Goal: Information Seeking & Learning: Find specific fact

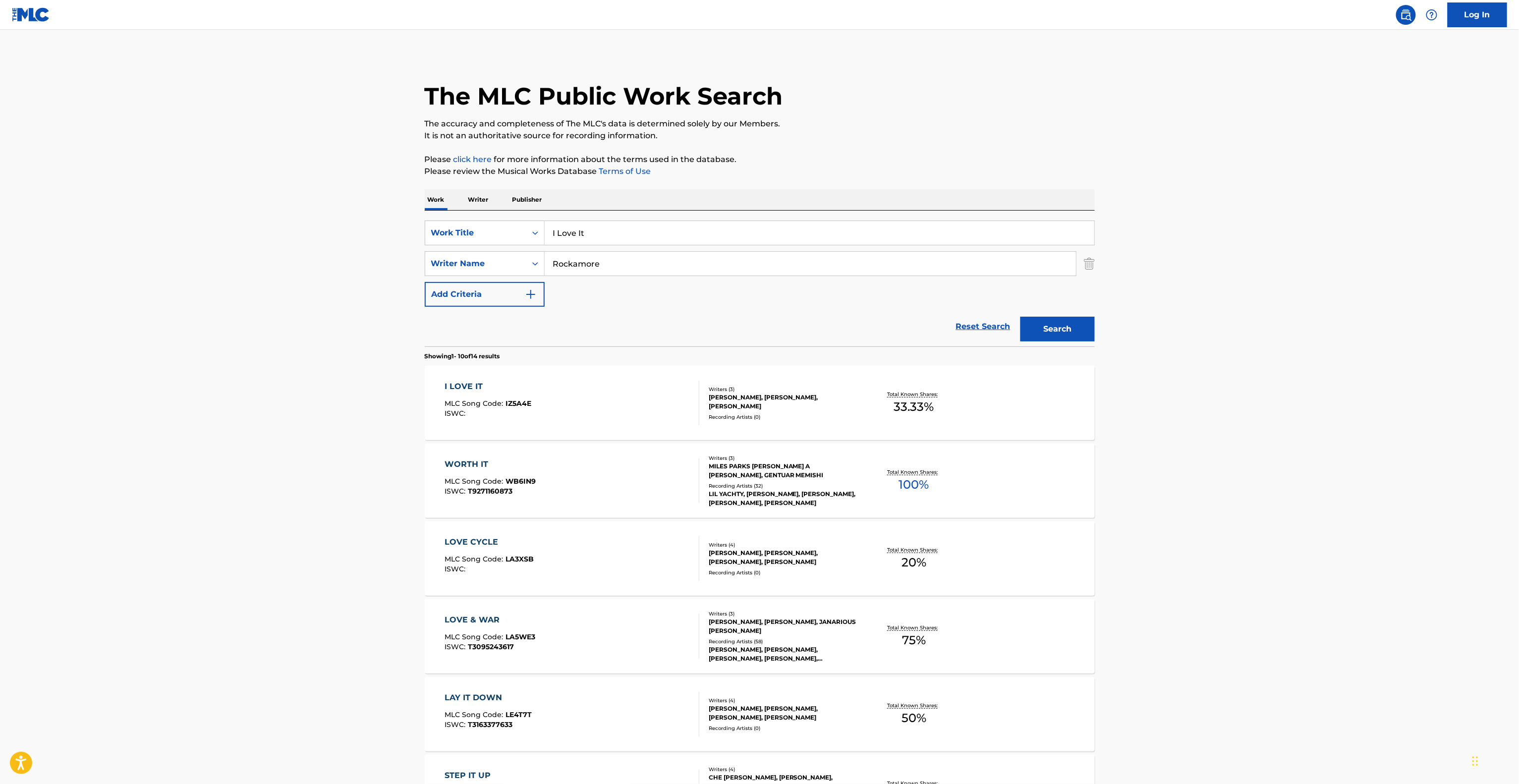
click at [406, 221] on main "The MLC Public Work Search The accuracy and completeness of The MLC's data is d…" at bounding box center [760, 612] width 1519 height 1166
paste input "Birthday Party At The [GEOGRAPHIC_DATA]"
type input "Birthday Party At The [GEOGRAPHIC_DATA]"
drag, startPoint x: 576, startPoint y: 265, endPoint x: 466, endPoint y: 258, distance: 110.2
click at [449, 258] on div "SearchWithCriteriad97ca0af-3309-4bd5-9bad-f90e60bcc822 Writer Name Rockamore" at bounding box center [760, 263] width 670 height 25
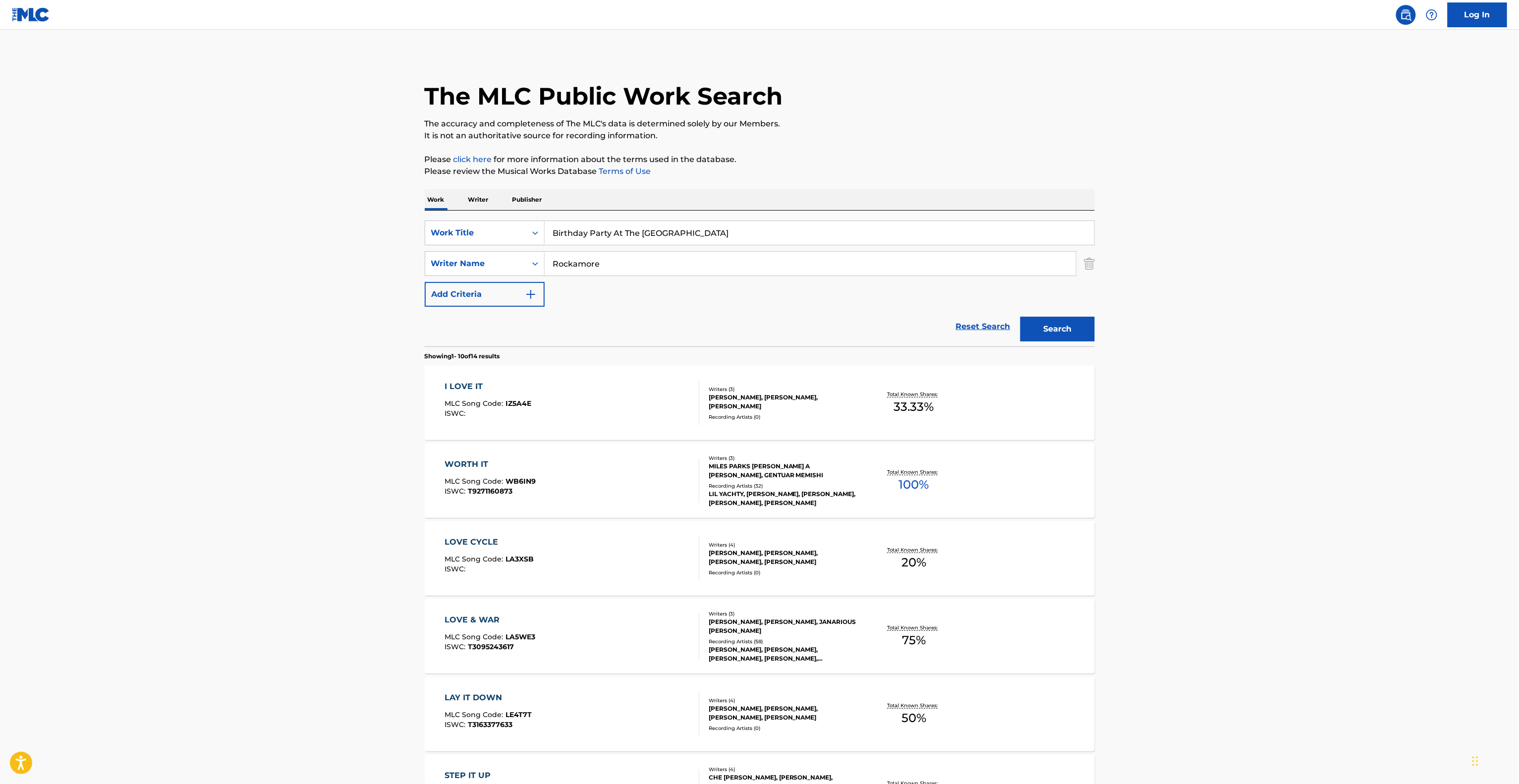
paste input "[PERSON_NAME]"
type input "[PERSON_NAME]"
click at [1073, 330] on button "Search" at bounding box center [1058, 329] width 74 height 25
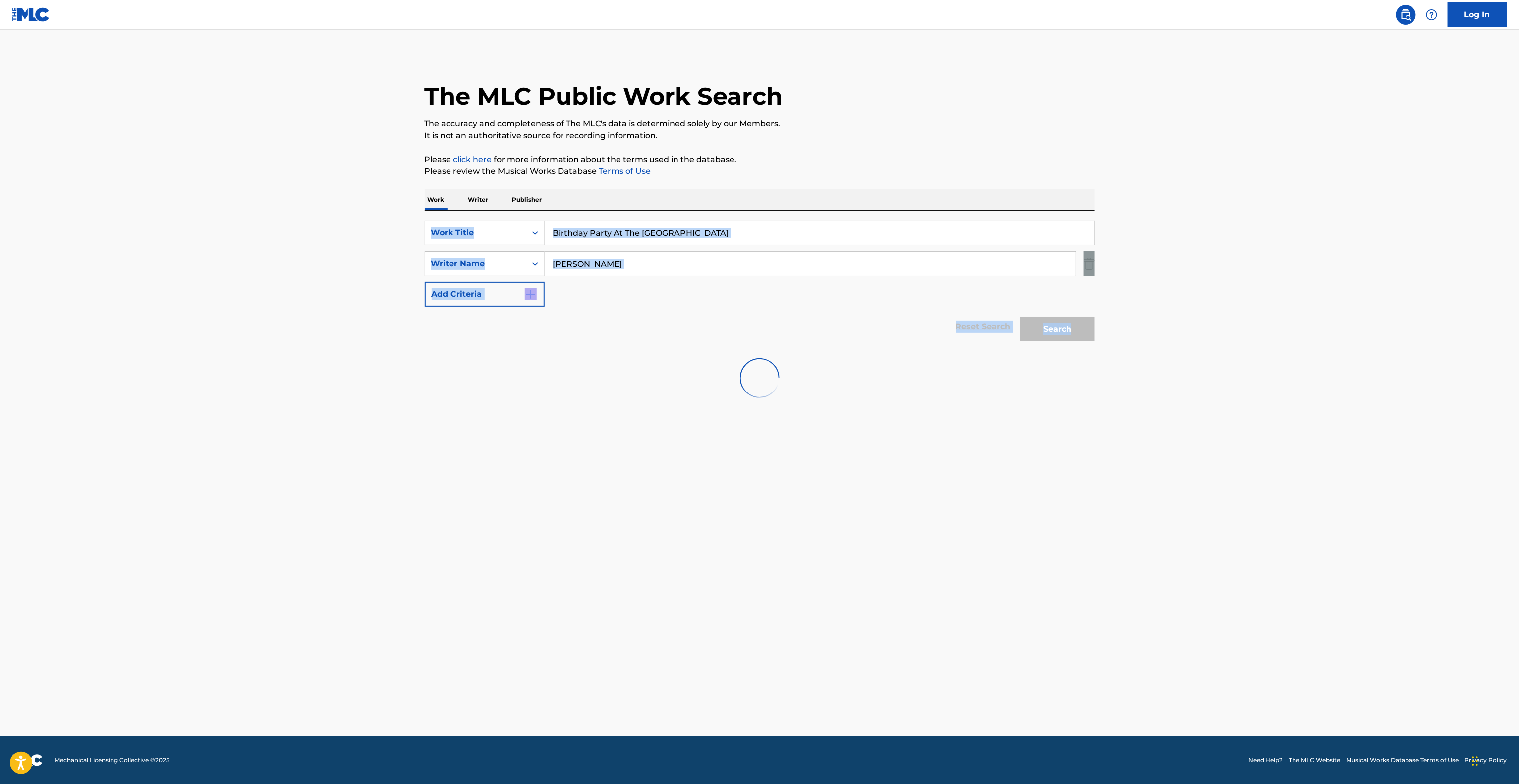
click at [1073, 330] on div "Search" at bounding box center [1055, 326] width 79 height 39
click at [1236, 293] on main "The MLC Public Work Search The accuracy and completeness of The MLC's data is d…" at bounding box center [760, 383] width 1519 height 706
click at [1399, 238] on main "The MLC Public Work Search The accuracy and completeness of The MLC's data is d…" at bounding box center [760, 383] width 1519 height 706
click at [1342, 266] on main "The MLC Public Work Search The accuracy and completeness of The MLC's data is d…" at bounding box center [760, 383] width 1519 height 706
click at [1268, 295] on main "The MLC Public Work Search The accuracy and completeness of The MLC's data is d…" at bounding box center [760, 383] width 1519 height 706
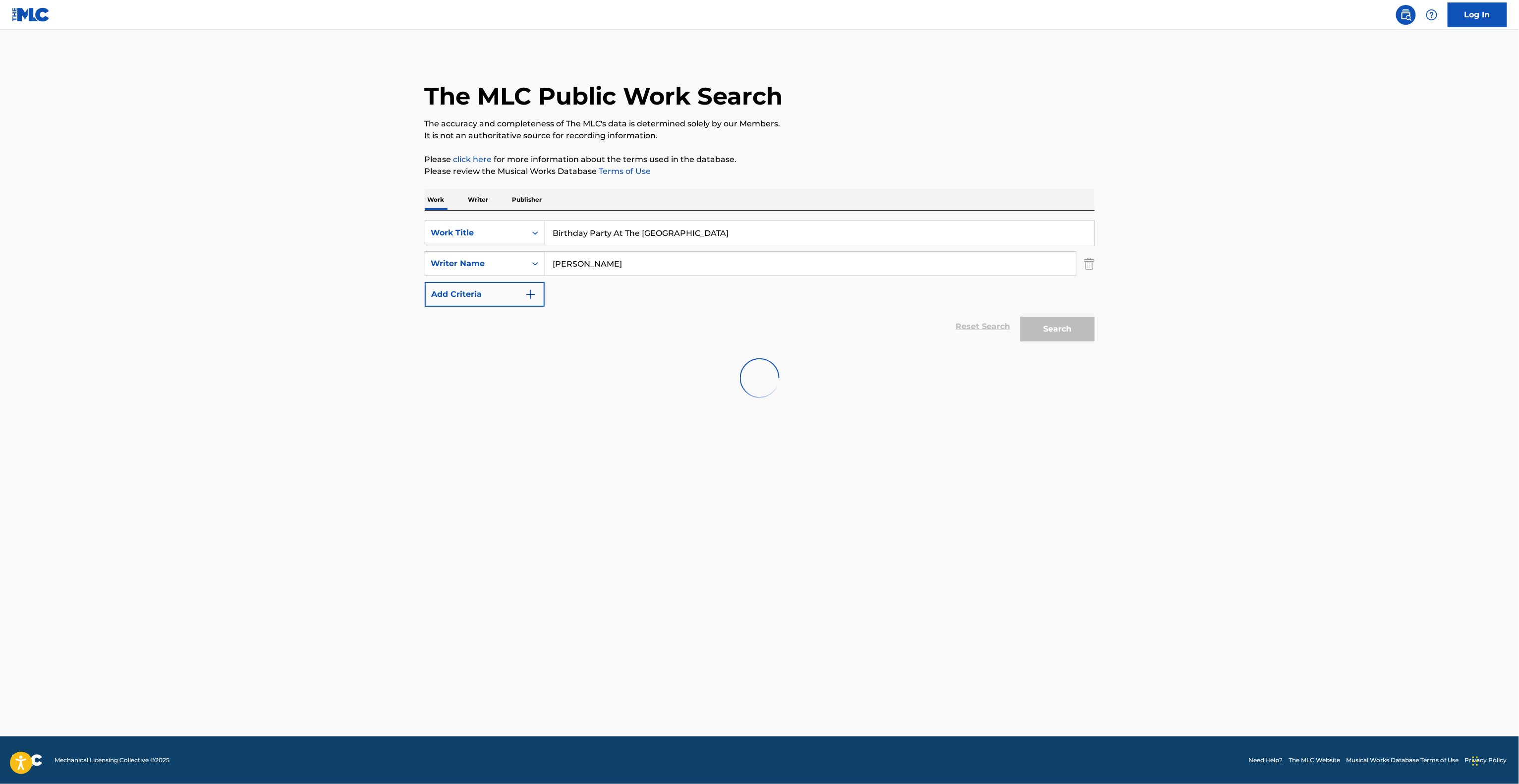
click at [1275, 278] on main "The MLC Public Work Search The accuracy and completeness of The MLC's data is d…" at bounding box center [760, 383] width 1519 height 706
click at [1251, 278] on main "The MLC Public Work Search The accuracy and completeness of The MLC's data is d…" at bounding box center [760, 383] width 1519 height 706
click at [1323, 367] on main "The MLC Public Work Search The accuracy and completeness of The MLC's data is d…" at bounding box center [760, 383] width 1519 height 706
click at [1322, 367] on main "The MLC Public Work Search The accuracy and completeness of The MLC's data is d…" at bounding box center [760, 383] width 1519 height 706
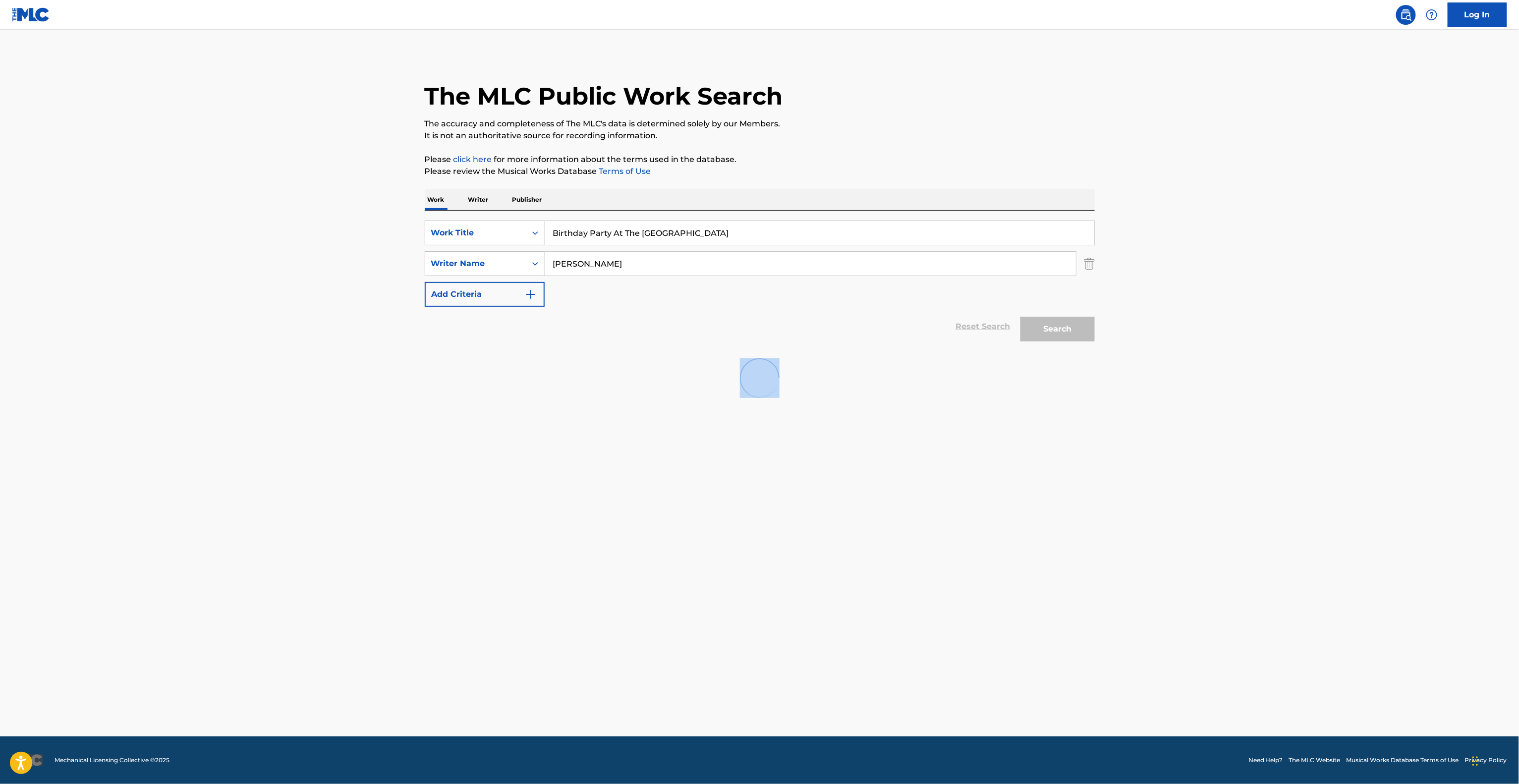
click at [1321, 368] on main "The MLC Public Work Search The accuracy and completeness of The MLC's data is d…" at bounding box center [760, 383] width 1519 height 706
click at [1321, 369] on main "The MLC Public Work Search The accuracy and completeness of The MLC's data is d…" at bounding box center [760, 383] width 1519 height 706
click at [1318, 376] on main "The MLC Public Work Search The accuracy and completeness of The MLC's data is d…" at bounding box center [760, 383] width 1519 height 706
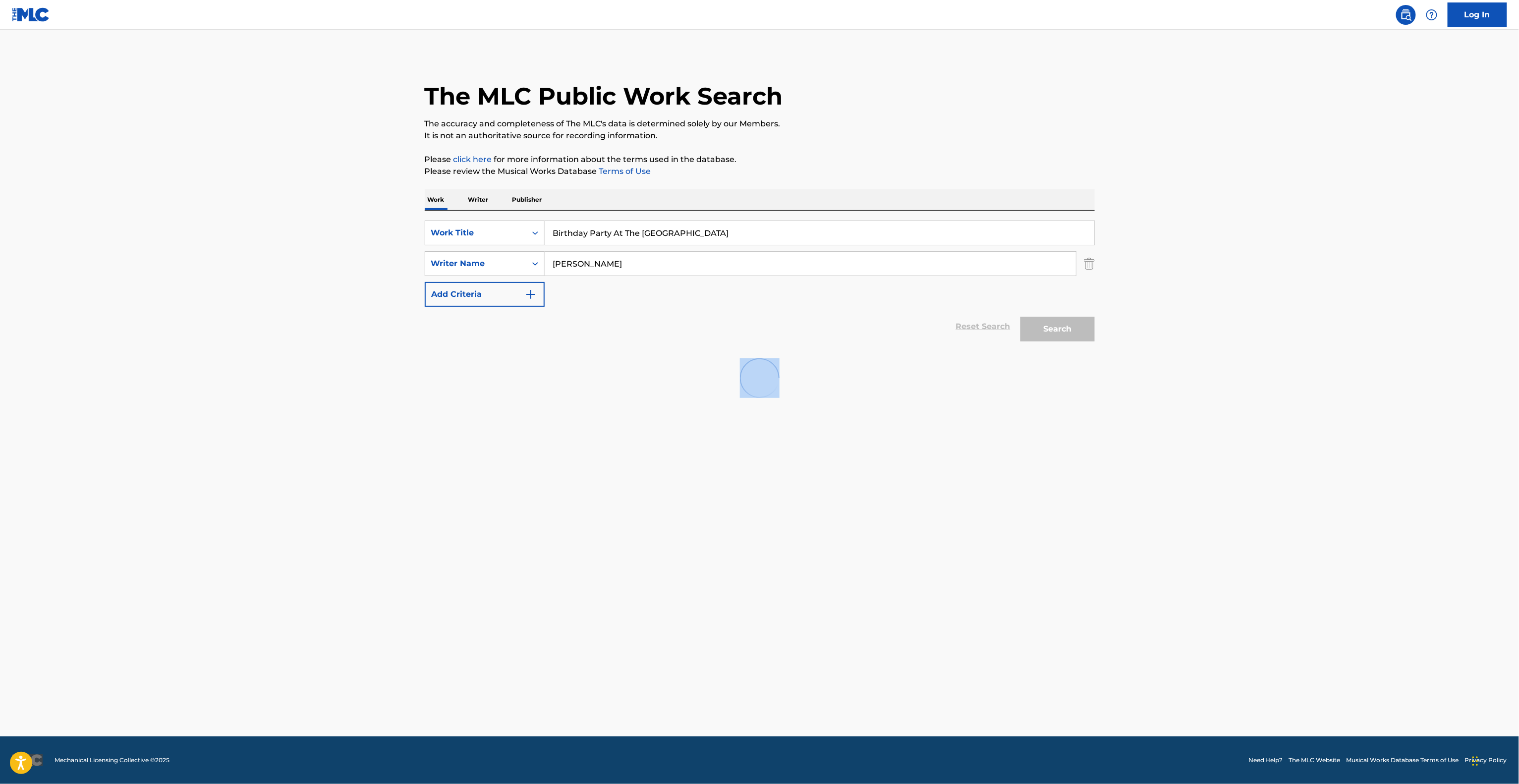
click at [1318, 376] on main "The MLC Public Work Search The accuracy and completeness of The MLC's data is d…" at bounding box center [760, 383] width 1519 height 706
click at [1318, 378] on main "The MLC Public Work Search The accuracy and completeness of The MLC's data is d…" at bounding box center [760, 383] width 1519 height 706
click at [1317, 380] on main "The MLC Public Work Search The accuracy and completeness of The MLC's data is d…" at bounding box center [760, 383] width 1519 height 706
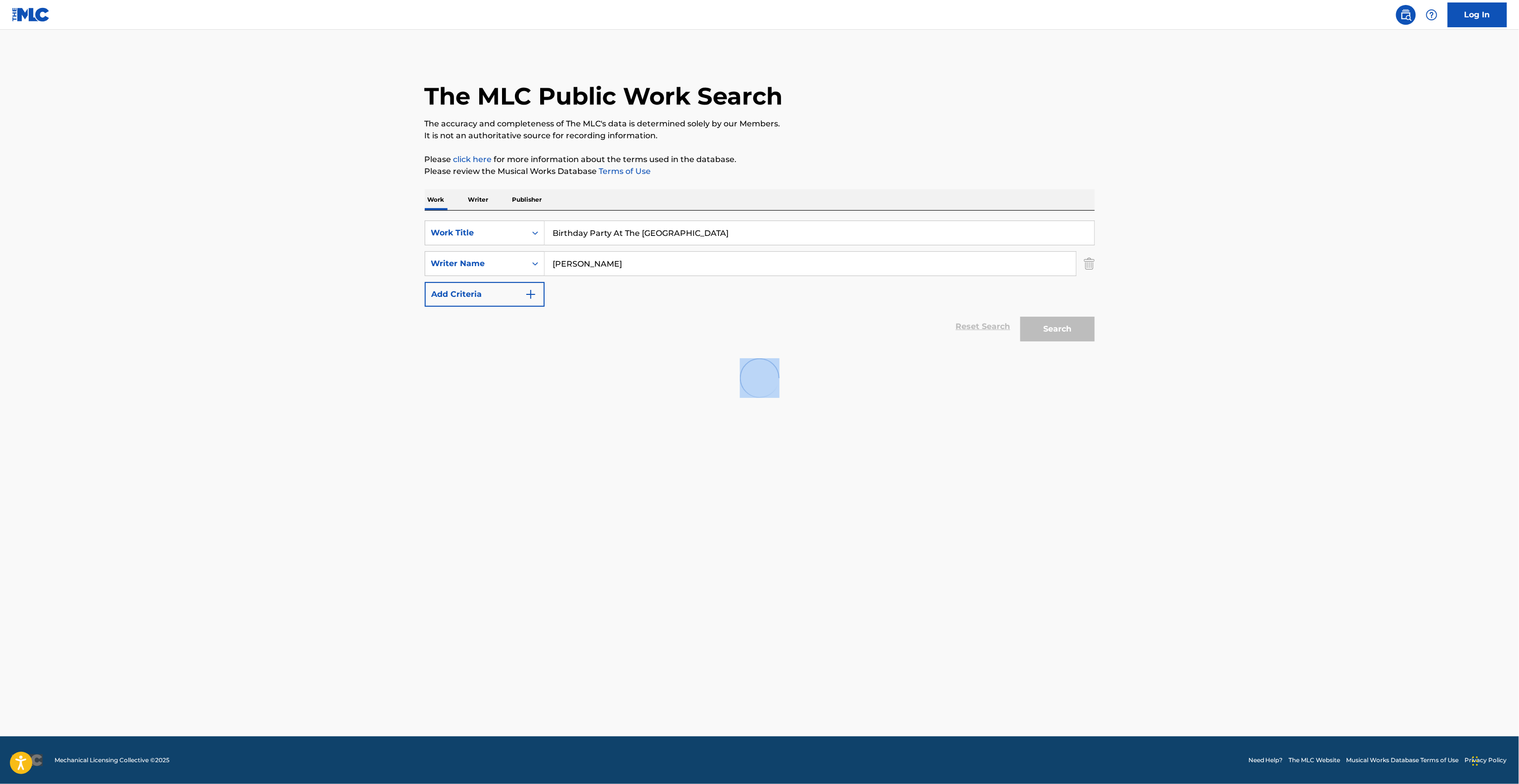
click at [1317, 380] on main "The MLC Public Work Search The accuracy and completeness of The MLC's data is d…" at bounding box center [760, 383] width 1519 height 706
click at [1316, 381] on main "The MLC Public Work Search The accuracy and completeness of The MLC's data is d…" at bounding box center [760, 383] width 1519 height 706
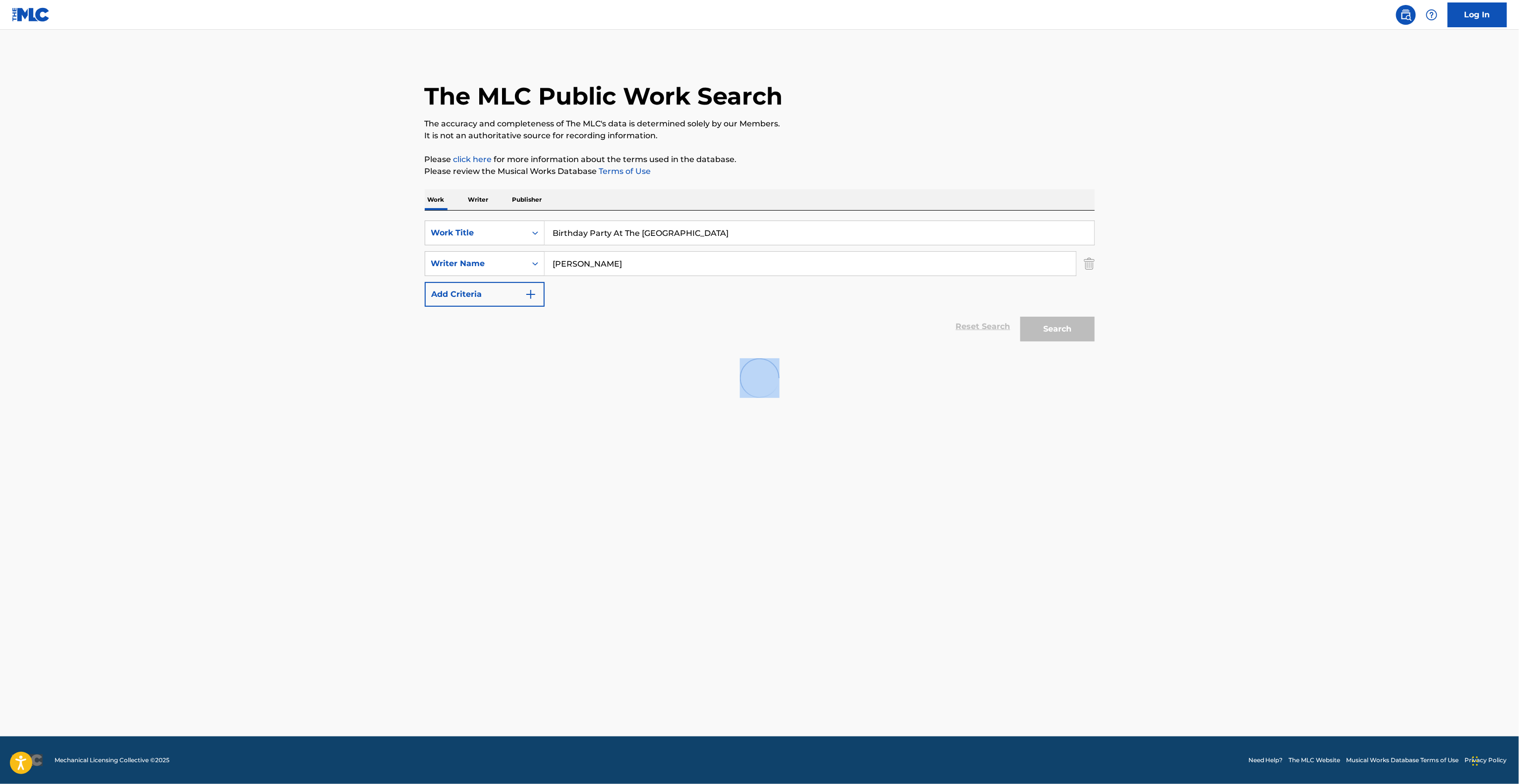
click at [1316, 381] on main "The MLC Public Work Search The accuracy and completeness of The MLC's data is d…" at bounding box center [760, 383] width 1519 height 706
click at [1314, 383] on main "The MLC Public Work Search The accuracy and completeness of The MLC's data is d…" at bounding box center [760, 383] width 1519 height 706
click at [1314, 384] on main "The MLC Public Work Search The accuracy and completeness of The MLC's data is d…" at bounding box center [760, 383] width 1519 height 706
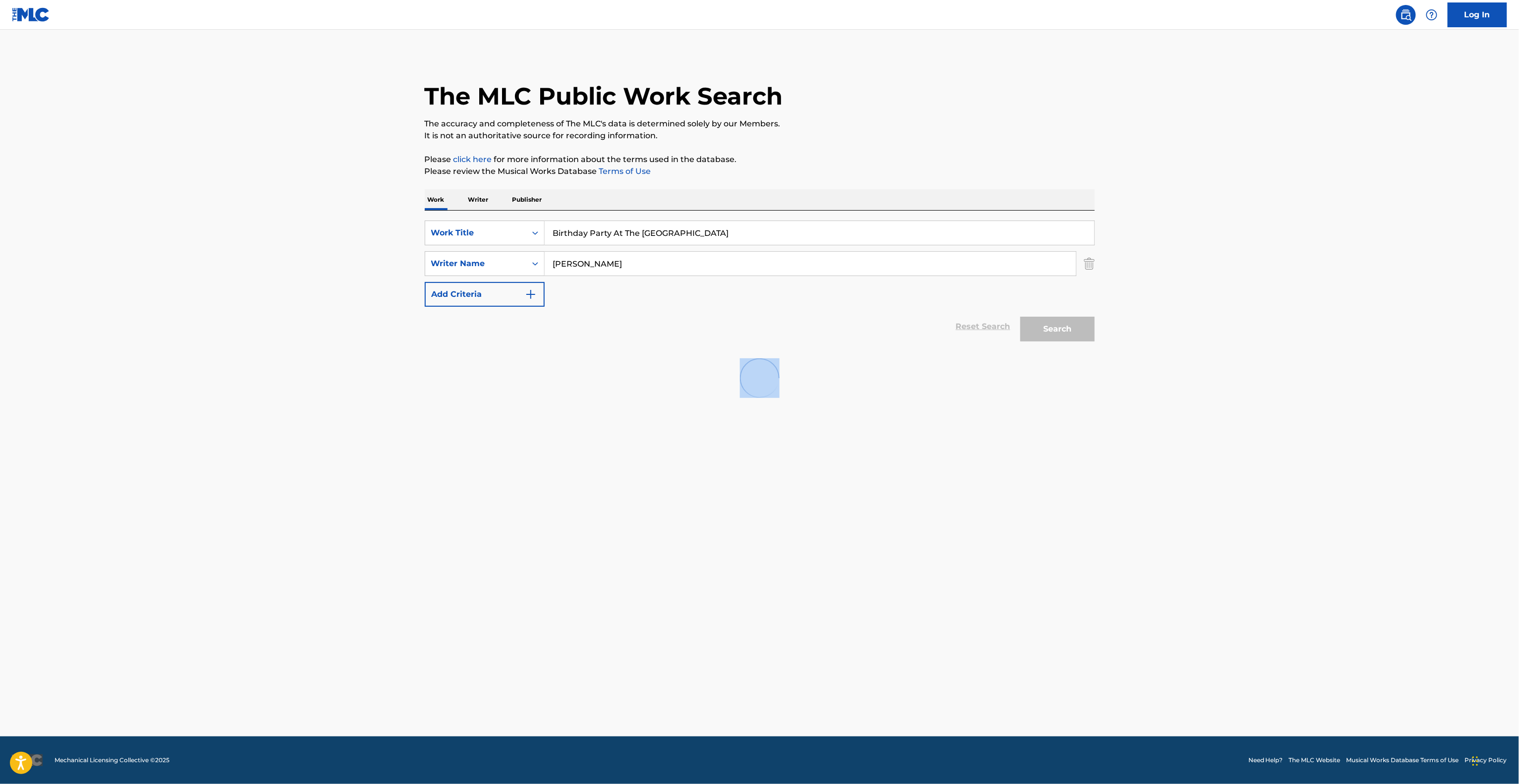
click at [1313, 384] on main "The MLC Public Work Search The accuracy and completeness of The MLC's data is d…" at bounding box center [760, 383] width 1519 height 706
click at [1313, 386] on main "The MLC Public Work Search The accuracy and completeness of The MLC's data is d…" at bounding box center [760, 383] width 1519 height 706
click at [1311, 386] on main "The MLC Public Work Search The accuracy and completeness of The MLC's data is d…" at bounding box center [760, 383] width 1519 height 706
click at [1310, 387] on main "The MLC Public Work Search The accuracy and completeness of The MLC's data is d…" at bounding box center [760, 383] width 1519 height 706
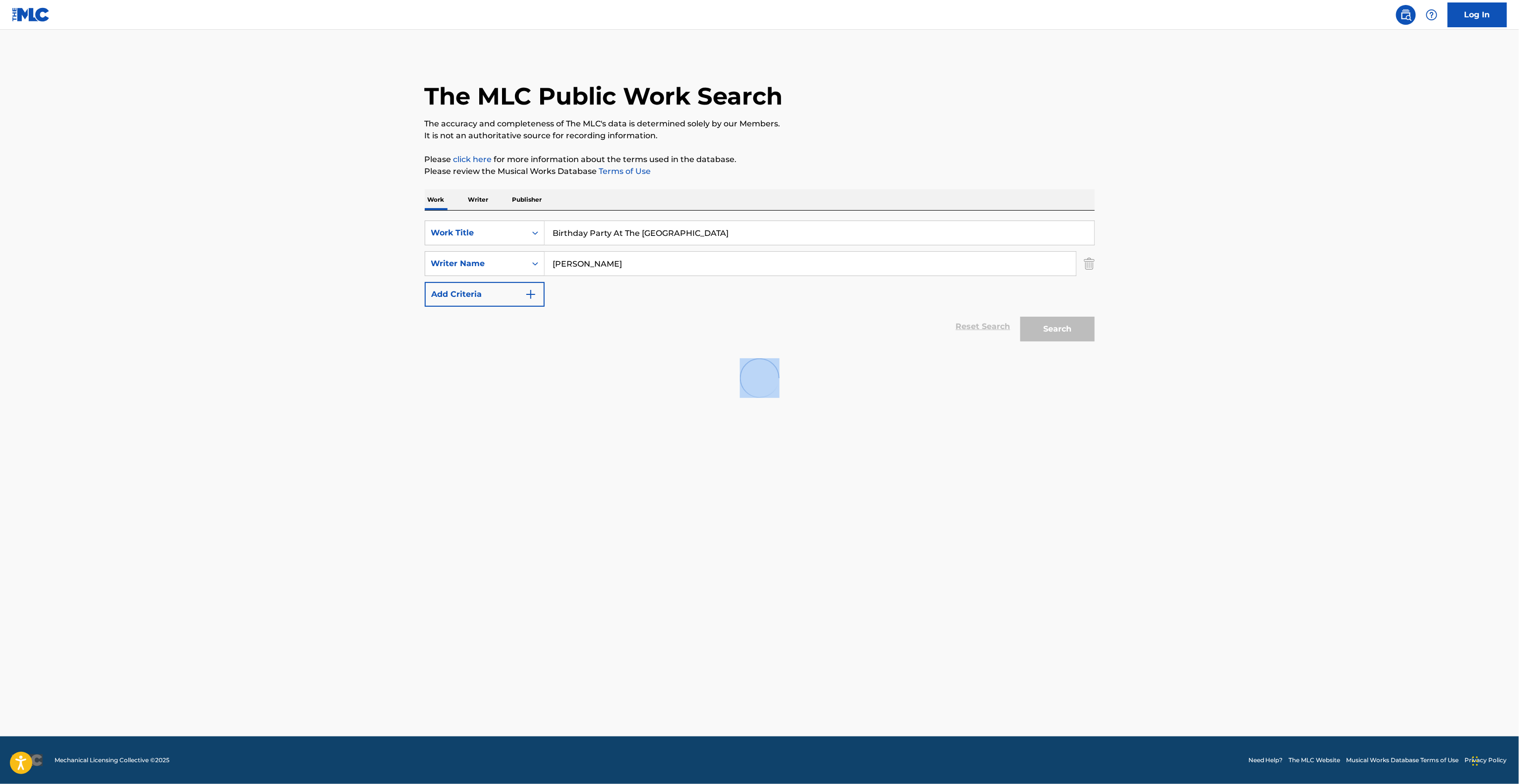
click at [1310, 387] on main "The MLC Public Work Search The accuracy and completeness of The MLC's data is d…" at bounding box center [760, 383] width 1519 height 706
click at [1309, 387] on main "The MLC Public Work Search The accuracy and completeness of The MLC's data is d…" at bounding box center [760, 383] width 1519 height 706
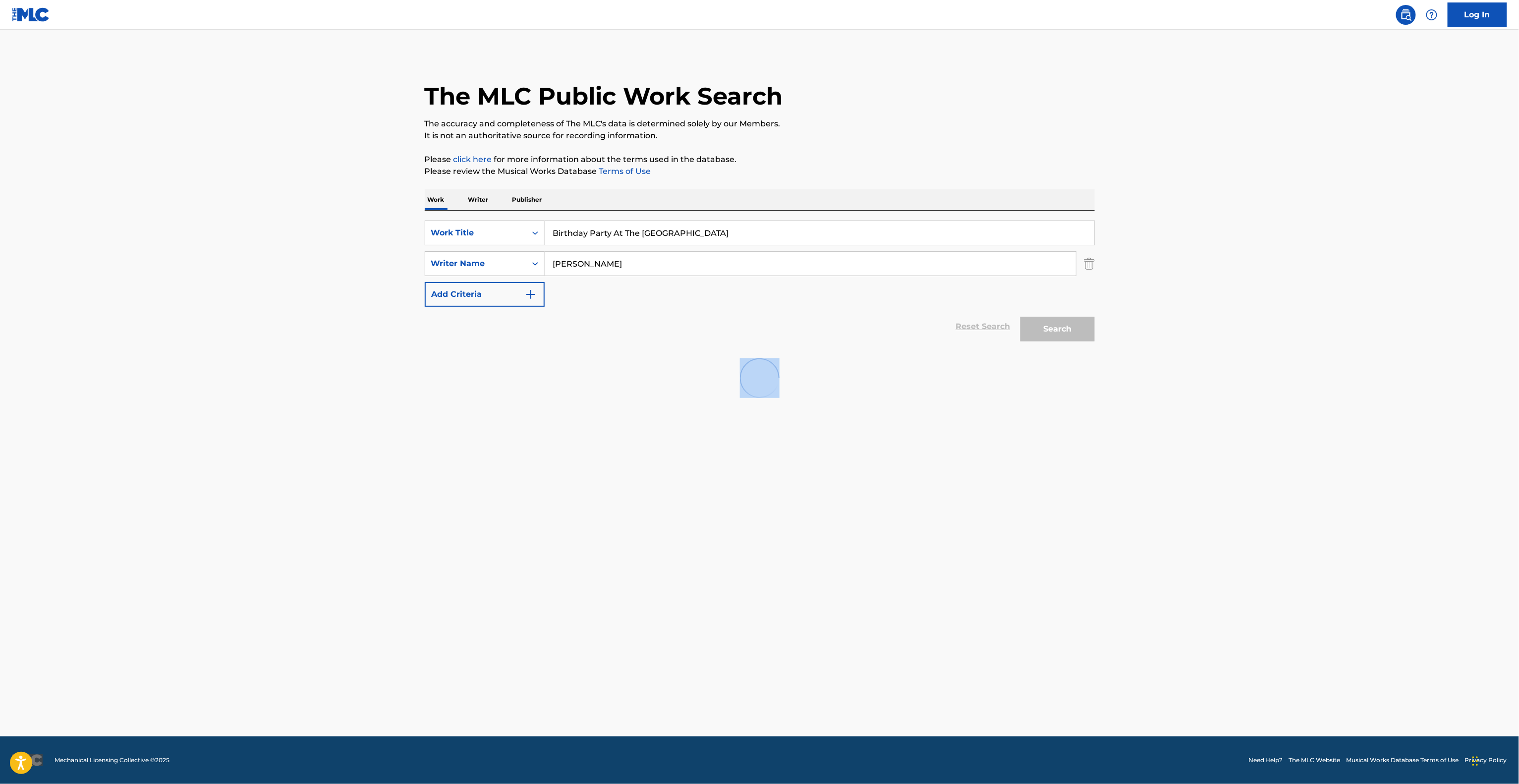
click at [1308, 387] on main "The MLC Public Work Search The accuracy and completeness of The MLC's data is d…" at bounding box center [760, 383] width 1519 height 706
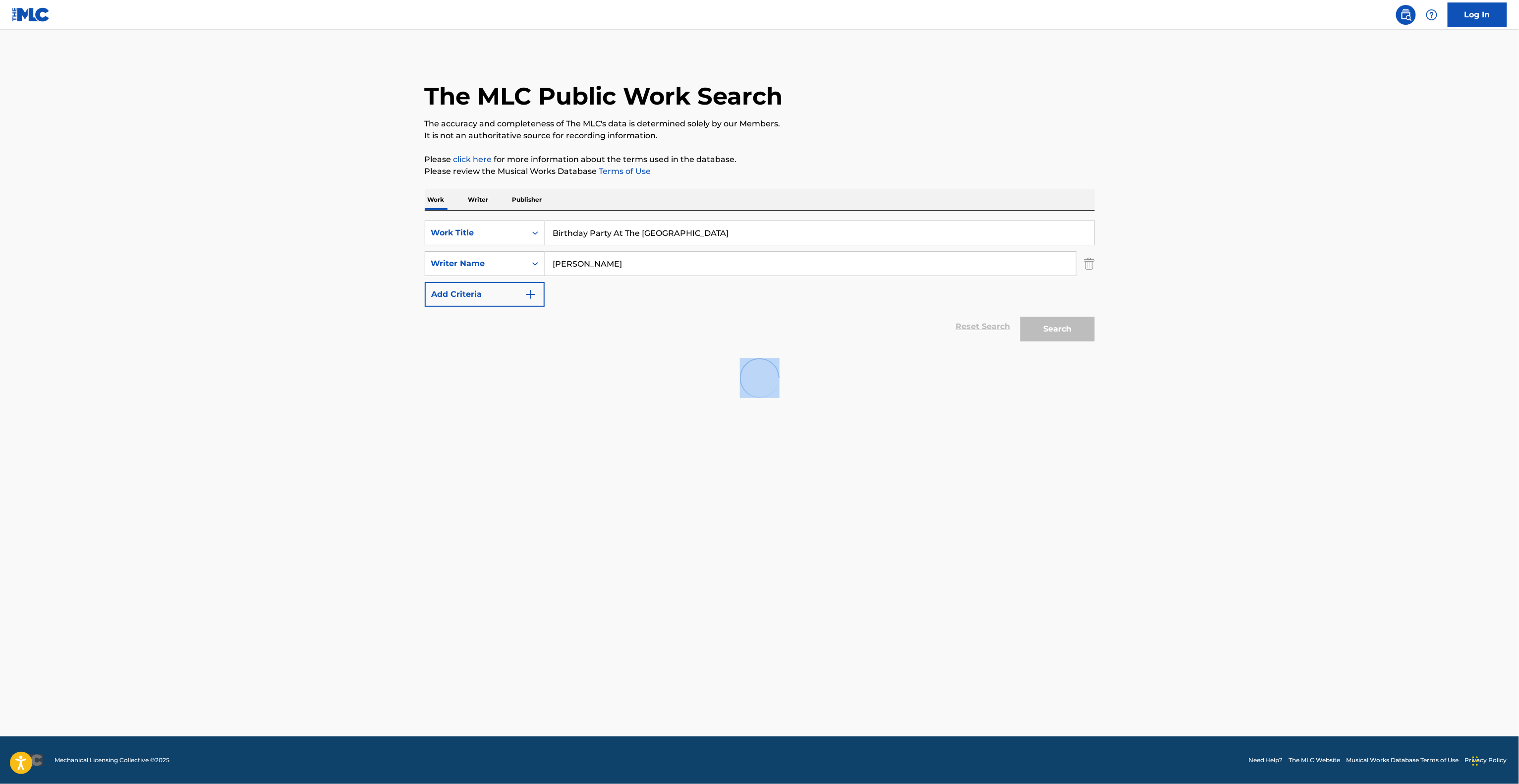
click at [1308, 387] on main "The MLC Public Work Search The accuracy and completeness of The MLC's data is d…" at bounding box center [760, 383] width 1519 height 706
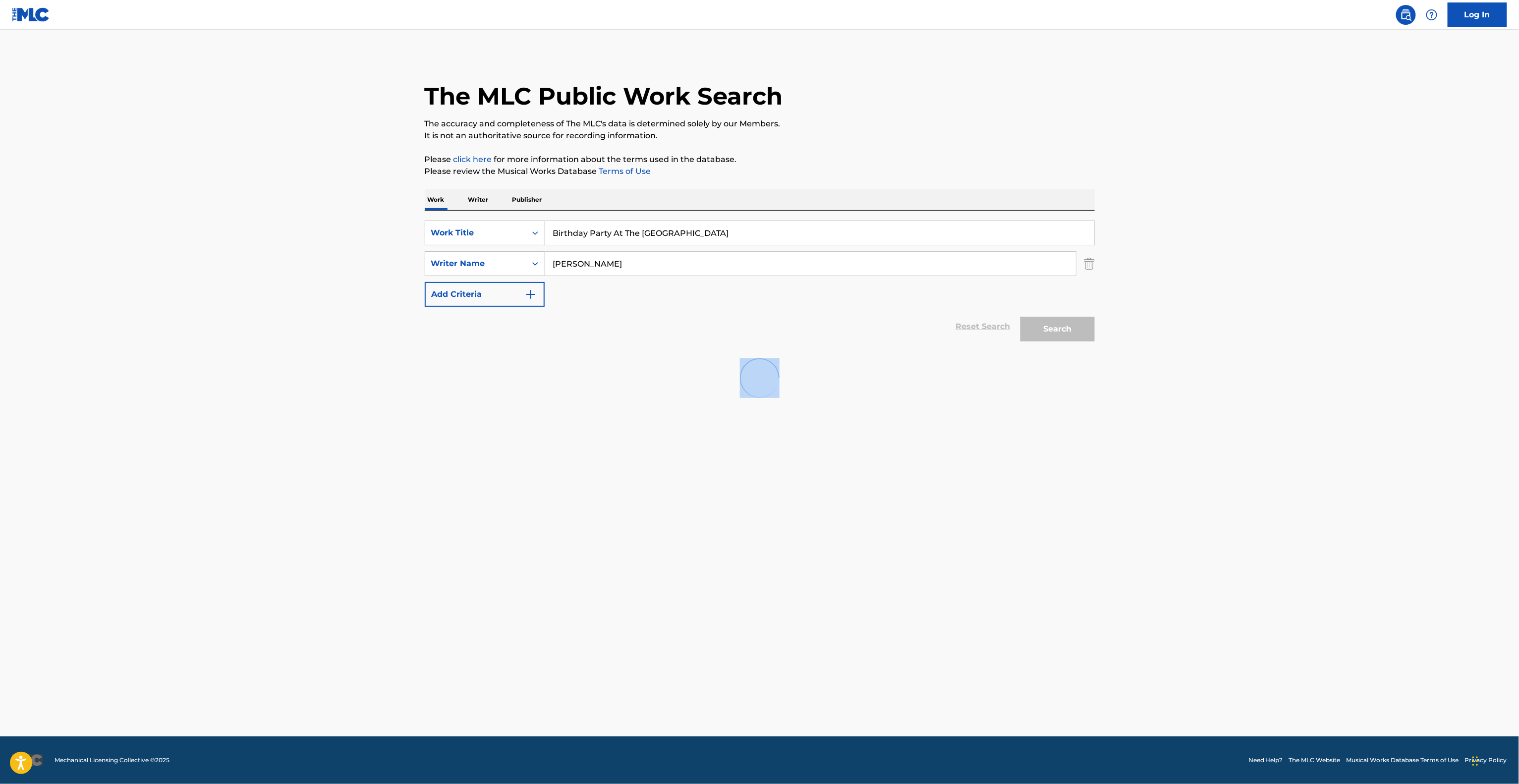
click at [1308, 387] on main "The MLC Public Work Search The accuracy and completeness of The MLC's data is d…" at bounding box center [760, 383] width 1519 height 706
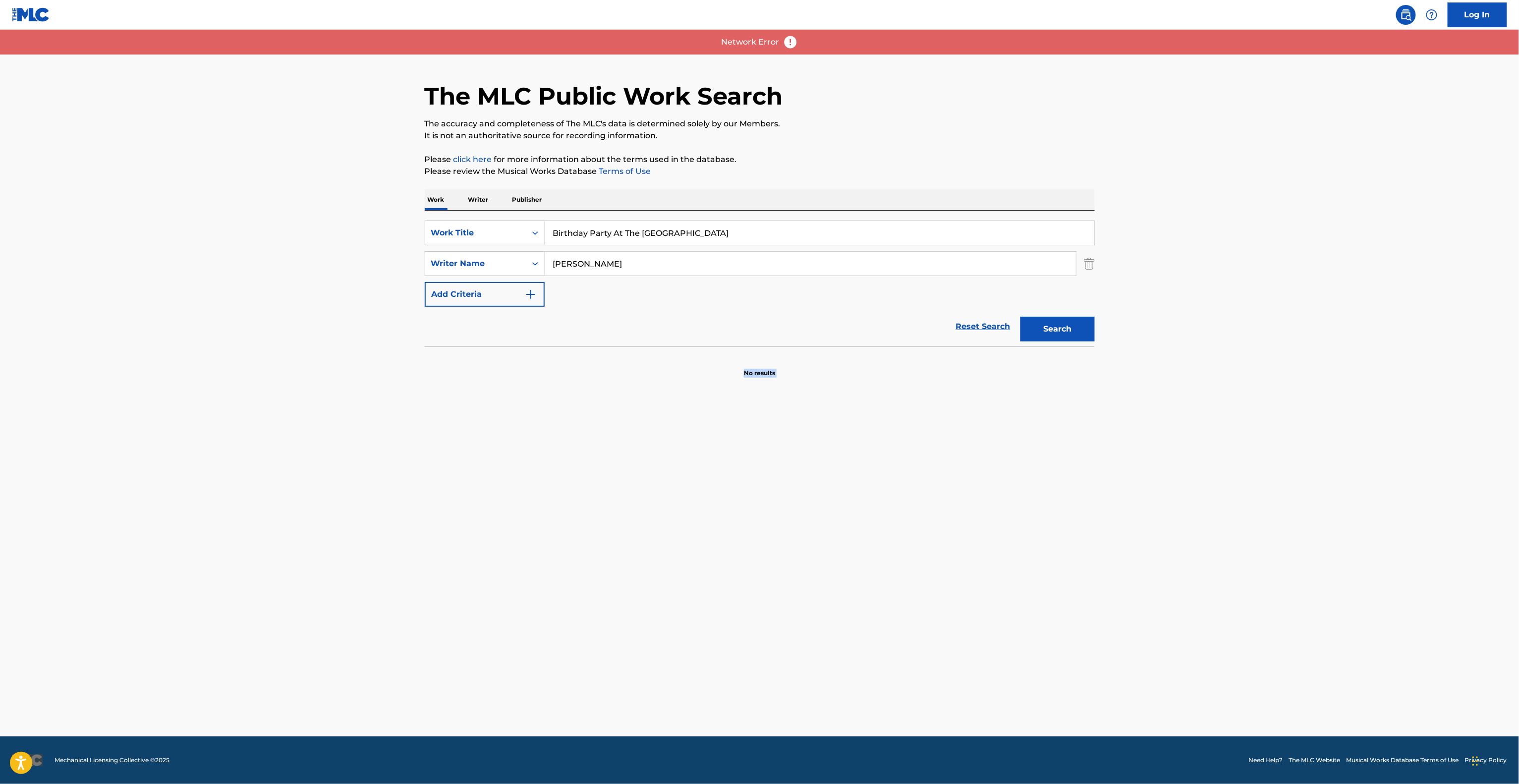
click at [1308, 387] on main "The MLC Public Work Search The accuracy and completeness of The MLC's data is d…" at bounding box center [760, 383] width 1519 height 706
click at [1306, 390] on main "The MLC Public Work Search The accuracy and completeness of The MLC's data is d…" at bounding box center [760, 383] width 1519 height 706
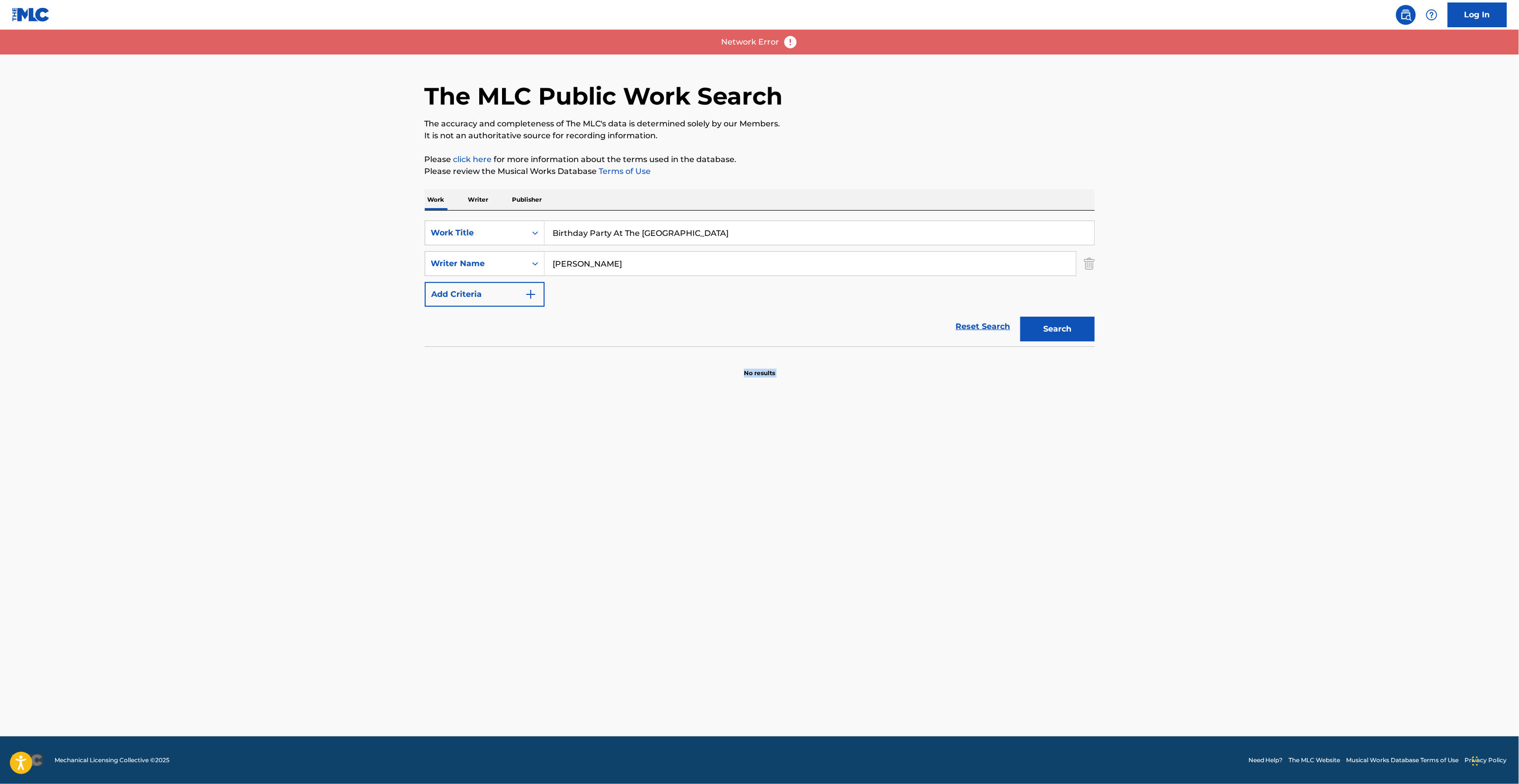
click at [1306, 390] on main "The MLC Public Work Search The accuracy and completeness of The MLC's data is d…" at bounding box center [760, 383] width 1519 height 706
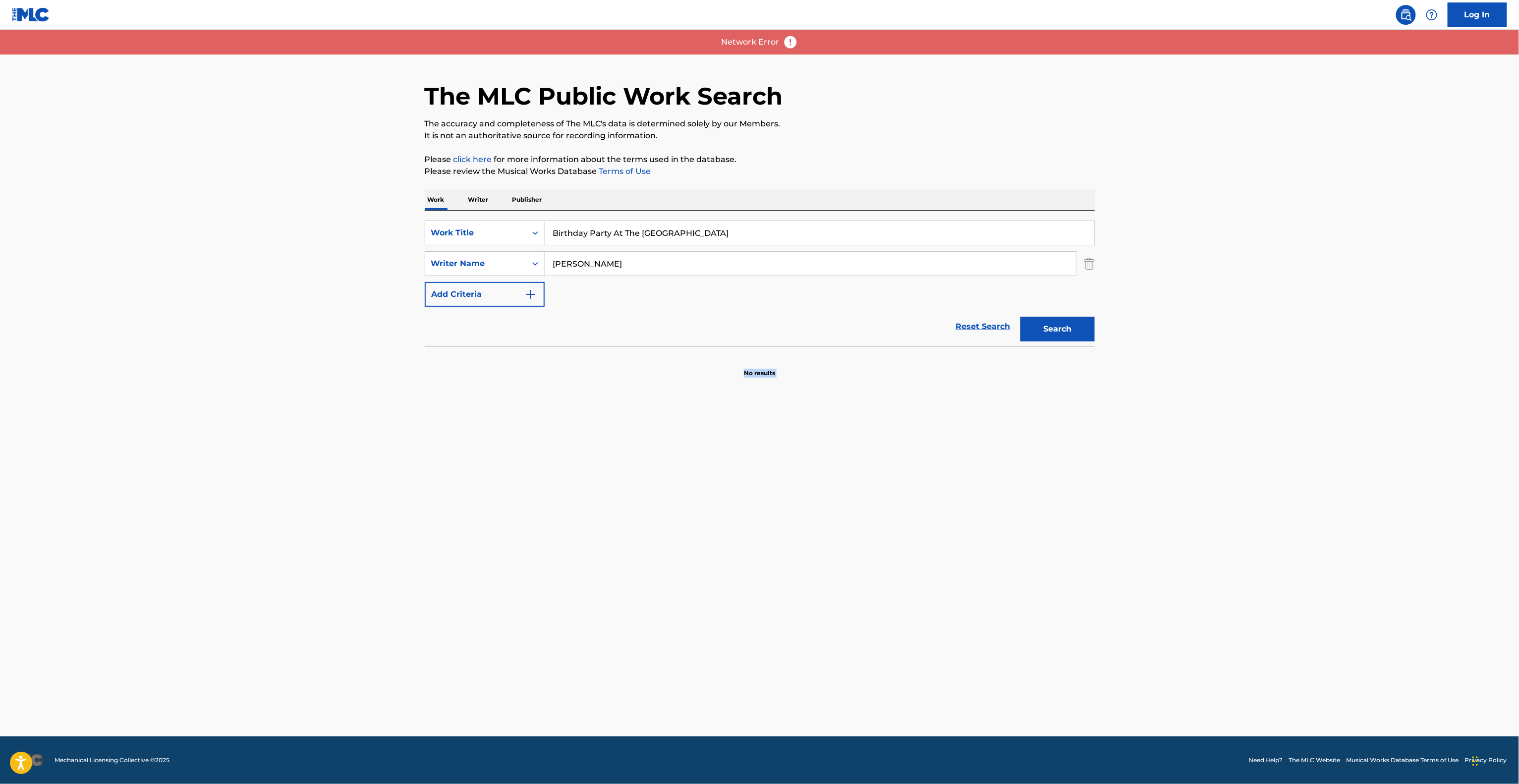
click at [1306, 390] on main "The MLC Public Work Search The accuracy and completeness of The MLC's data is d…" at bounding box center [760, 383] width 1519 height 706
click at [1305, 390] on main "The MLC Public Work Search The accuracy and completeness of The MLC's data is d…" at bounding box center [760, 383] width 1519 height 706
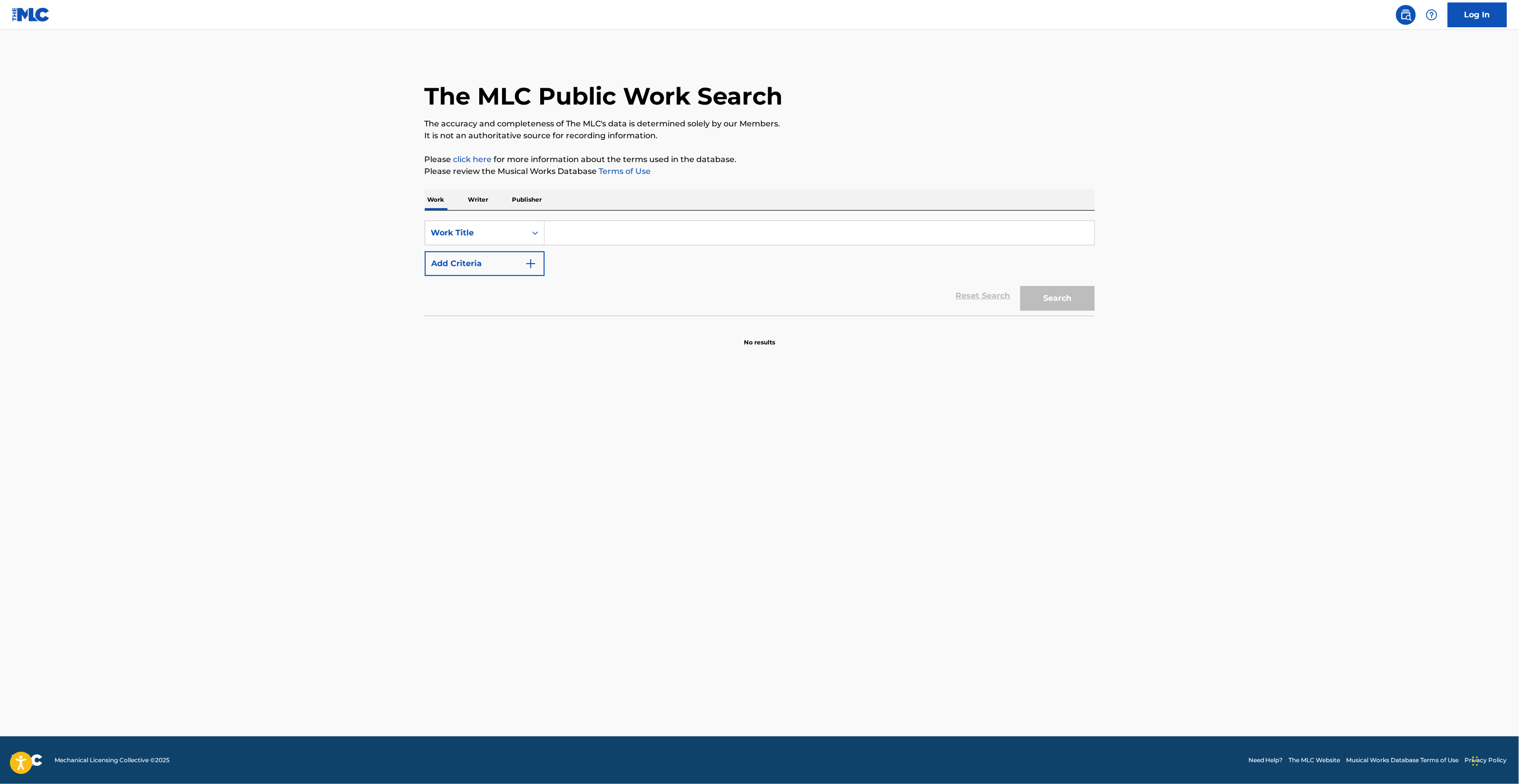
click at [1280, 371] on main "The MLC Public Work Search The accuracy and completeness of The MLC's data is d…" at bounding box center [760, 383] width 1519 height 706
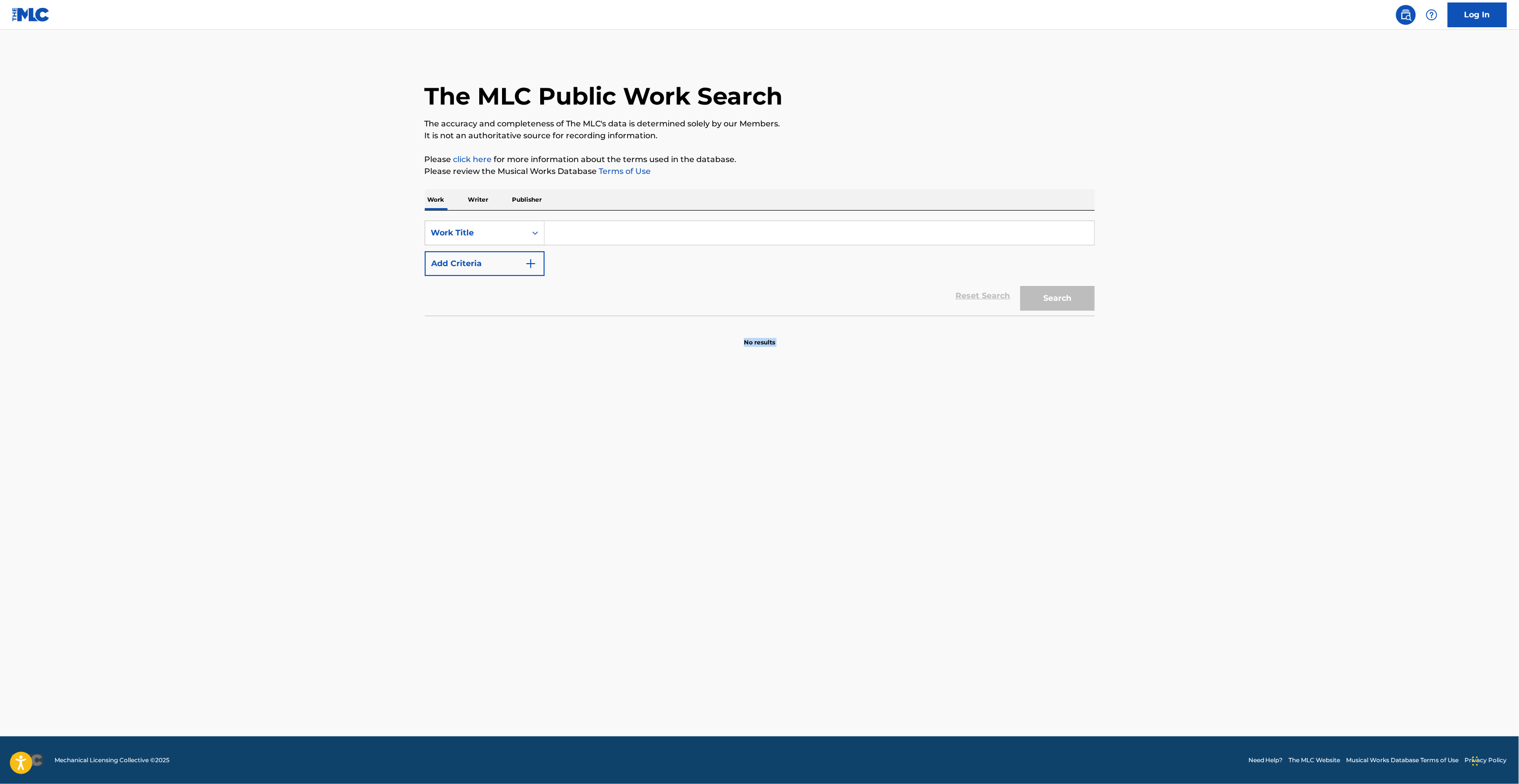
click at [1280, 371] on main "The MLC Public Work Search The accuracy and completeness of The MLC's data is d…" at bounding box center [760, 383] width 1519 height 706
click at [1277, 371] on main "The MLC Public Work Search The accuracy and completeness of The MLC's data is d…" at bounding box center [760, 383] width 1519 height 706
click at [1277, 371] on main "The MLC Public Work Search The accuracy and completeness of The MLC's data is d…" at bounding box center [760, 383] width 1519 height 706
click at [1274, 372] on main "The MLC Public Work Search The accuracy and completeness of The MLC's data is d…" at bounding box center [760, 383] width 1519 height 706
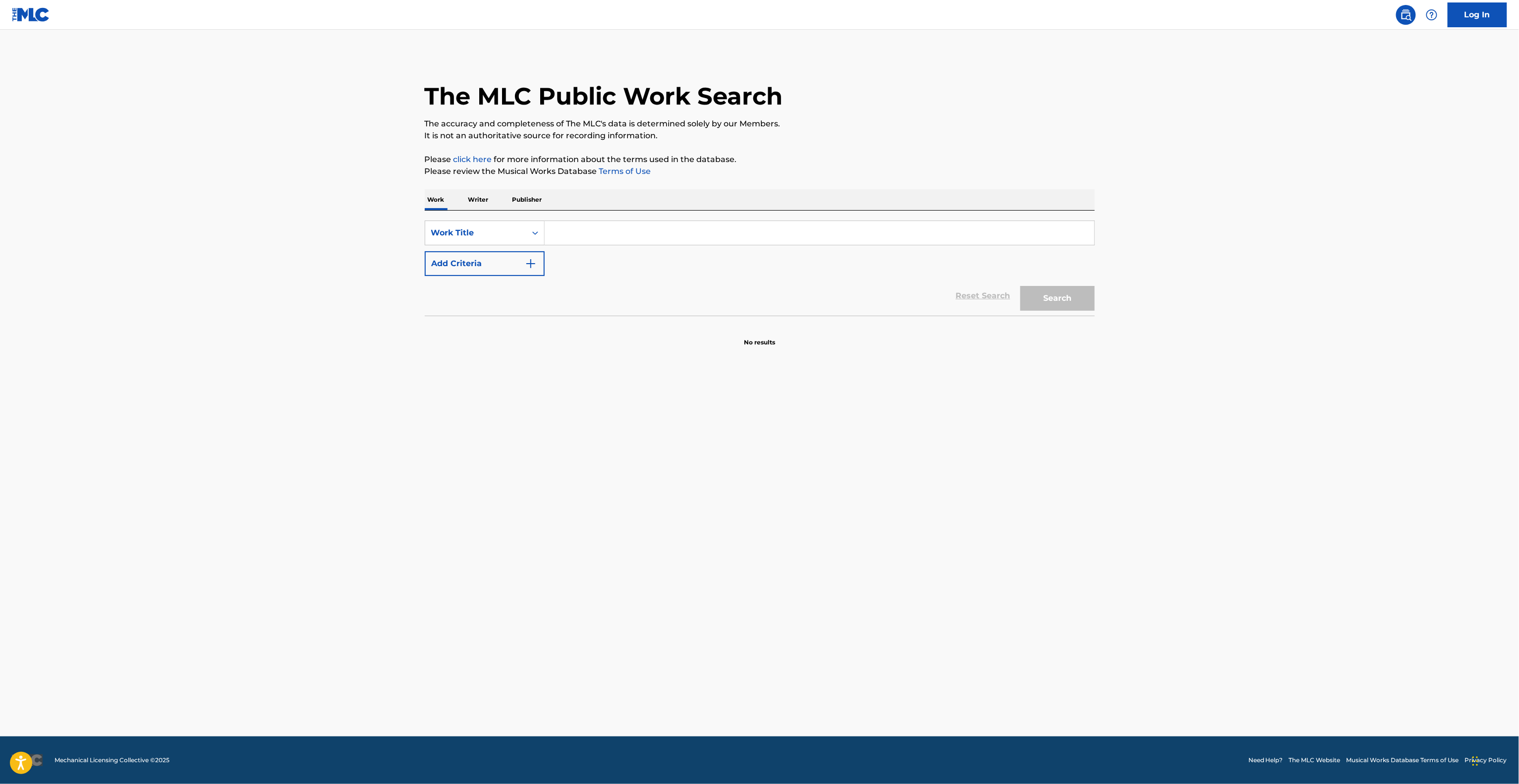
click at [1273, 372] on main "The MLC Public Work Search The accuracy and completeness of The MLC's data is d…" at bounding box center [760, 383] width 1519 height 706
click at [1273, 372] on main "The MLC Public Work Search The accuracy and completeness of The MLC's data is d…" at bounding box center [760, 383] width 1519 height 706
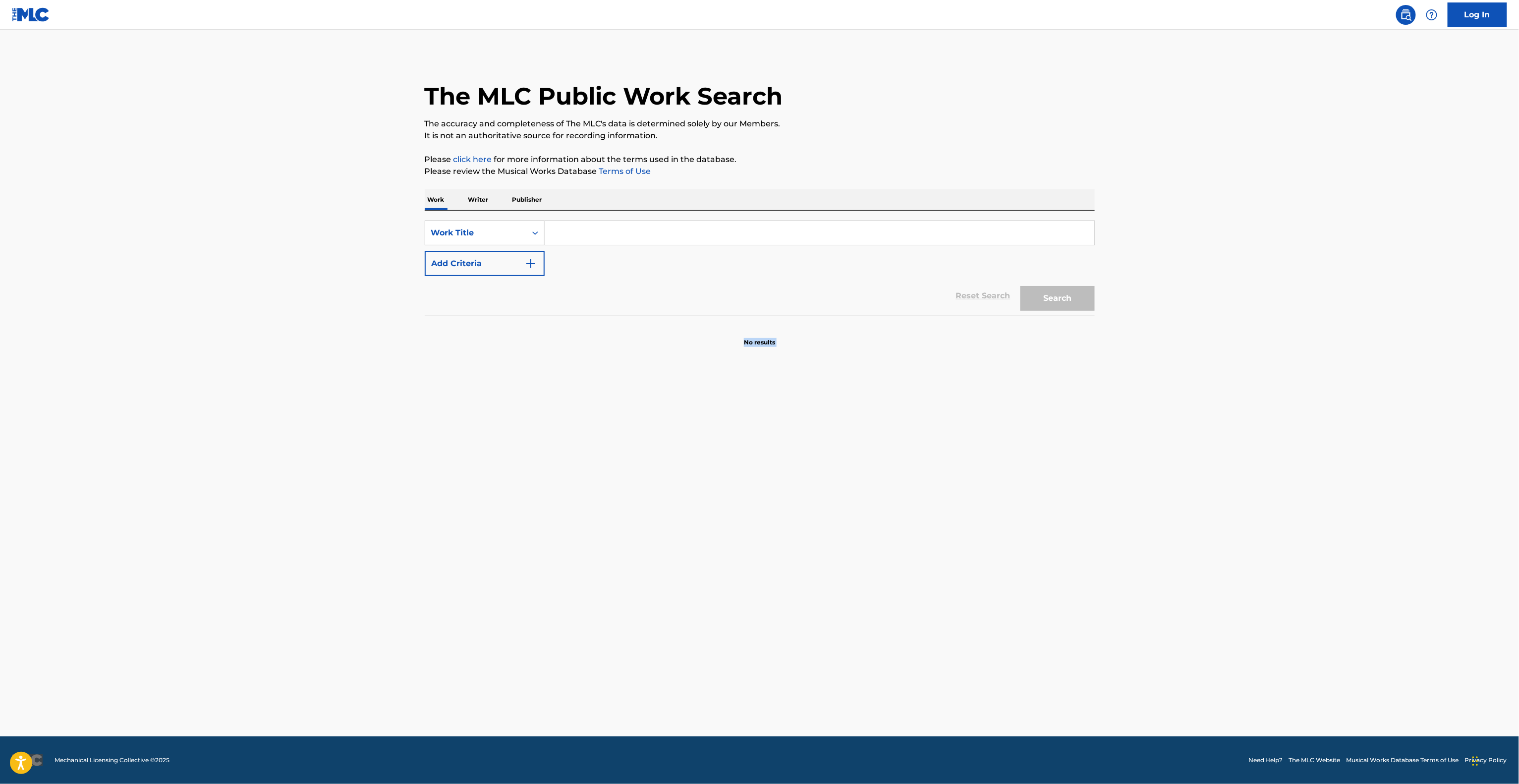
click at [1273, 372] on main "The MLC Public Work Search The accuracy and completeness of The MLC's data is d…" at bounding box center [760, 383] width 1519 height 706
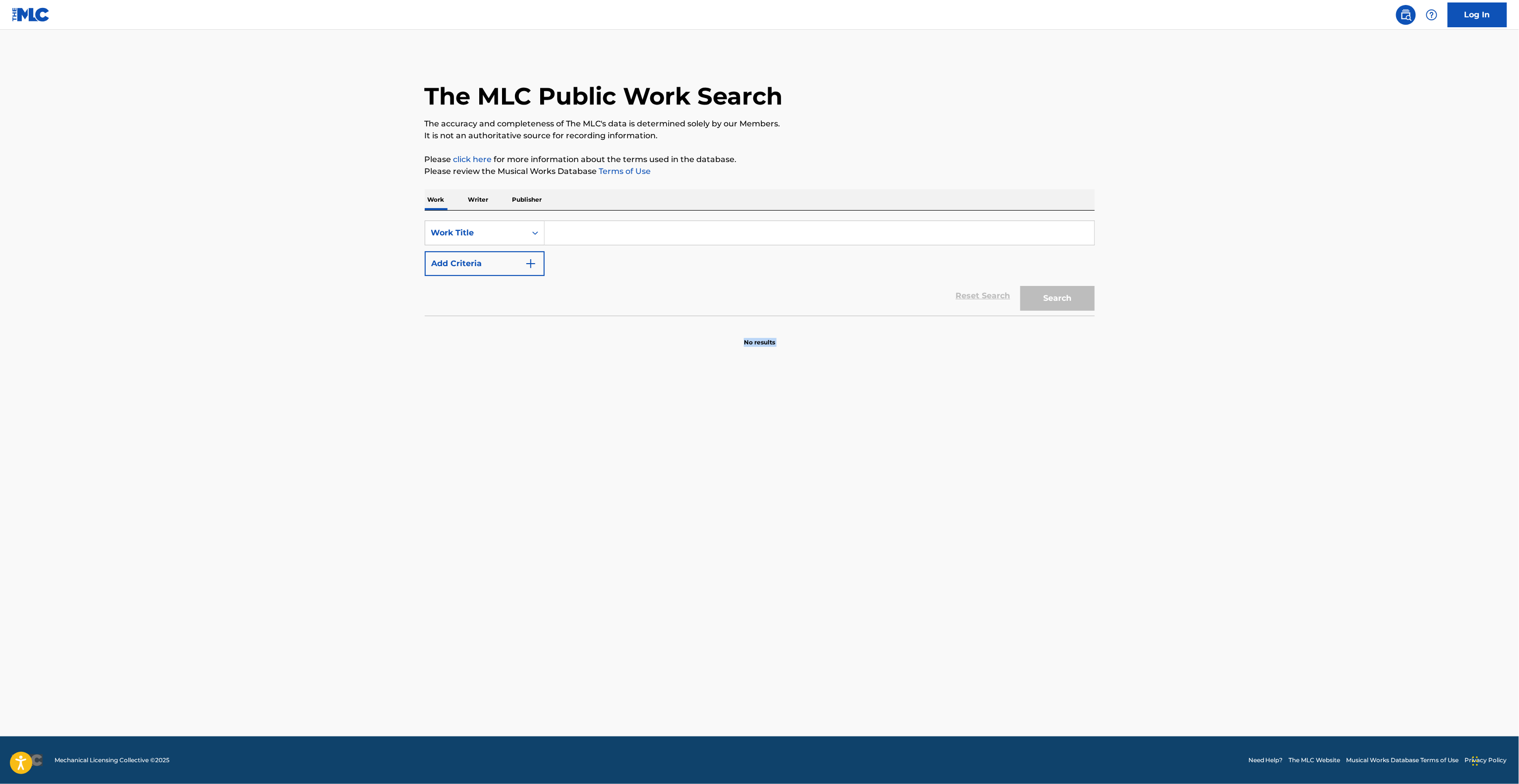
click at [1272, 372] on main "The MLC Public Work Search The accuracy and completeness of The MLC's data is d…" at bounding box center [760, 383] width 1519 height 706
click at [1269, 372] on main "The MLC Public Work Search The accuracy and completeness of The MLC's data is d…" at bounding box center [760, 383] width 1519 height 706
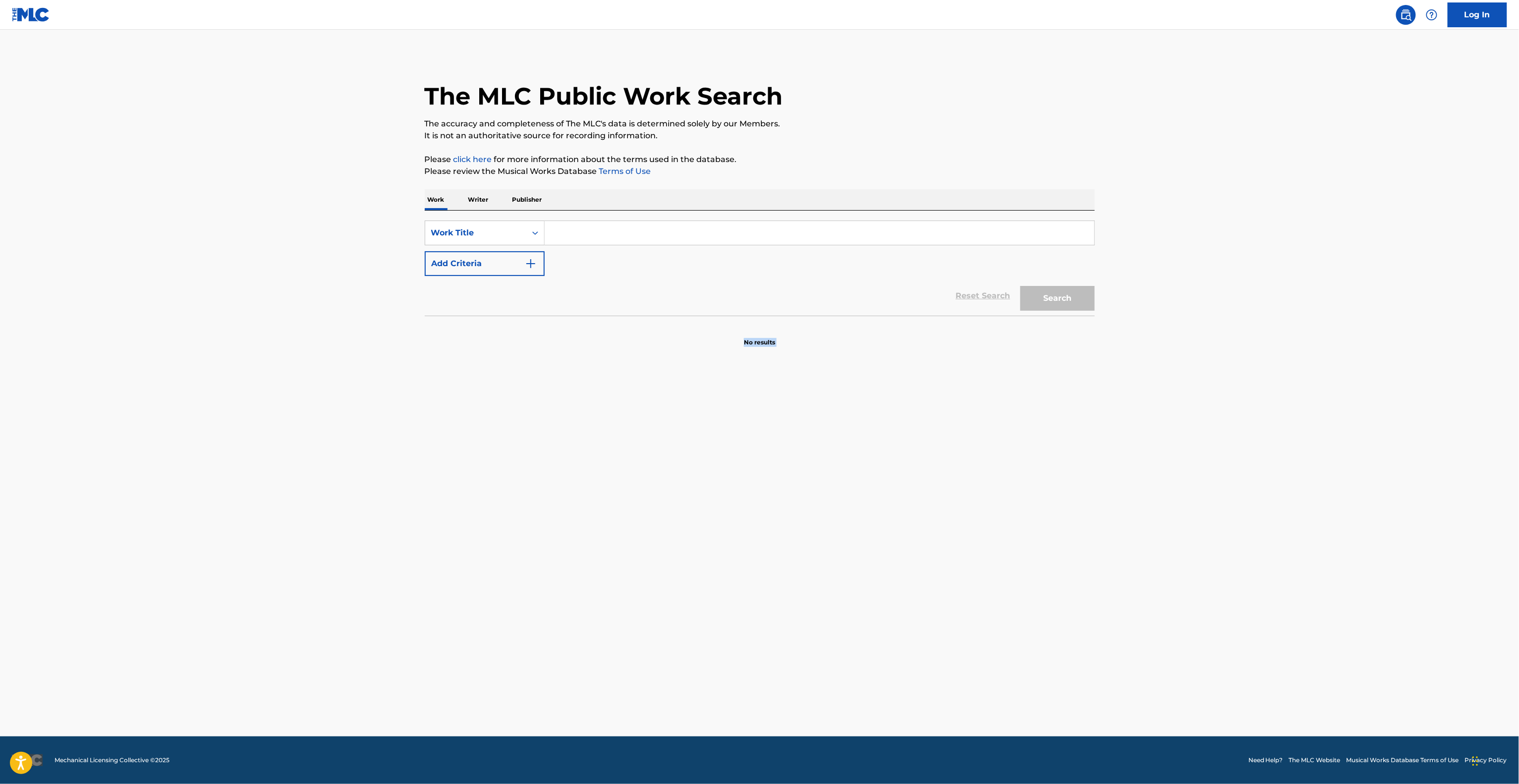
click at [1269, 372] on main "The MLC Public Work Search The accuracy and completeness of The MLC's data is d…" at bounding box center [760, 383] width 1519 height 706
click at [1268, 372] on main "The MLC Public Work Search The accuracy and completeness of The MLC's data is d…" at bounding box center [760, 383] width 1519 height 706
click at [1267, 372] on main "The MLC Public Work Search The accuracy and completeness of The MLC's data is d…" at bounding box center [760, 383] width 1519 height 706
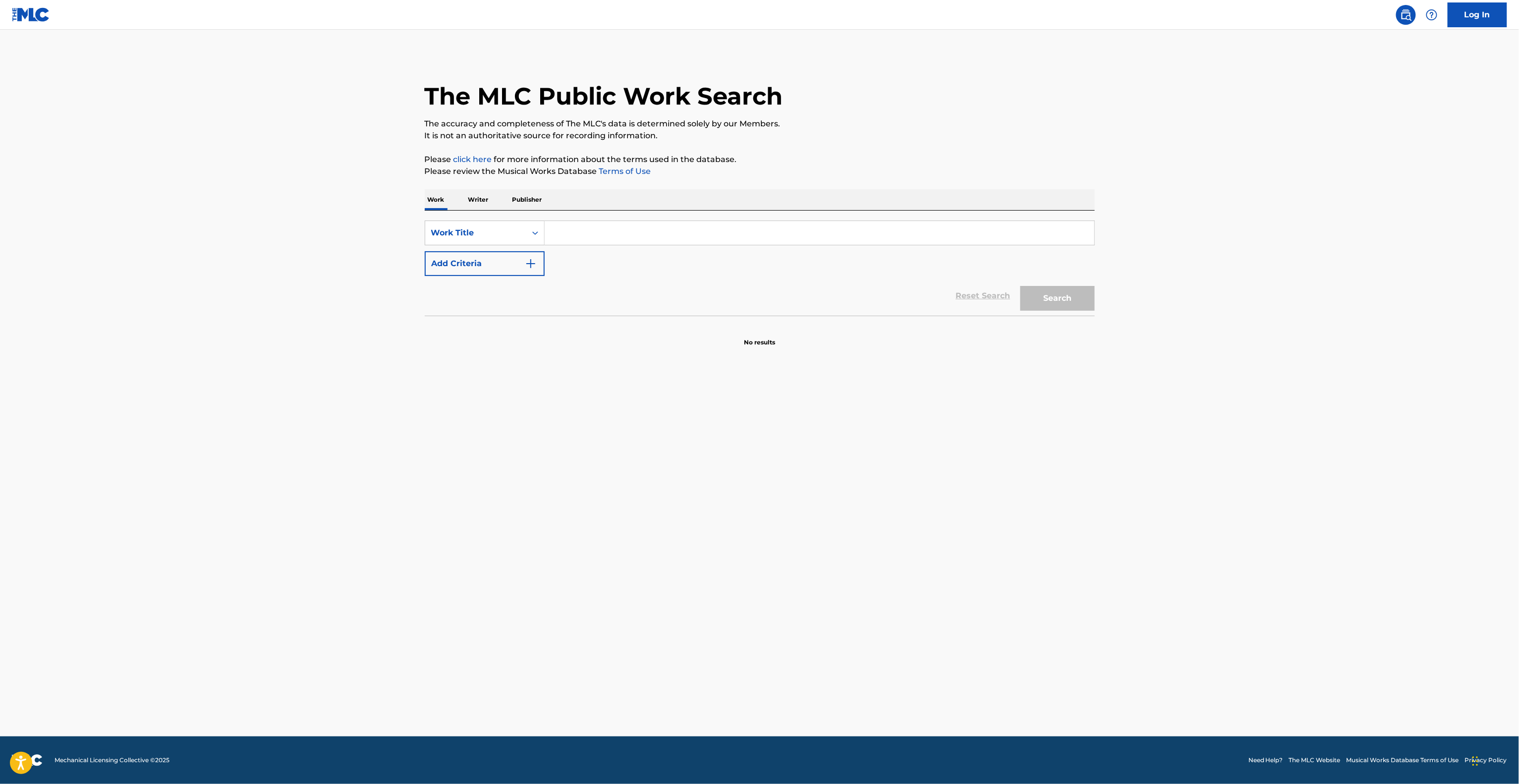
click at [1265, 372] on main "The MLC Public Work Search The accuracy and completeness of The MLC's data is d…" at bounding box center [760, 383] width 1519 height 706
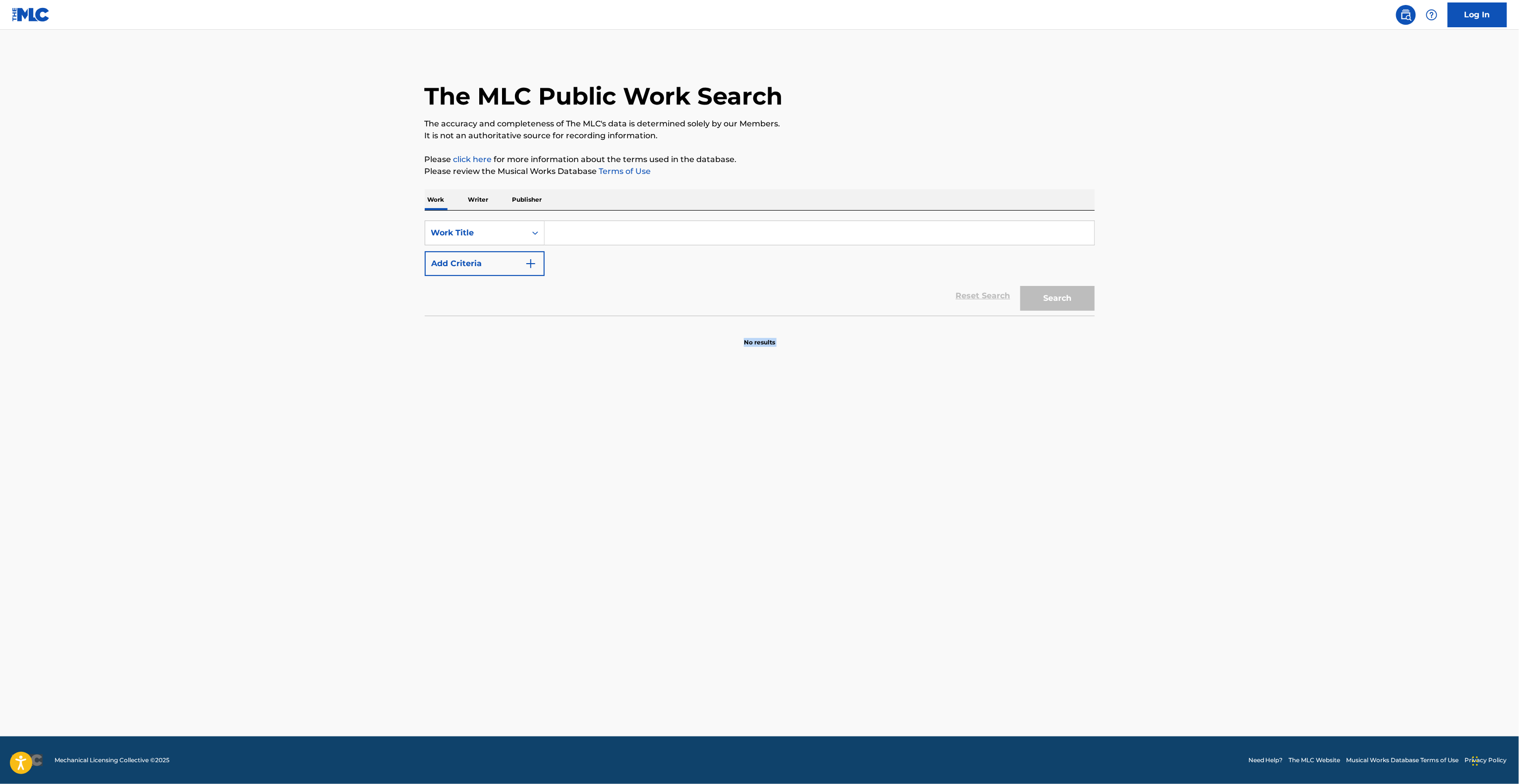
click at [1265, 372] on main "The MLC Public Work Search The accuracy and completeness of The MLC's data is d…" at bounding box center [760, 383] width 1519 height 706
click at [1262, 372] on main "The MLC Public Work Search The accuracy and completeness of The MLC's data is d…" at bounding box center [760, 383] width 1519 height 706
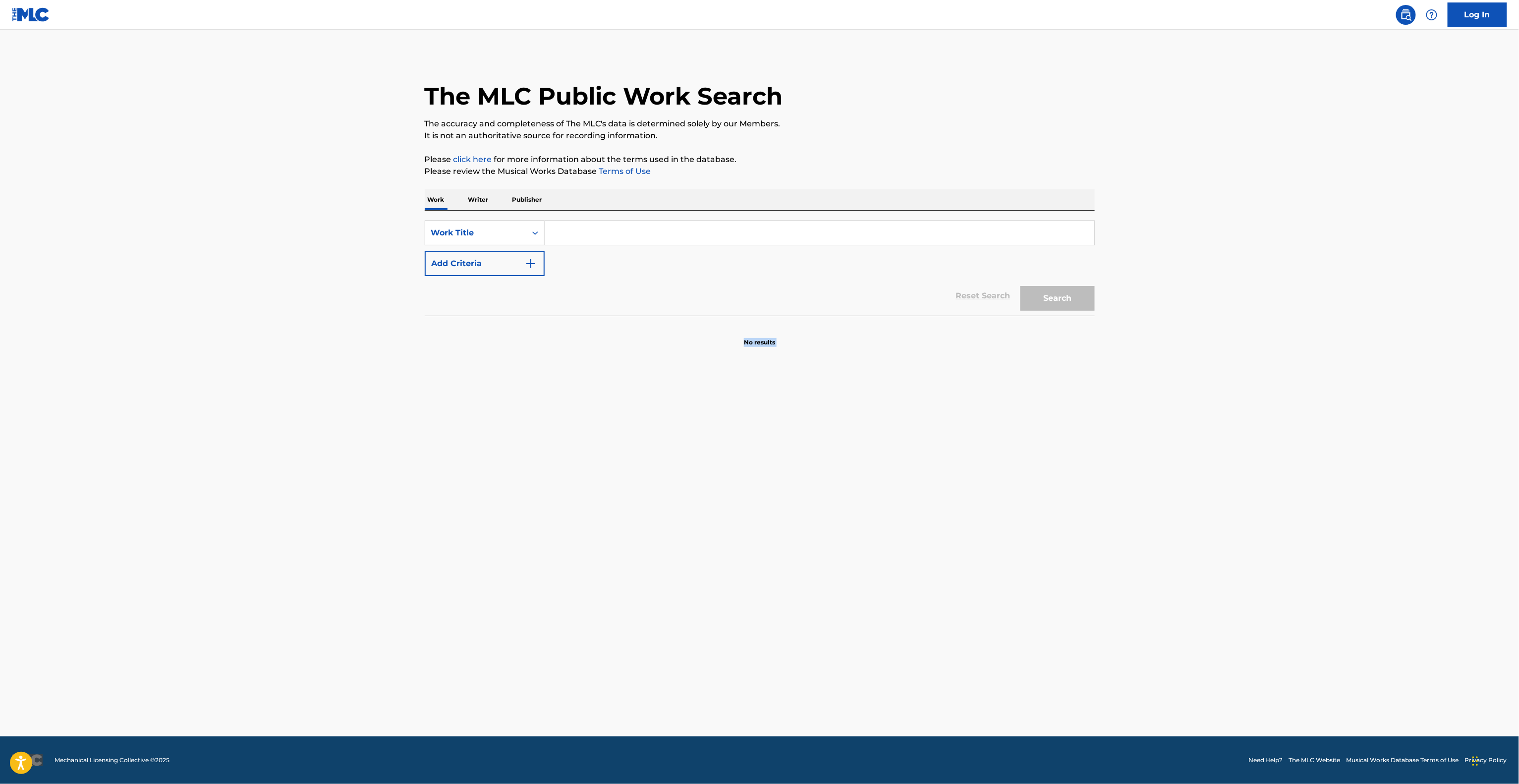
click at [1261, 371] on main "The MLC Public Work Search The accuracy and completeness of The MLC's data is d…" at bounding box center [760, 383] width 1519 height 706
click at [1261, 371] on main "The MLC Public Work Search The accuracy and completeness of The MLC's data is d…" at bounding box center [760, 383] width 1519 height 706
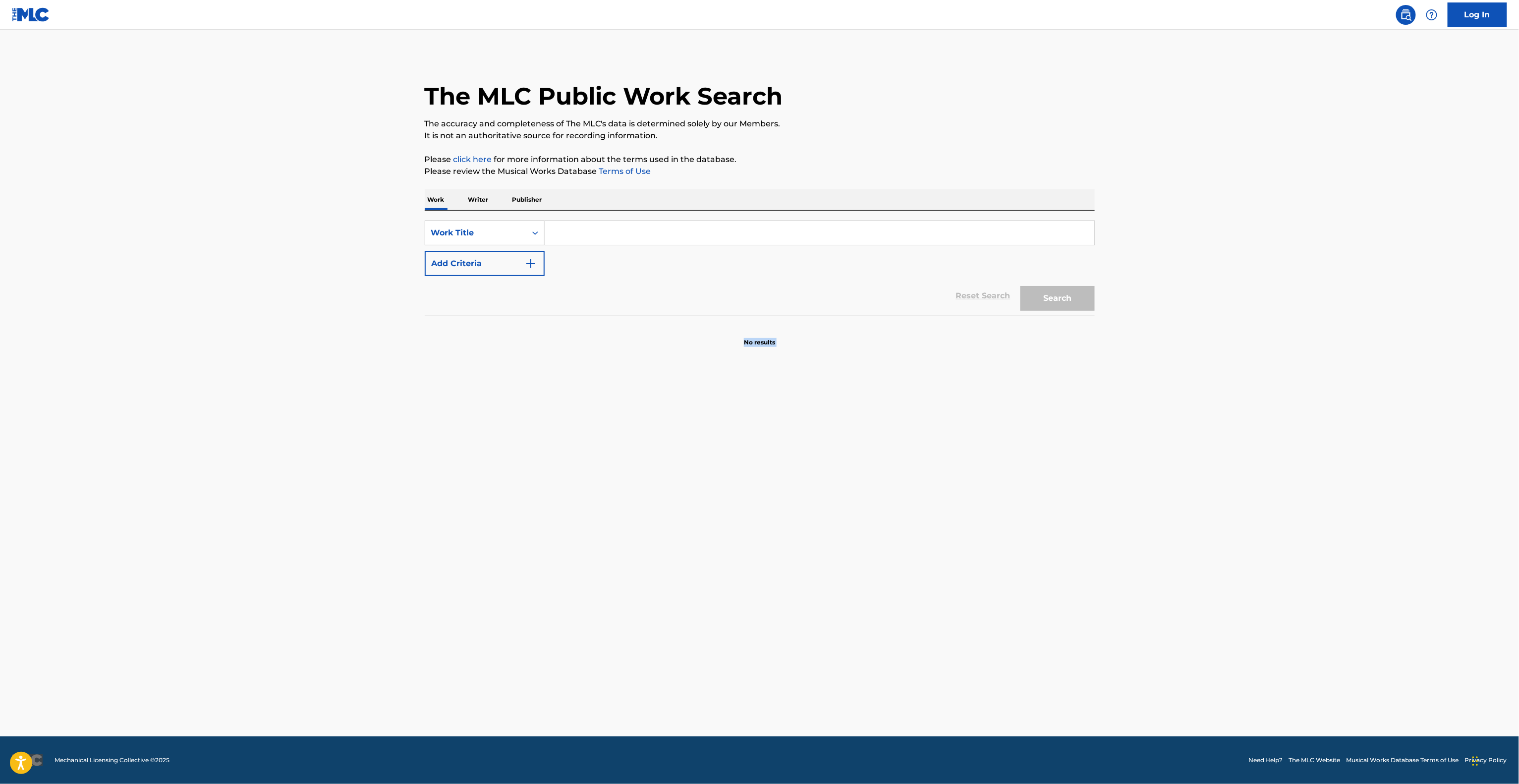
click at [1260, 371] on main "The MLC Public Work Search The accuracy and completeness of The MLC's data is d…" at bounding box center [760, 383] width 1519 height 706
click at [1259, 371] on main "The MLC Public Work Search The accuracy and completeness of The MLC's data is d…" at bounding box center [760, 383] width 1519 height 706
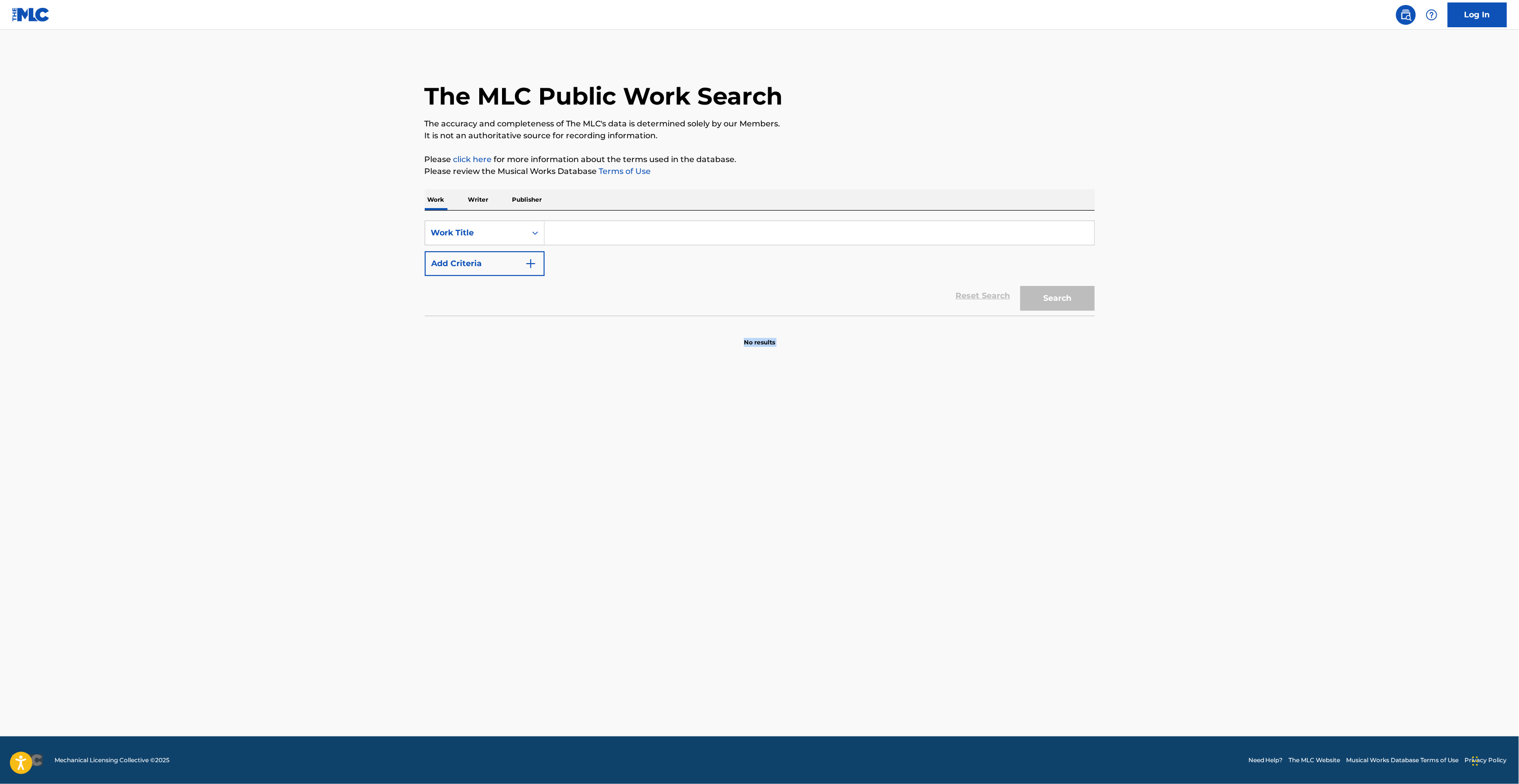
click at [1259, 371] on main "The MLC Public Work Search The accuracy and completeness of The MLC's data is d…" at bounding box center [760, 383] width 1519 height 706
click at [669, 238] on input "Search Form" at bounding box center [820, 233] width 550 height 24
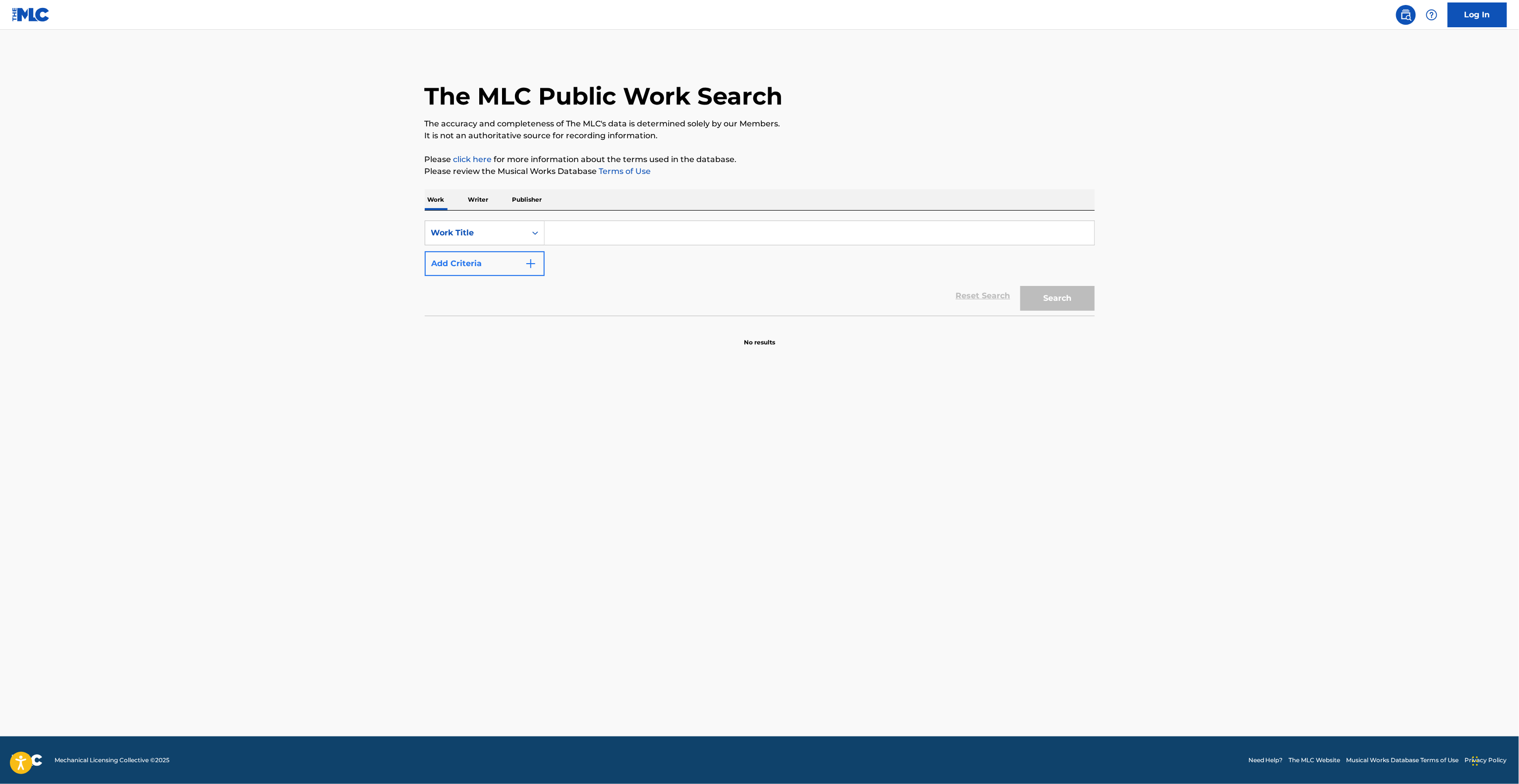
paste input "[PERSON_NAME]"
type input "[PERSON_NAME]"
click at [480, 252] on button "Add Criteria" at bounding box center [484, 263] width 120 height 25
click at [614, 256] on input "Search Form" at bounding box center [810, 263] width 531 height 24
paste input "[PERSON_NAME]"
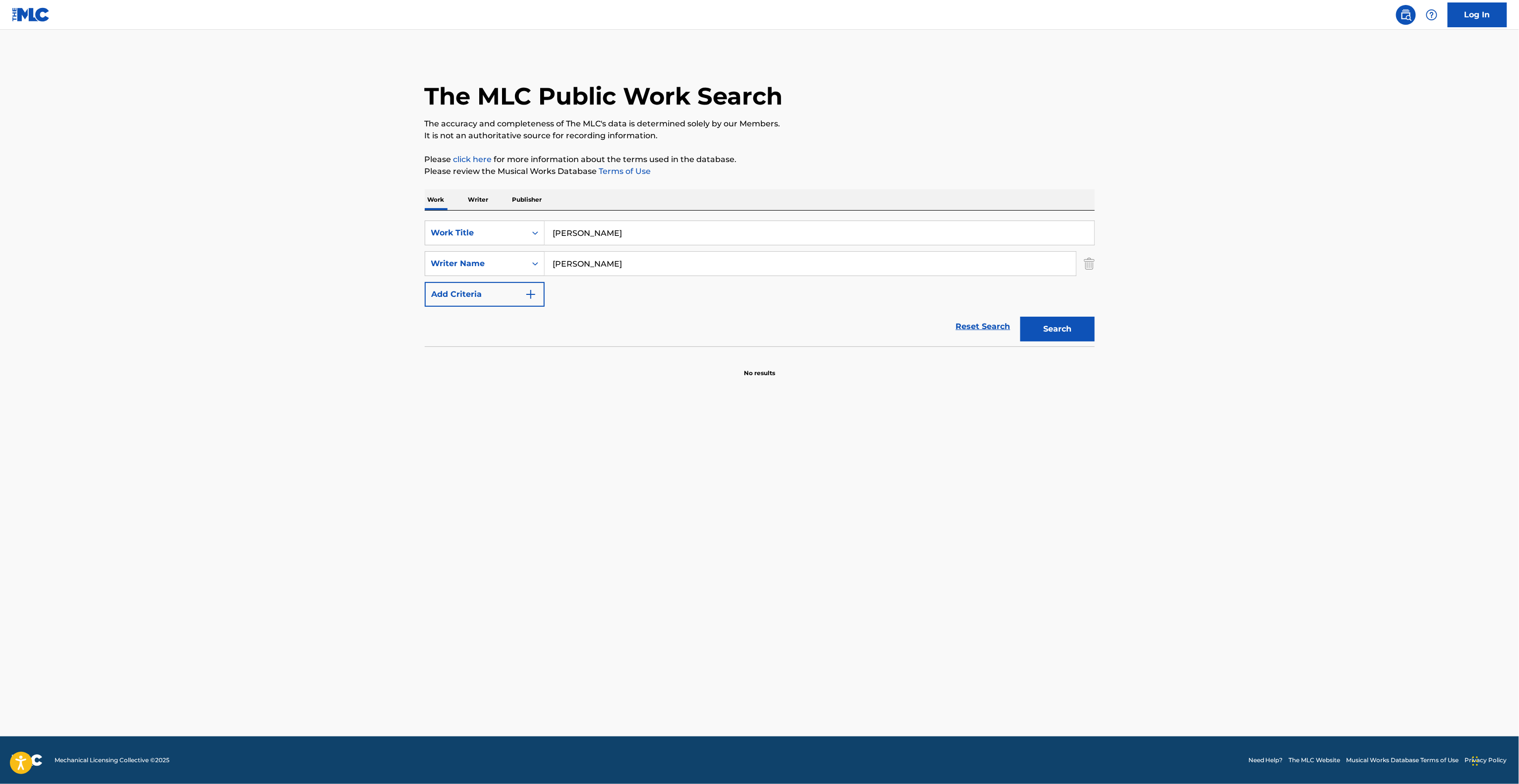
type input "[PERSON_NAME]"
drag, startPoint x: 619, startPoint y: 233, endPoint x: 465, endPoint y: 222, distance: 154.4
click at [465, 222] on div "SearchWithCriteria03c56dce-b11b-4679-9eeb-b349c547b569 Work Title Barker" at bounding box center [760, 233] width 670 height 25
paste input "Birthday Party At The [GEOGRAPHIC_DATA]"
click at [1076, 328] on button "Search" at bounding box center [1058, 329] width 74 height 25
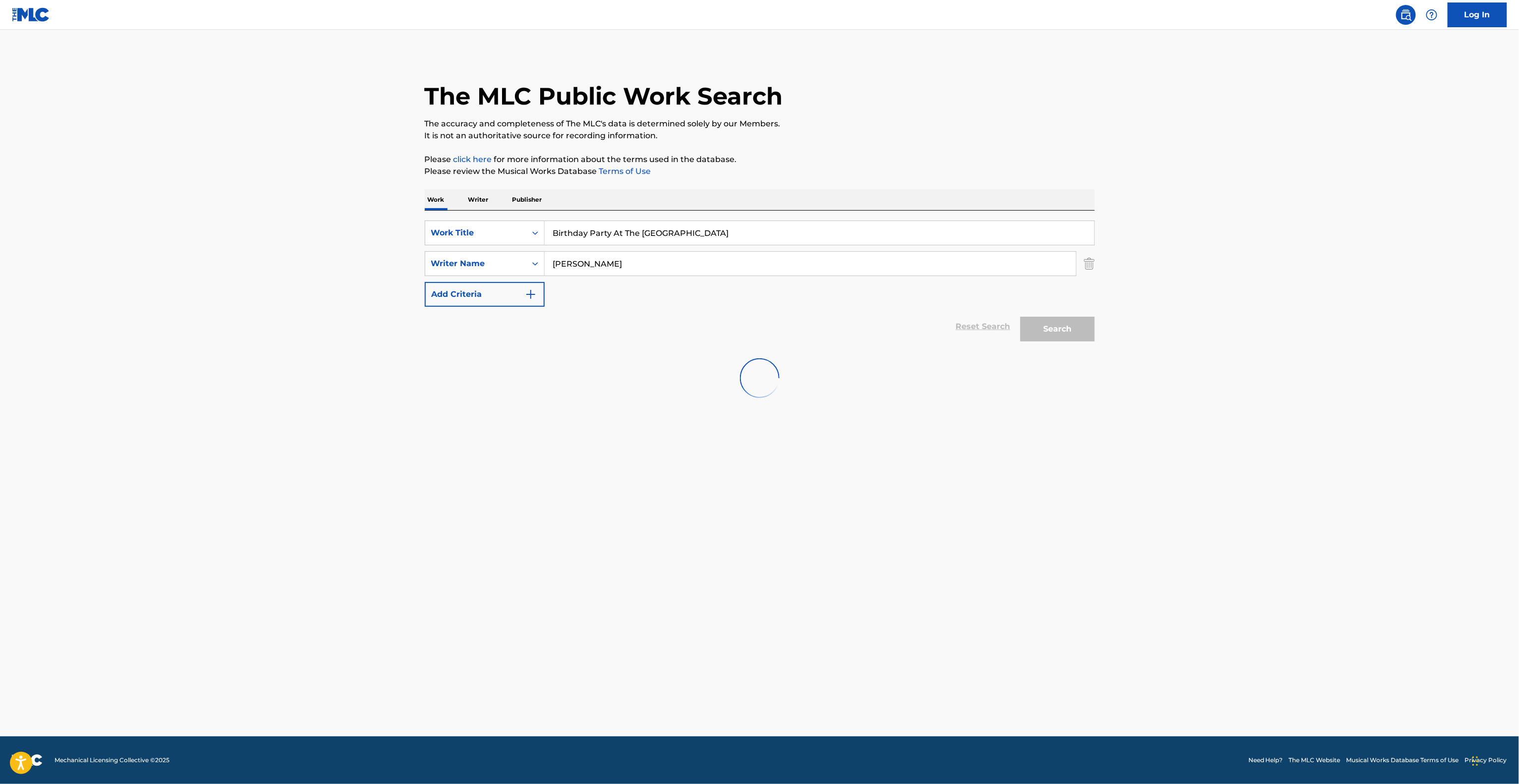
click at [254, 287] on main "The MLC Public Work Search The accuracy and completeness of The MLC's data is d…" at bounding box center [760, 383] width 1519 height 706
click at [254, 286] on main "The MLC Public Work Search The accuracy and completeness of The MLC's data is d…" at bounding box center [760, 383] width 1519 height 706
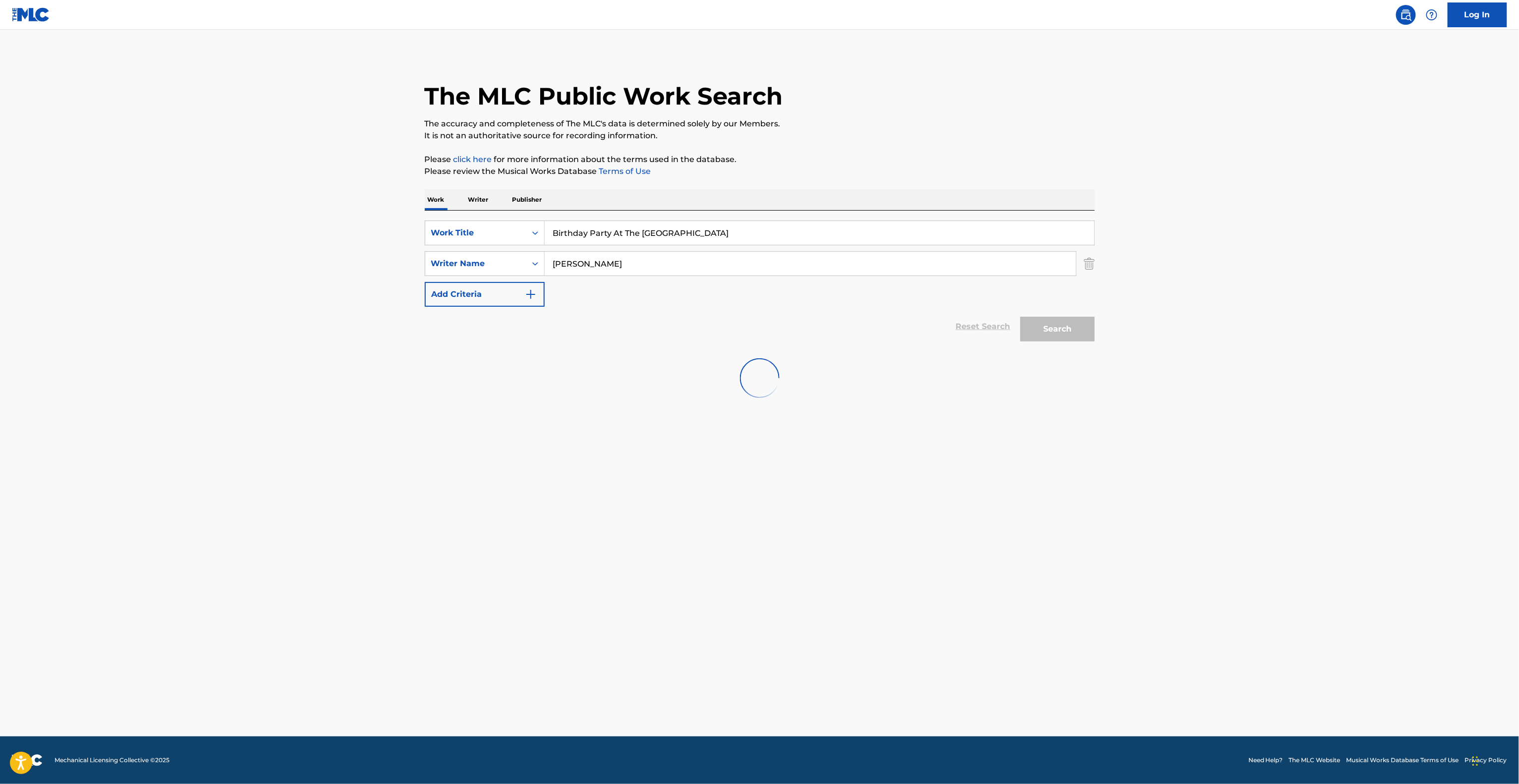
click at [254, 286] on main "The MLC Public Work Search The accuracy and completeness of The MLC's data is d…" at bounding box center [760, 383] width 1519 height 706
click at [1239, 332] on main "The MLC Public Work Search The accuracy and completeness of The MLC's data is d…" at bounding box center [760, 383] width 1519 height 706
click at [1238, 332] on main "The MLC Public Work Search The accuracy and completeness of The MLC's data is d…" at bounding box center [760, 383] width 1519 height 706
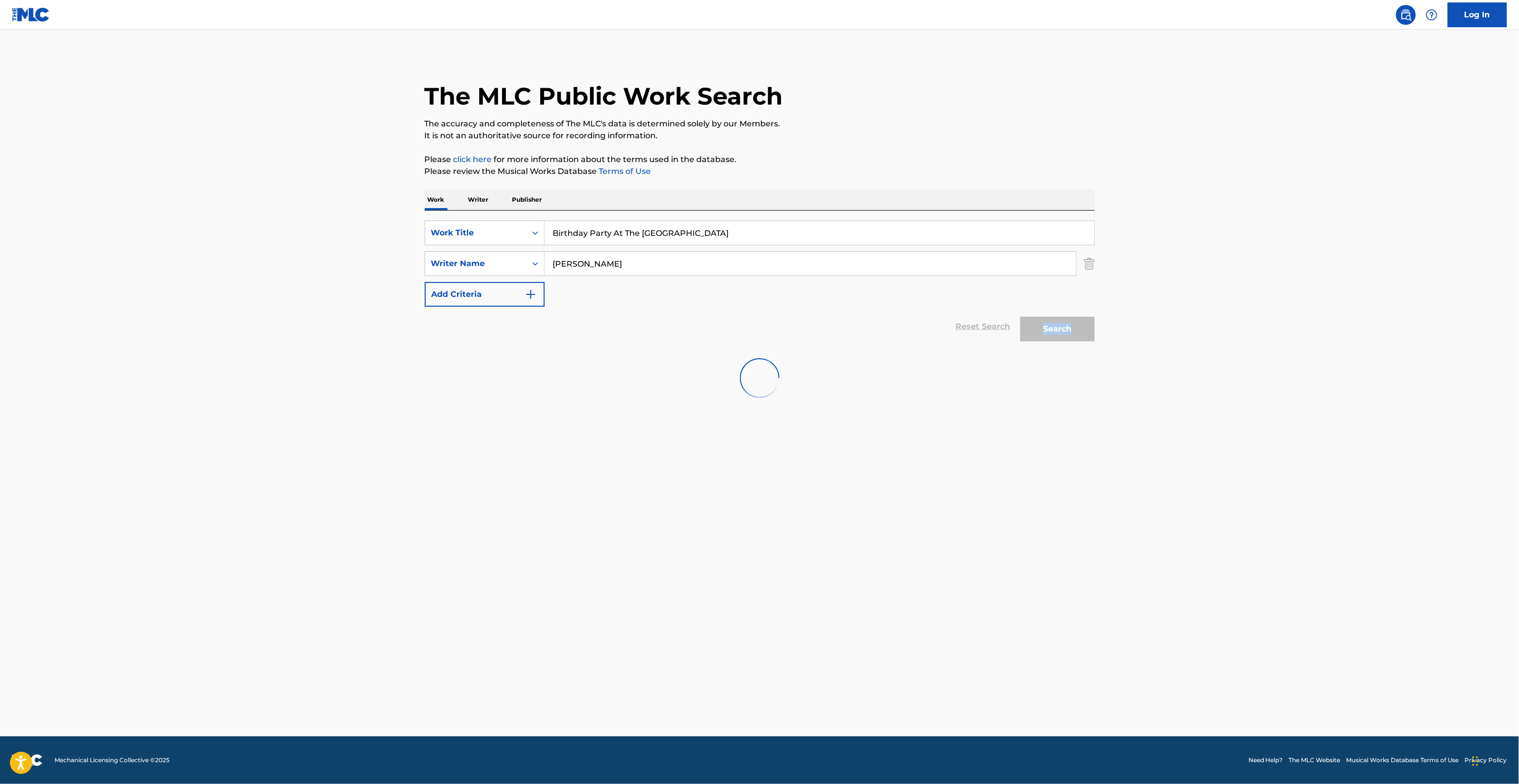
drag, startPoint x: 1238, startPoint y: 332, endPoint x: 1247, endPoint y: 319, distance: 15.8
click at [1242, 331] on main "The MLC Public Work Search The accuracy and completeness of The MLC's data is d…" at bounding box center [760, 383] width 1519 height 706
click at [1408, 365] on main "The MLC Public Work Search The accuracy and completeness of The MLC's data is d…" at bounding box center [760, 383] width 1519 height 706
click at [1408, 367] on main "The MLC Public Work Search The accuracy and completeness of The MLC's data is d…" at bounding box center [760, 383] width 1519 height 706
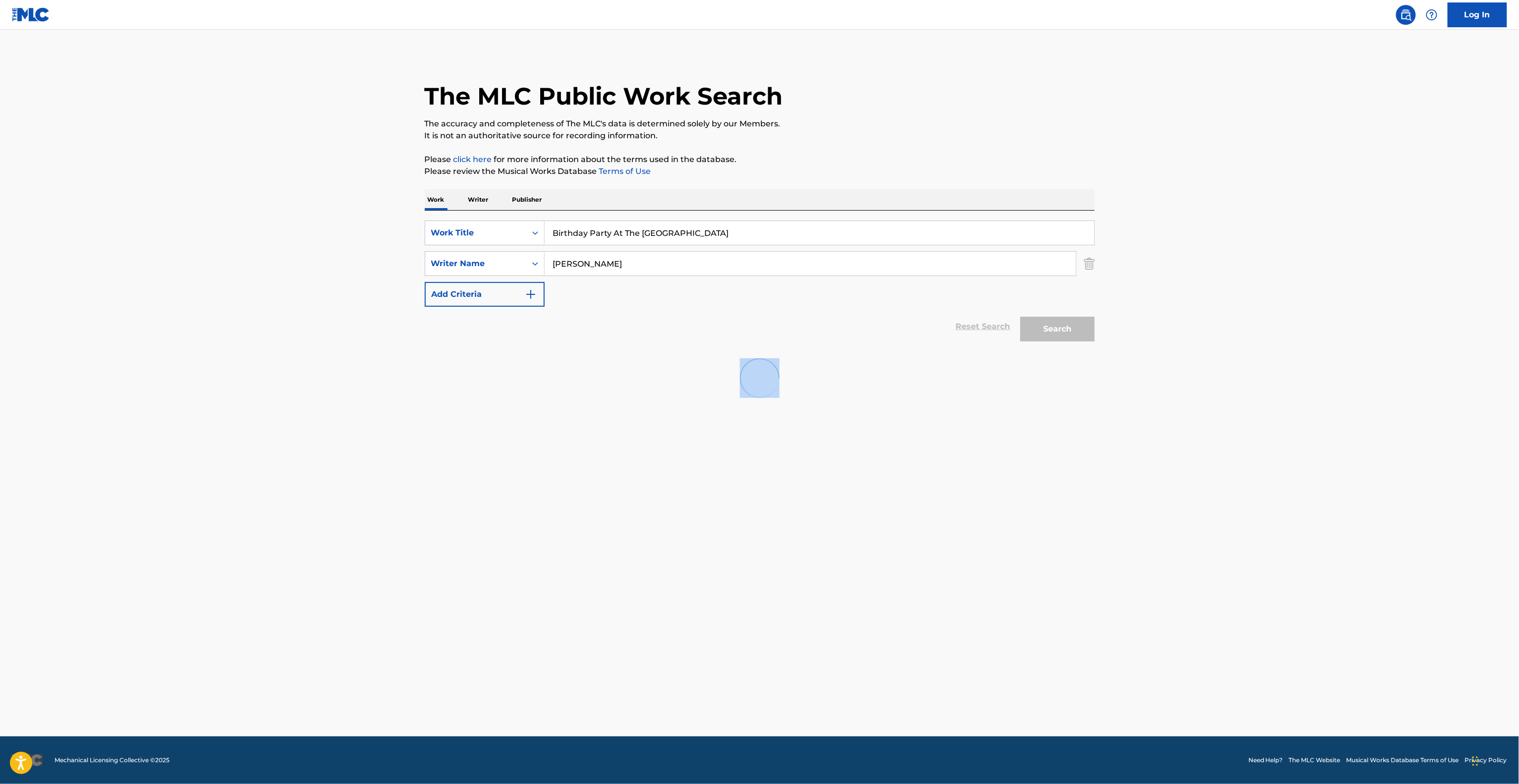
click at [1408, 367] on main "The MLC Public Work Search The accuracy and completeness of The MLC's data is d…" at bounding box center [760, 383] width 1519 height 706
click at [1408, 368] on main "The MLC Public Work Search The accuracy and completeness of The MLC's data is d…" at bounding box center [760, 383] width 1519 height 706
click at [1406, 368] on main "The MLC Public Work Search The accuracy and completeness of The MLC's data is d…" at bounding box center [760, 383] width 1519 height 706
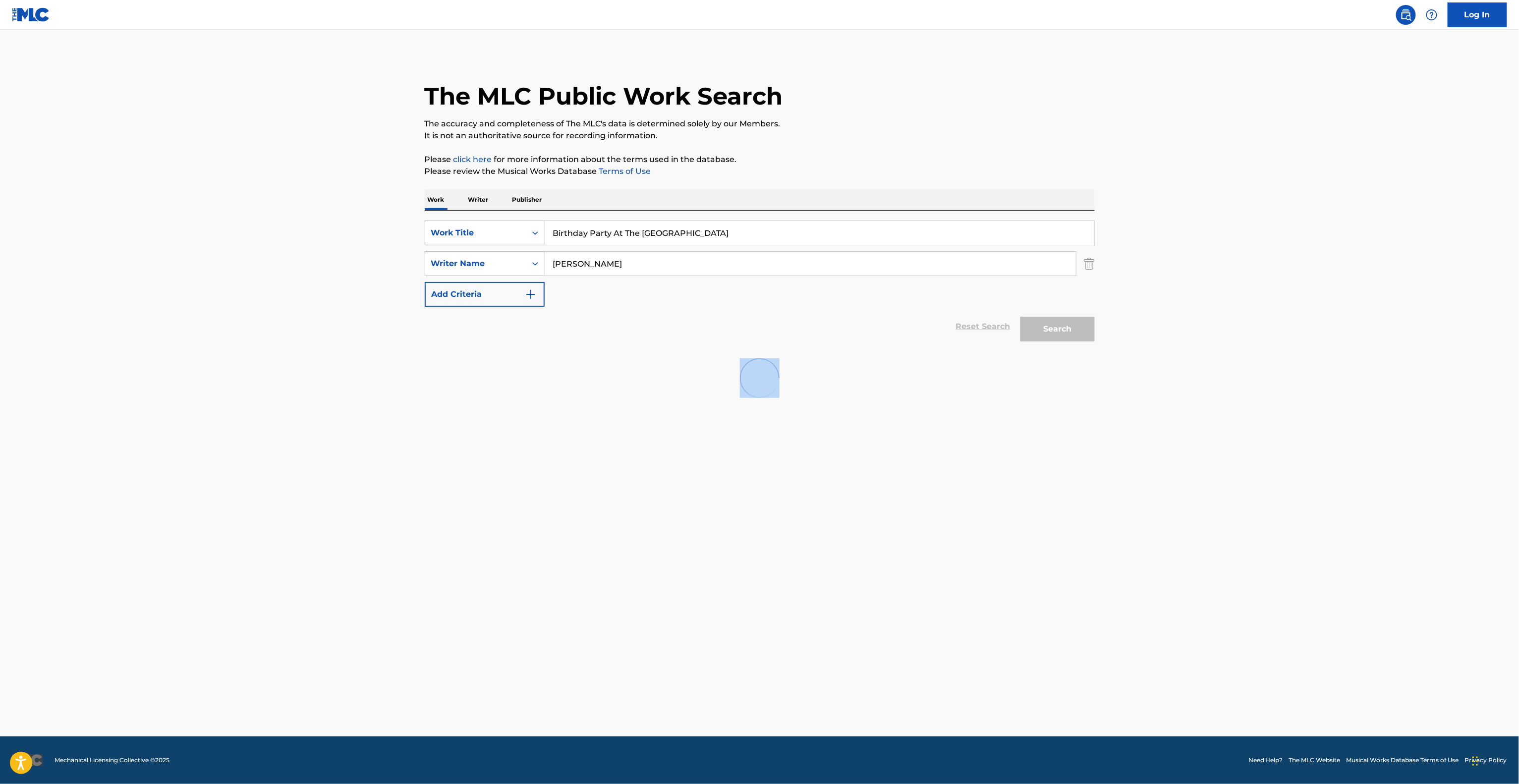
click at [1402, 374] on main "The MLC Public Work Search The accuracy and completeness of The MLC's data is d…" at bounding box center [760, 383] width 1519 height 706
click at [1402, 375] on main "The MLC Public Work Search The accuracy and completeness of The MLC's data is d…" at bounding box center [760, 383] width 1519 height 706
click at [1402, 375] on main "The MLC Public Work Search The accuracy and completeness of The MLC's data is d…" at bounding box center [760, 383] width 1519 height 706
click at [1402, 376] on main "The MLC Public Work Search The accuracy and completeness of The MLC's data is d…" at bounding box center [760, 383] width 1519 height 706
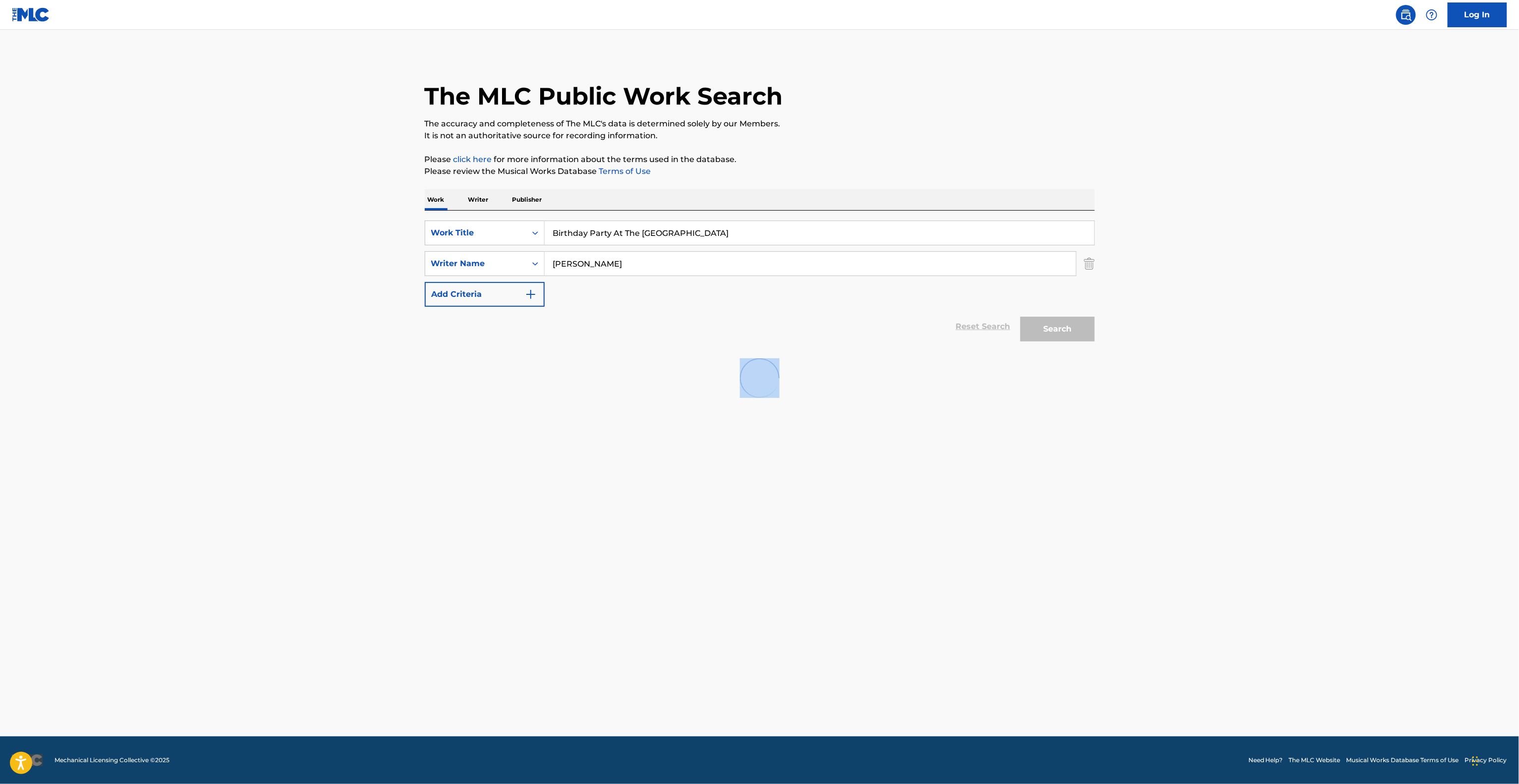
click at [1402, 376] on main "The MLC Public Work Search The accuracy and completeness of The MLC's data is d…" at bounding box center [760, 383] width 1519 height 706
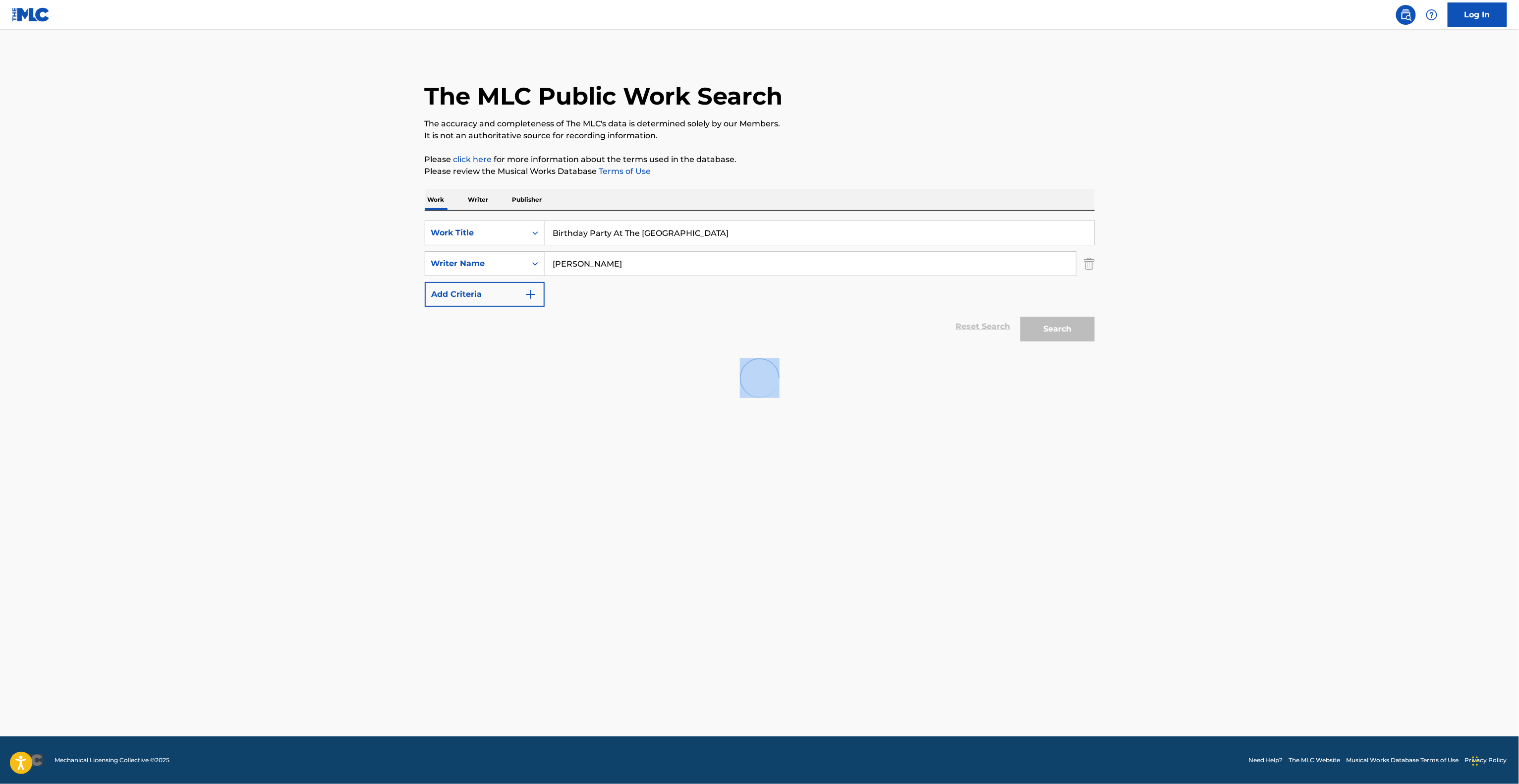
drag, startPoint x: 1402, startPoint y: 375, endPoint x: 1399, endPoint y: 381, distance: 6.7
click at [1399, 380] on main "The MLC Public Work Search The accuracy and completeness of The MLC's data is d…" at bounding box center [760, 383] width 1519 height 706
click at [1399, 381] on main "The MLC Public Work Search The accuracy and completeness of The MLC's data is d…" at bounding box center [760, 383] width 1519 height 706
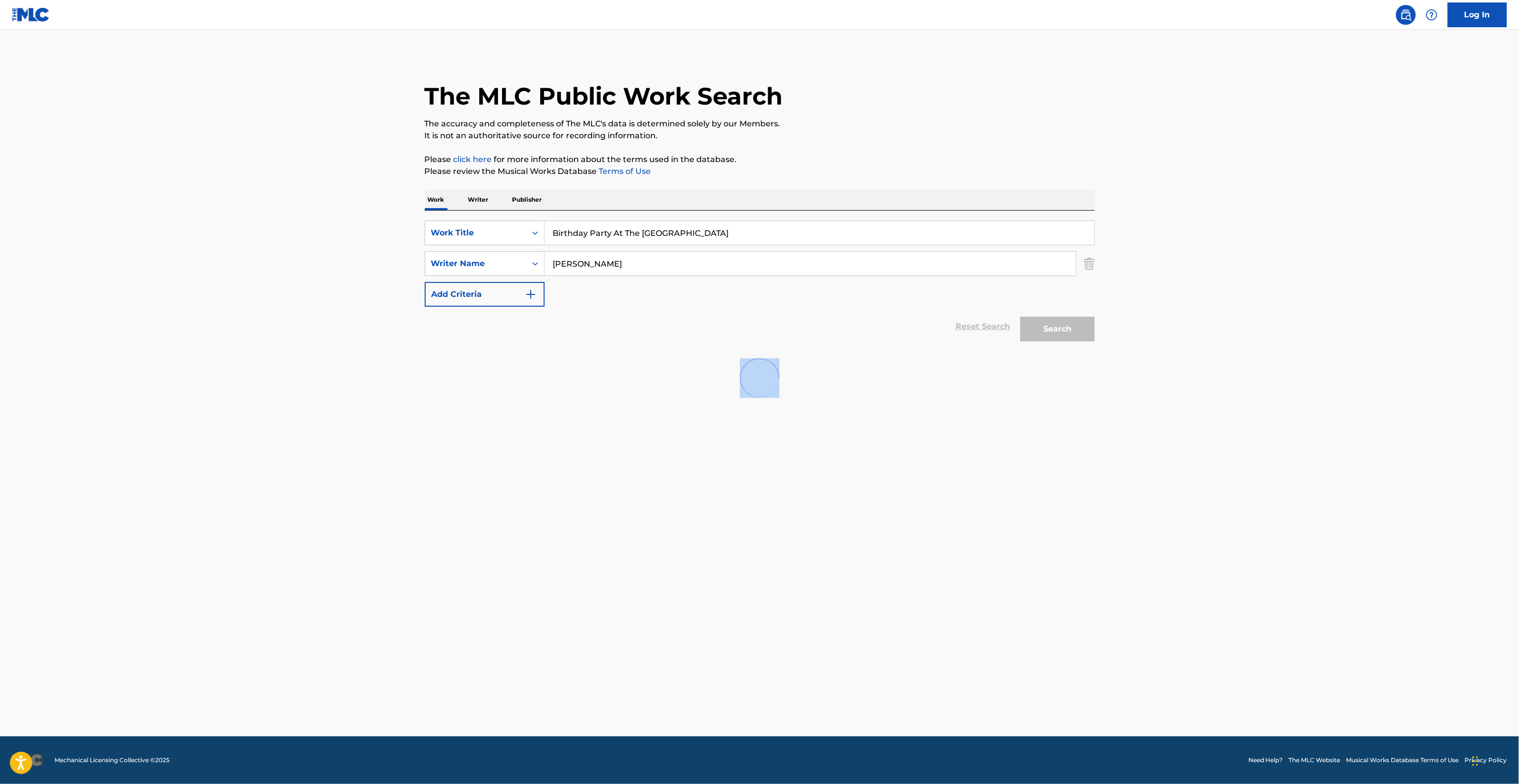
click at [1396, 384] on main "The MLC Public Work Search The accuracy and completeness of The MLC's data is d…" at bounding box center [760, 383] width 1519 height 706
click at [1396, 385] on main "The MLC Public Work Search The accuracy and completeness of The MLC's data is d…" at bounding box center [760, 383] width 1519 height 706
click at [1395, 386] on main "The MLC Public Work Search The accuracy and completeness of The MLC's data is d…" at bounding box center [760, 383] width 1519 height 706
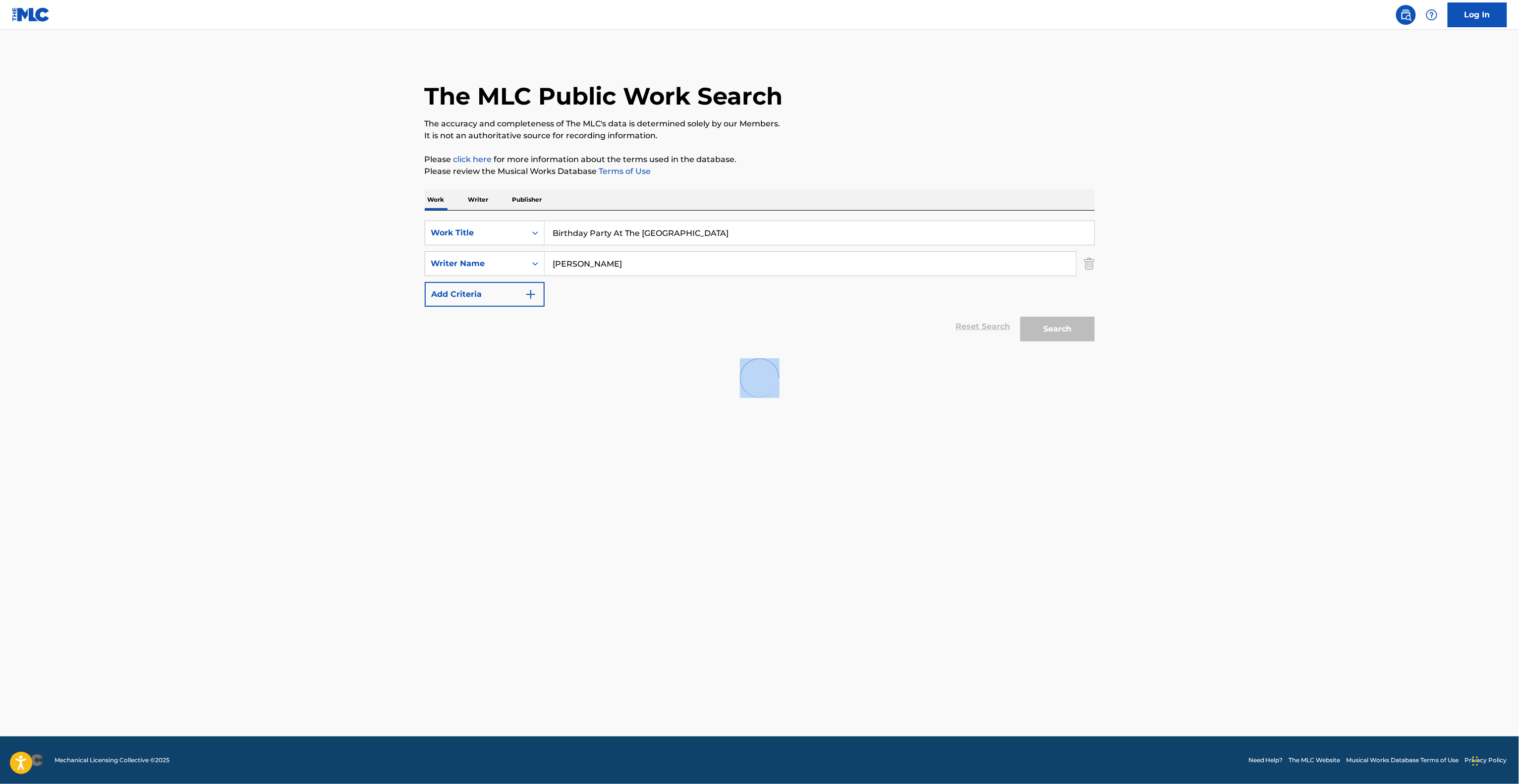
click at [1395, 386] on main "The MLC Public Work Search The accuracy and completeness of The MLC's data is d…" at bounding box center [760, 383] width 1519 height 706
click at [1393, 388] on main "The MLC Public Work Search The accuracy and completeness of The MLC's data is d…" at bounding box center [760, 383] width 1519 height 706
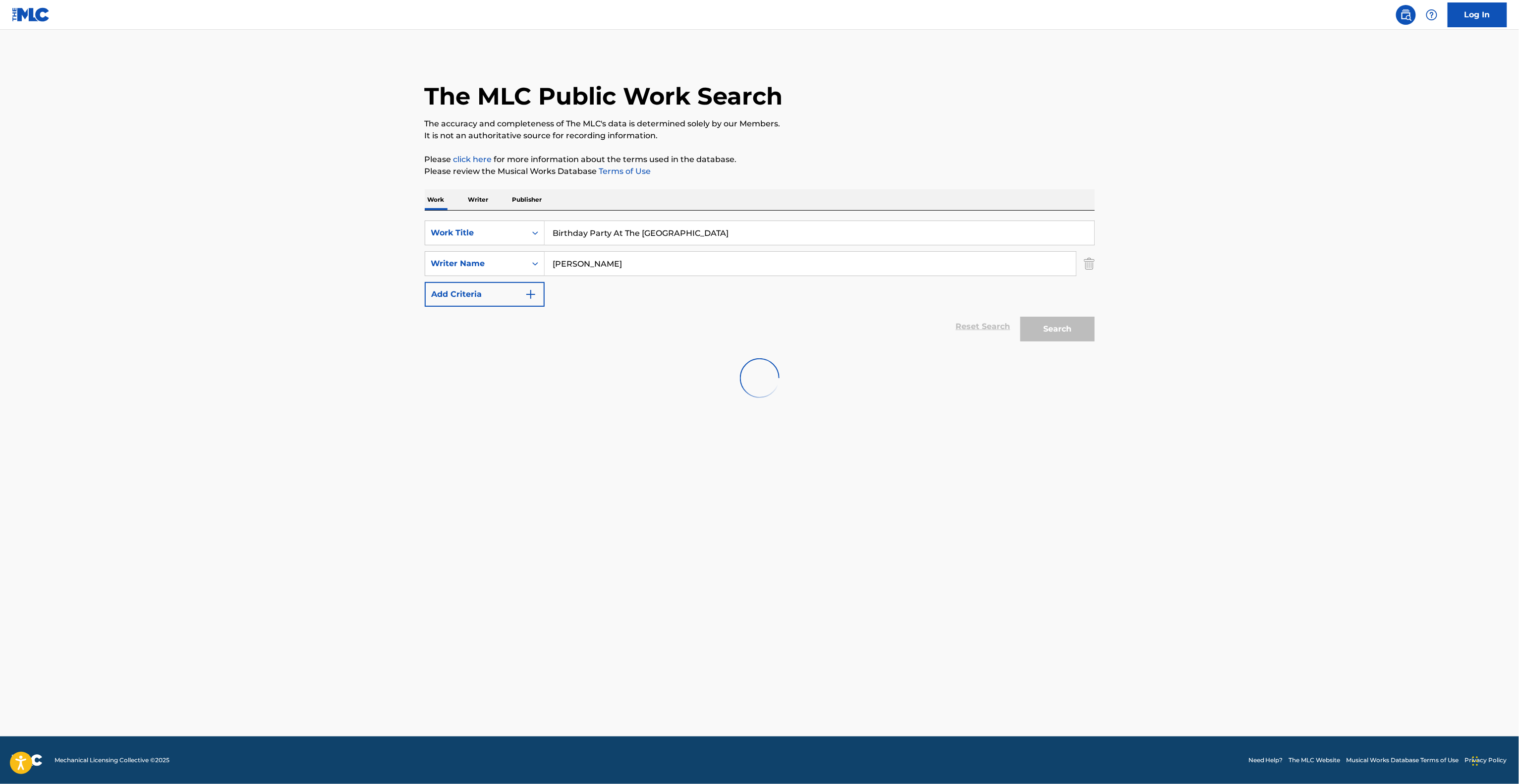
click at [1390, 391] on main "The MLC Public Work Search The accuracy and completeness of The MLC's data is d…" at bounding box center [760, 383] width 1519 height 706
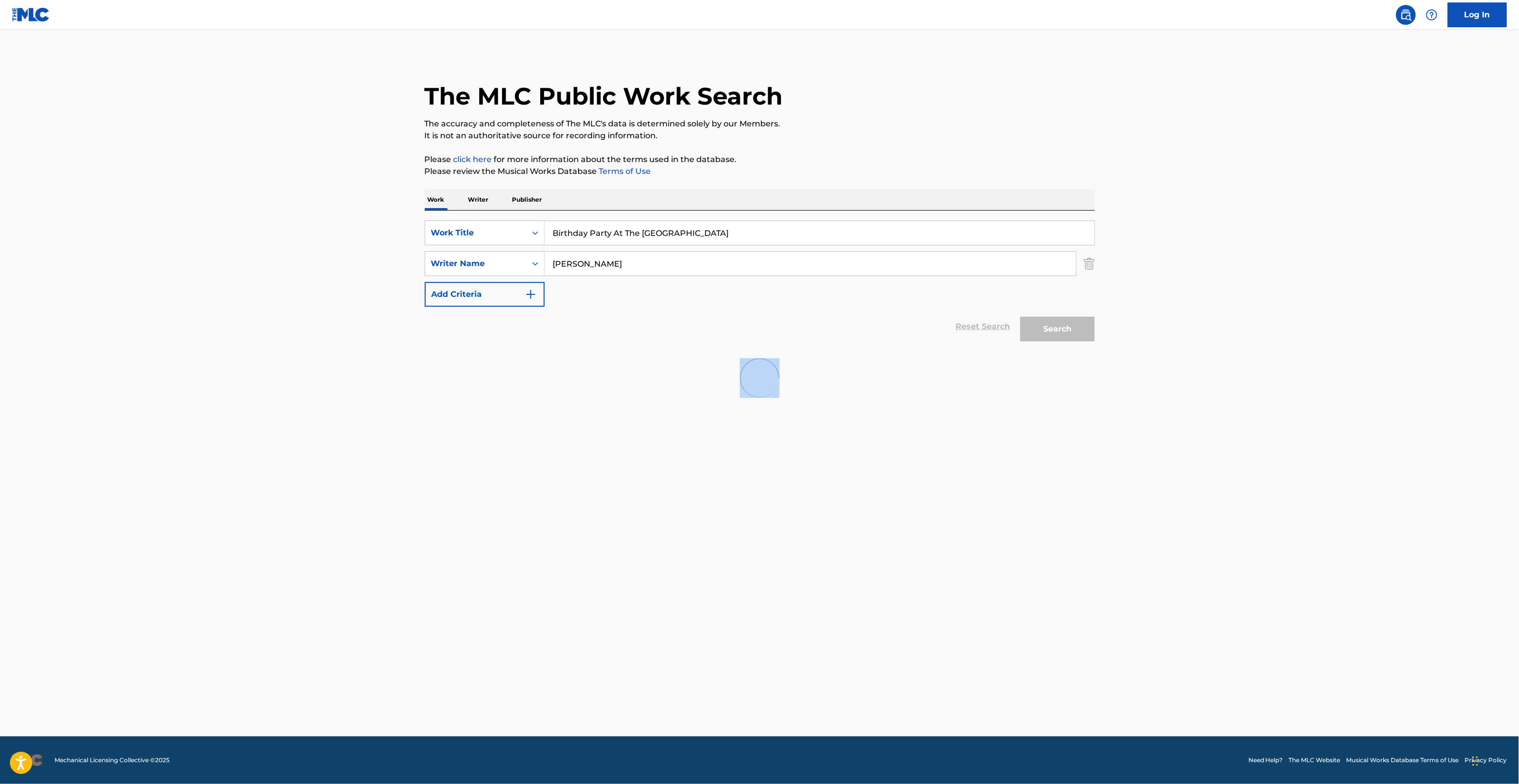
click at [1390, 391] on main "The MLC Public Work Search The accuracy and completeness of The MLC's data is d…" at bounding box center [760, 383] width 1519 height 706
click at [1388, 393] on main "The MLC Public Work Search The accuracy and completeness of The MLC's data is d…" at bounding box center [760, 383] width 1519 height 706
click at [1387, 393] on main "The MLC Public Work Search The accuracy and completeness of The MLC's data is d…" at bounding box center [760, 383] width 1519 height 706
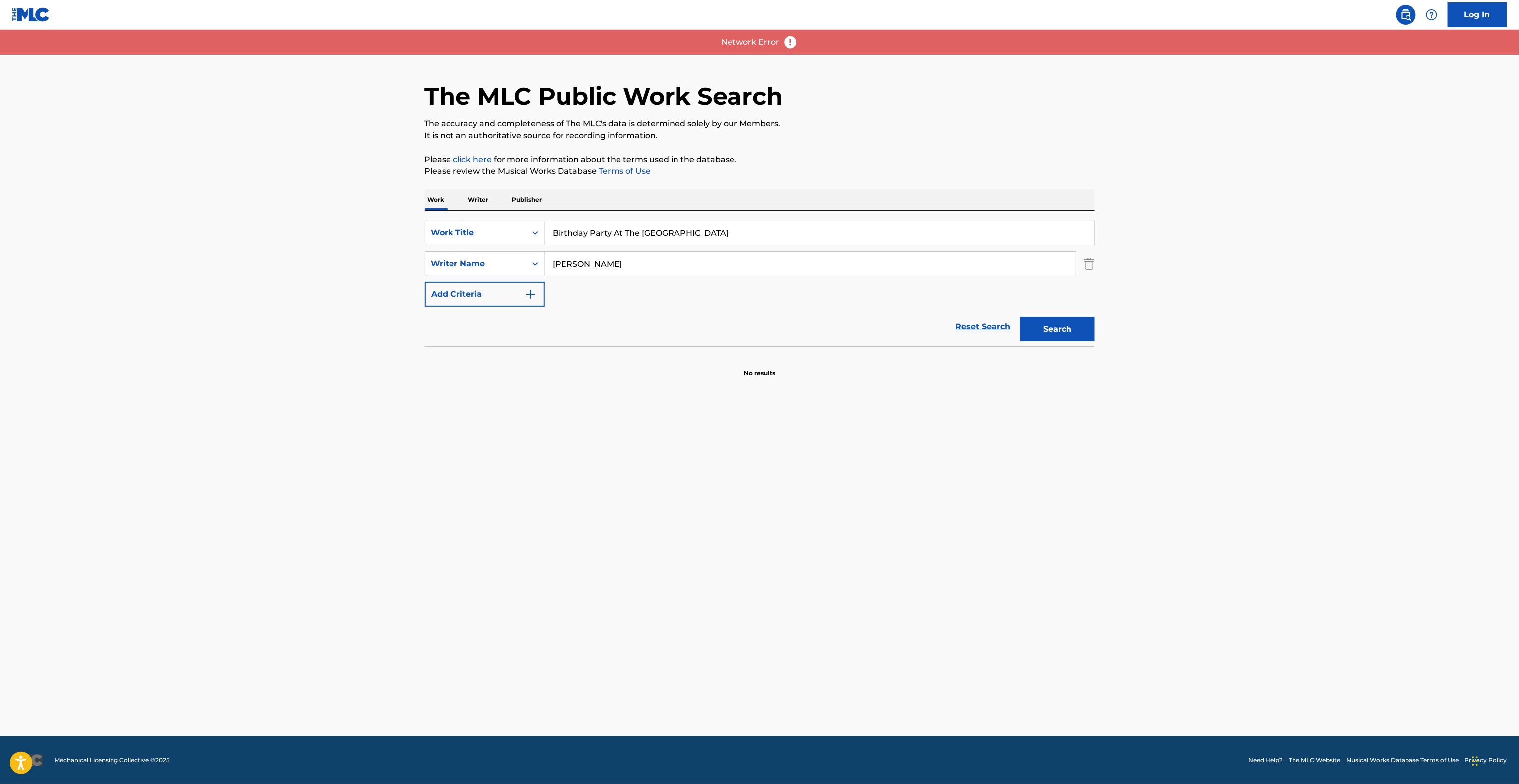
click at [1385, 396] on main "The MLC Public Work Search The accuracy and completeness of The MLC's data is d…" at bounding box center [760, 383] width 1519 height 706
click at [1259, 179] on main "The MLC Public Work Search The accuracy and completeness of The MLC's data is d…" at bounding box center [760, 383] width 1519 height 706
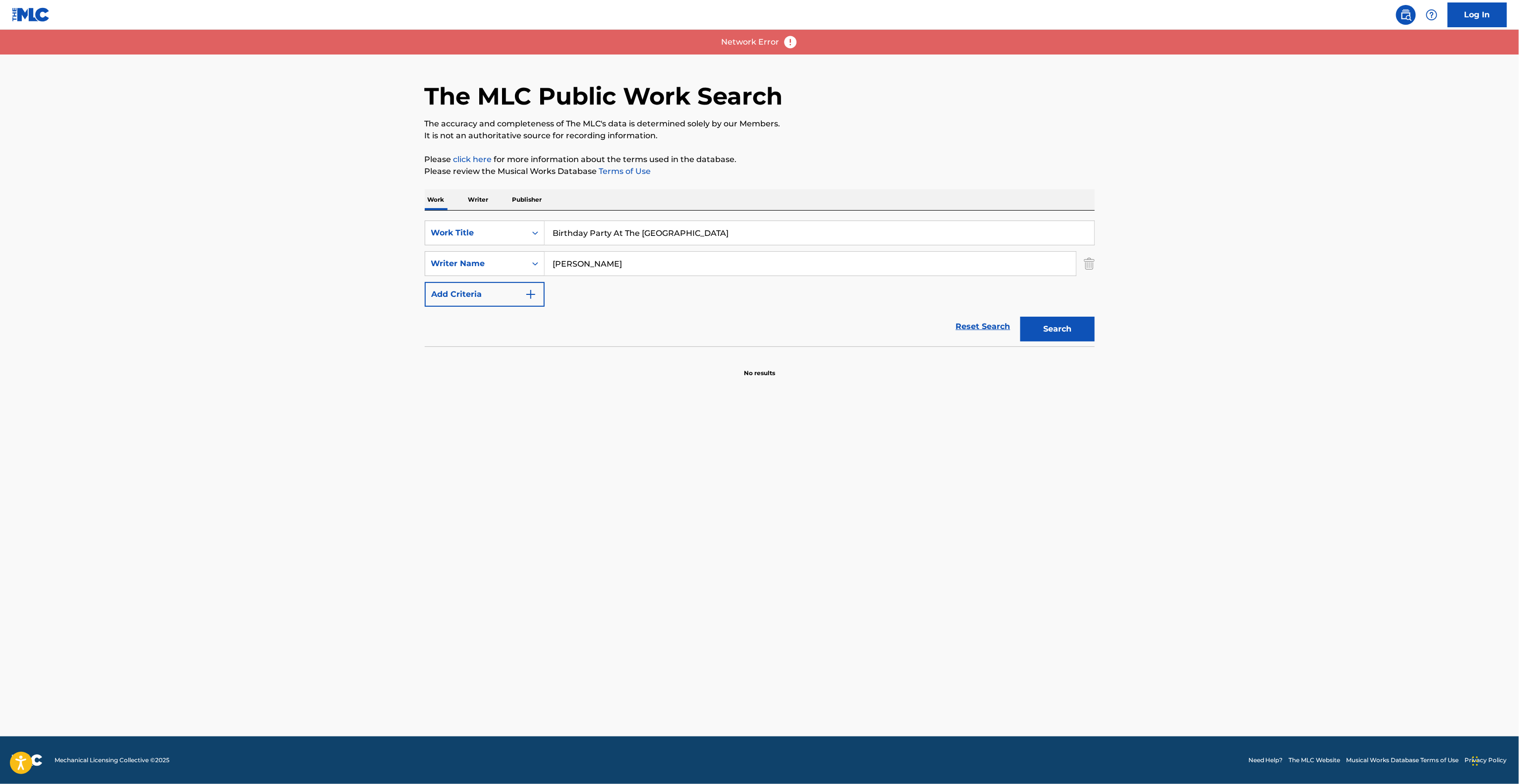
click at [1259, 179] on main "The MLC Public Work Search The accuracy and completeness of The MLC's data is d…" at bounding box center [760, 383] width 1519 height 706
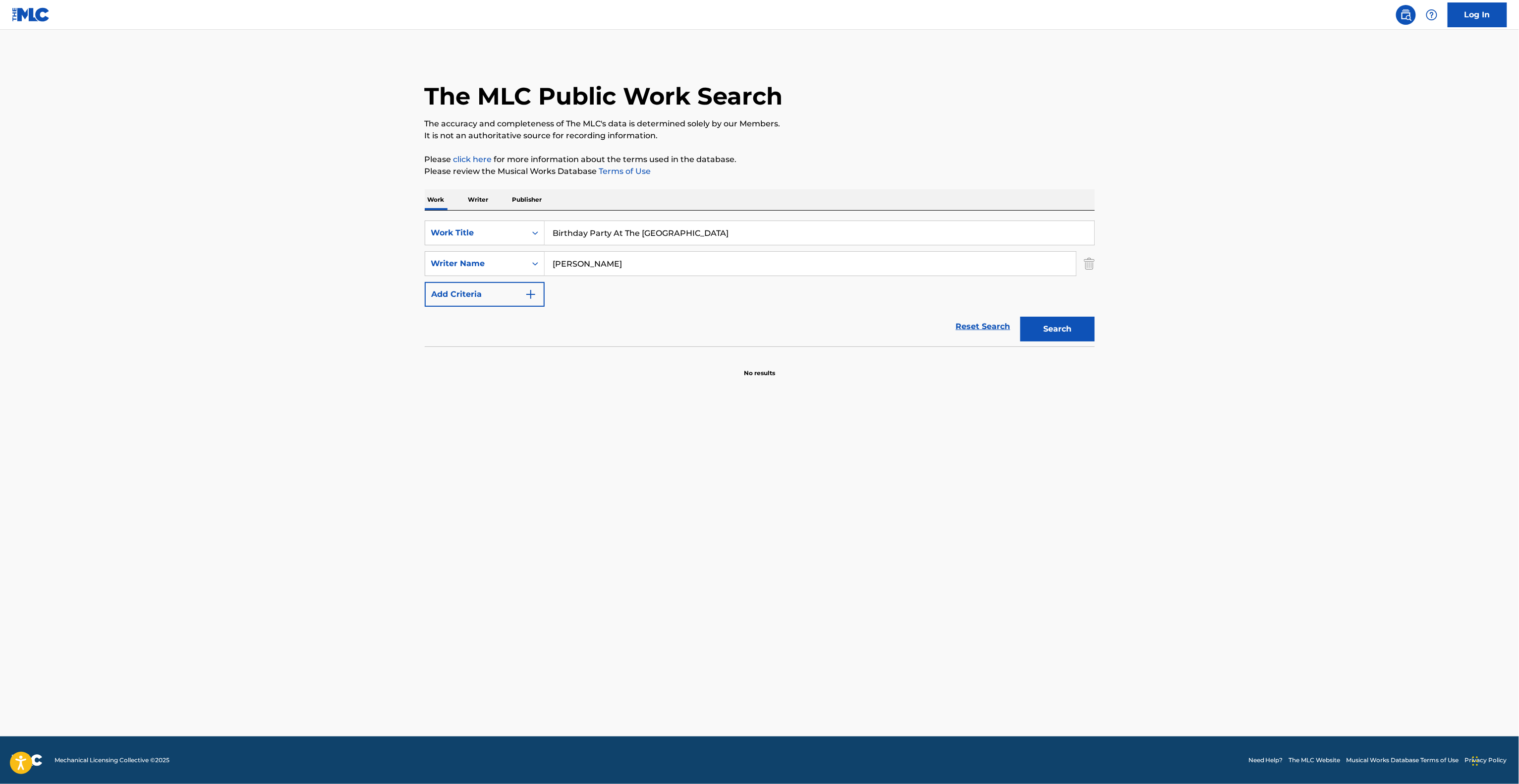
drag, startPoint x: 710, startPoint y: 238, endPoint x: 290, endPoint y: 191, distance: 422.6
click at [294, 192] on main "The MLC Public Work Search The accuracy and completeness of The MLC's data is d…" at bounding box center [760, 383] width 1519 height 706
paste input "The Shore"
type input "The Shore"
drag, startPoint x: 601, startPoint y: 273, endPoint x: 442, endPoint y: 261, distance: 159.5
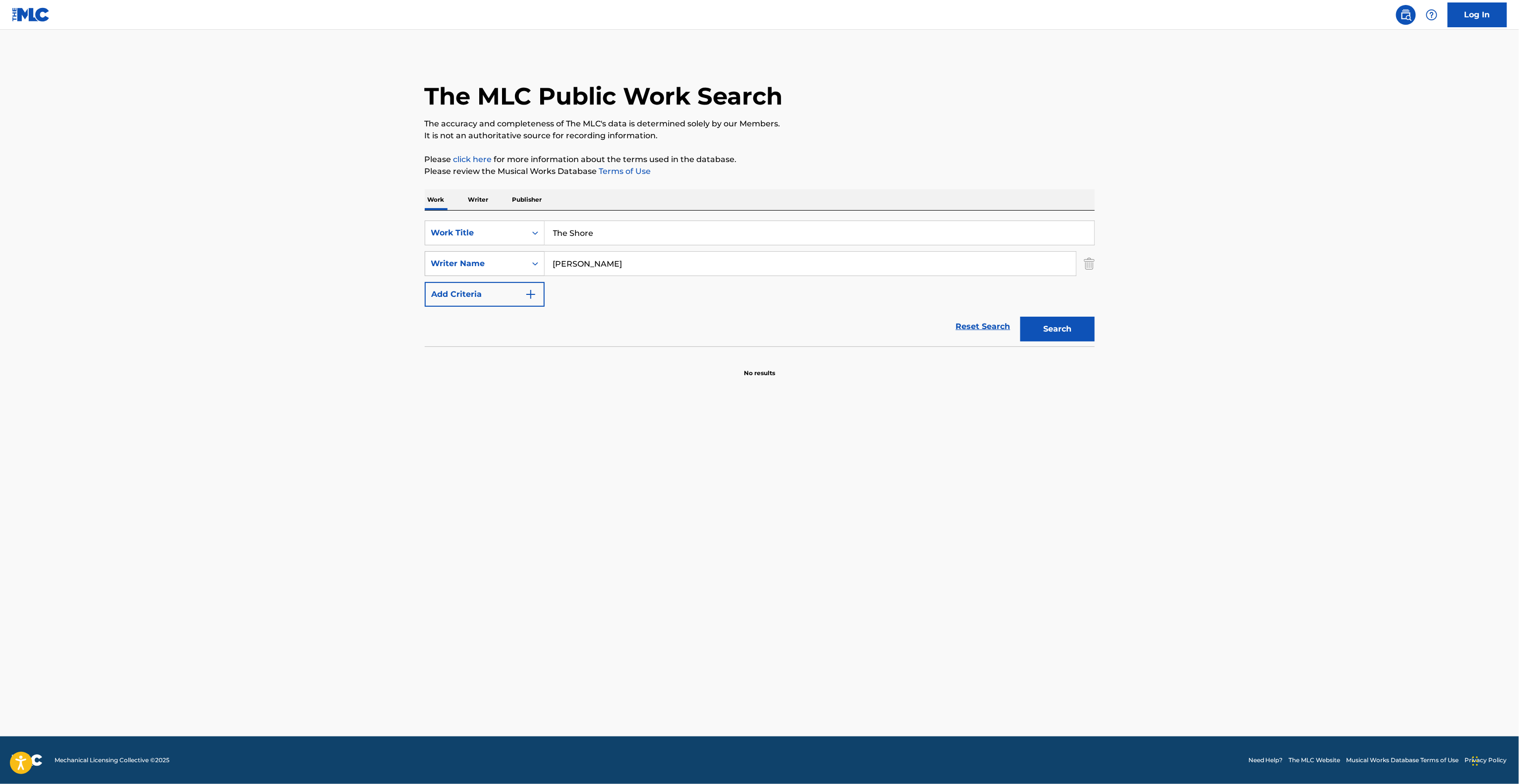
click at [428, 261] on div "SearchWithCriteriaa1787d55-9d30-41df-aebd-1326b73d5db2 Writer Name Barker" at bounding box center [760, 263] width 670 height 25
paste input "Olegovich"
type input "Olegovich"
click at [1061, 337] on button "Search" at bounding box center [1058, 329] width 74 height 25
click at [1061, 337] on div "Search" at bounding box center [1055, 326] width 79 height 39
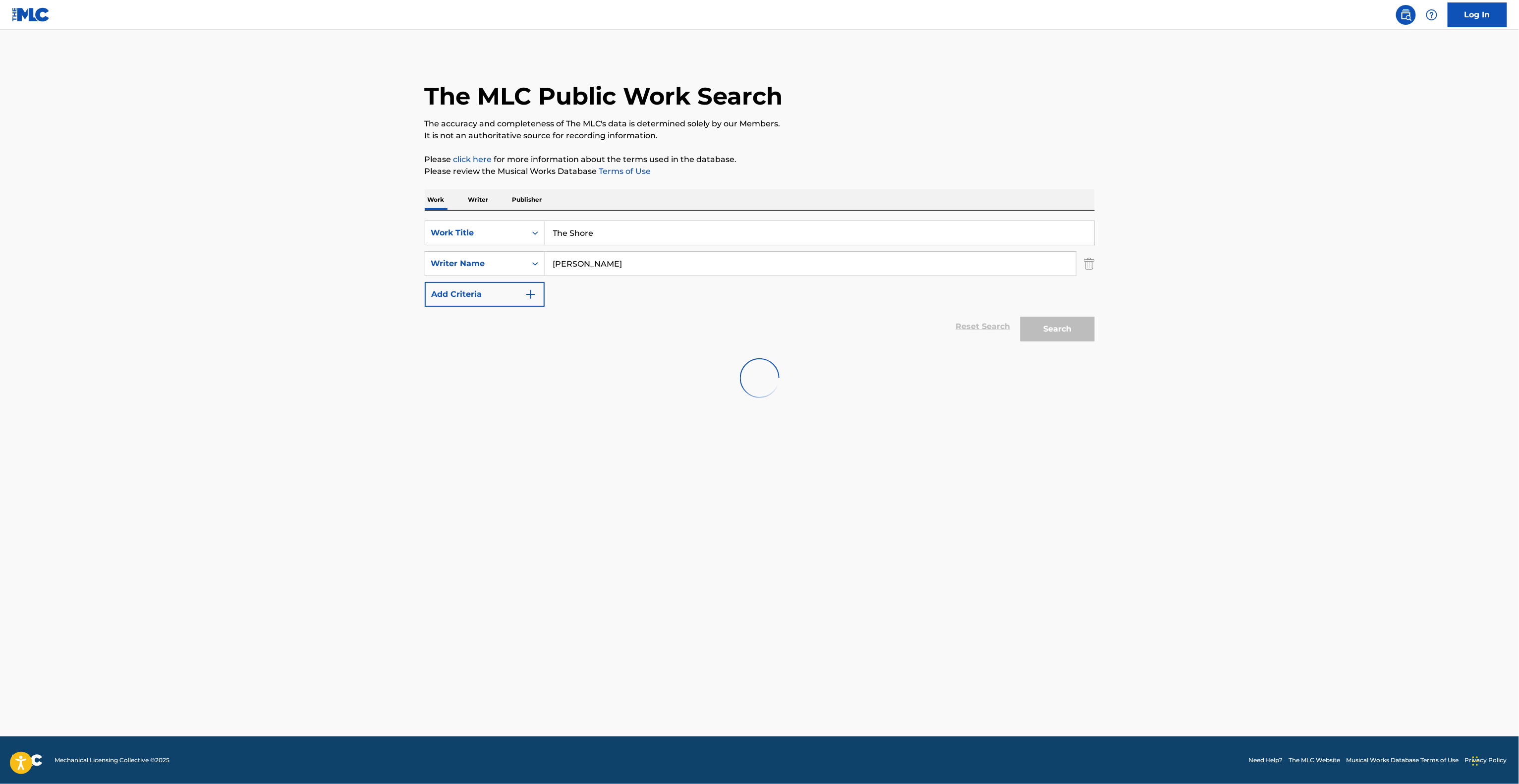
click at [1183, 292] on main "The MLC Public Work Search The accuracy and completeness of The MLC's data is d…" at bounding box center [760, 383] width 1519 height 706
click at [1283, 222] on main "The MLC Public Work Search The accuracy and completeness of The MLC's data is d…" at bounding box center [760, 383] width 1519 height 706
drag, startPoint x: 1283, startPoint y: 222, endPoint x: 1277, endPoint y: 219, distance: 6.7
click at [1282, 222] on main "The MLC Public Work Search The accuracy and completeness of The MLC's data is d…" at bounding box center [760, 383] width 1519 height 706
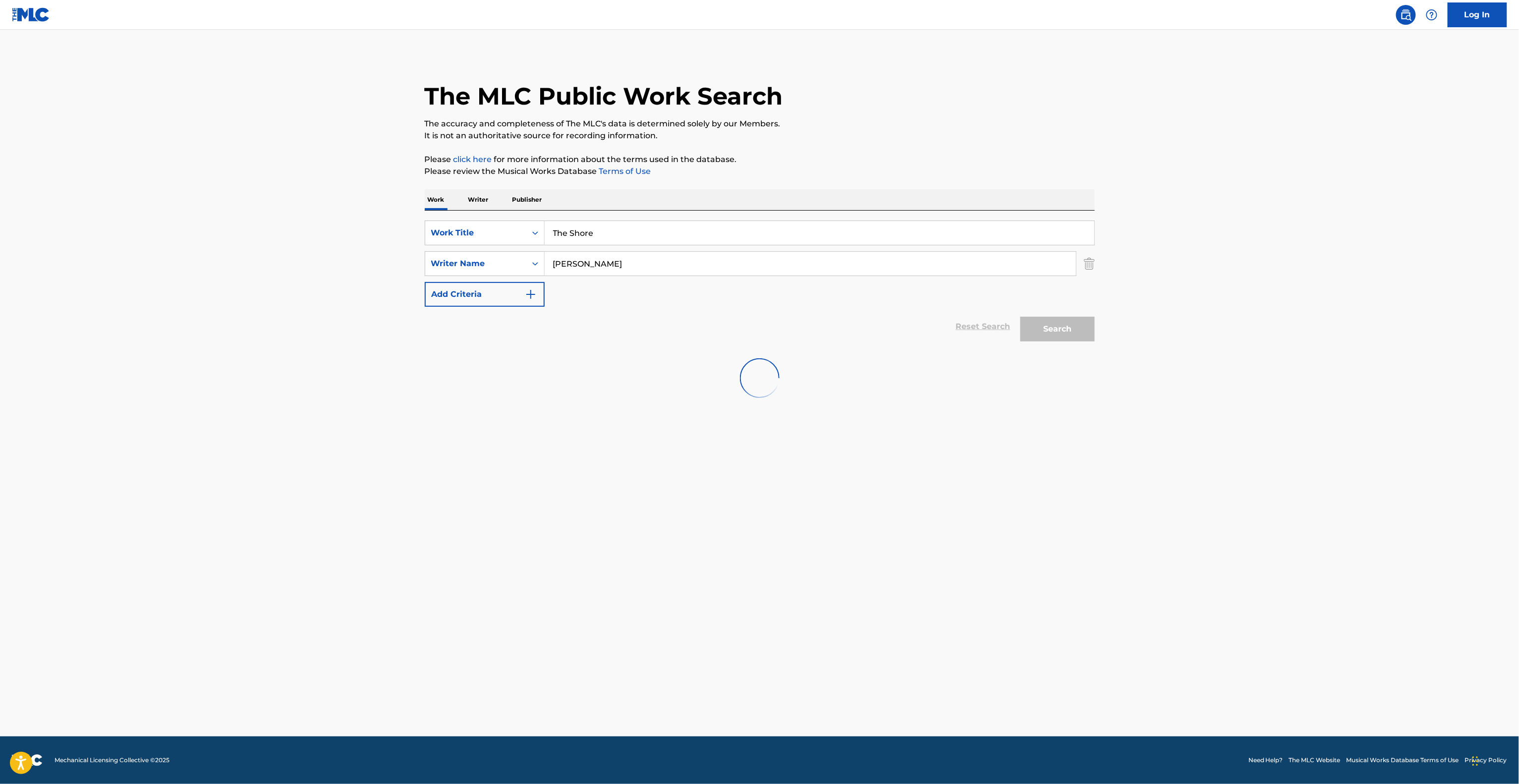
click at [1277, 219] on main "The MLC Public Work Search The accuracy and completeness of The MLC's data is d…" at bounding box center [760, 383] width 1519 height 706
click at [1273, 221] on main "The MLC Public Work Search The accuracy and completeness of The MLC's data is d…" at bounding box center [760, 383] width 1519 height 706
click at [1272, 221] on main "The MLC Public Work Search The accuracy and completeness of The MLC's data is d…" at bounding box center [760, 383] width 1519 height 706
click at [1269, 223] on main "The MLC Public Work Search The accuracy and completeness of The MLC's data is d…" at bounding box center [760, 383] width 1519 height 706
click at [1269, 224] on main "The MLC Public Work Search The accuracy and completeness of The MLC's data is d…" at bounding box center [760, 383] width 1519 height 706
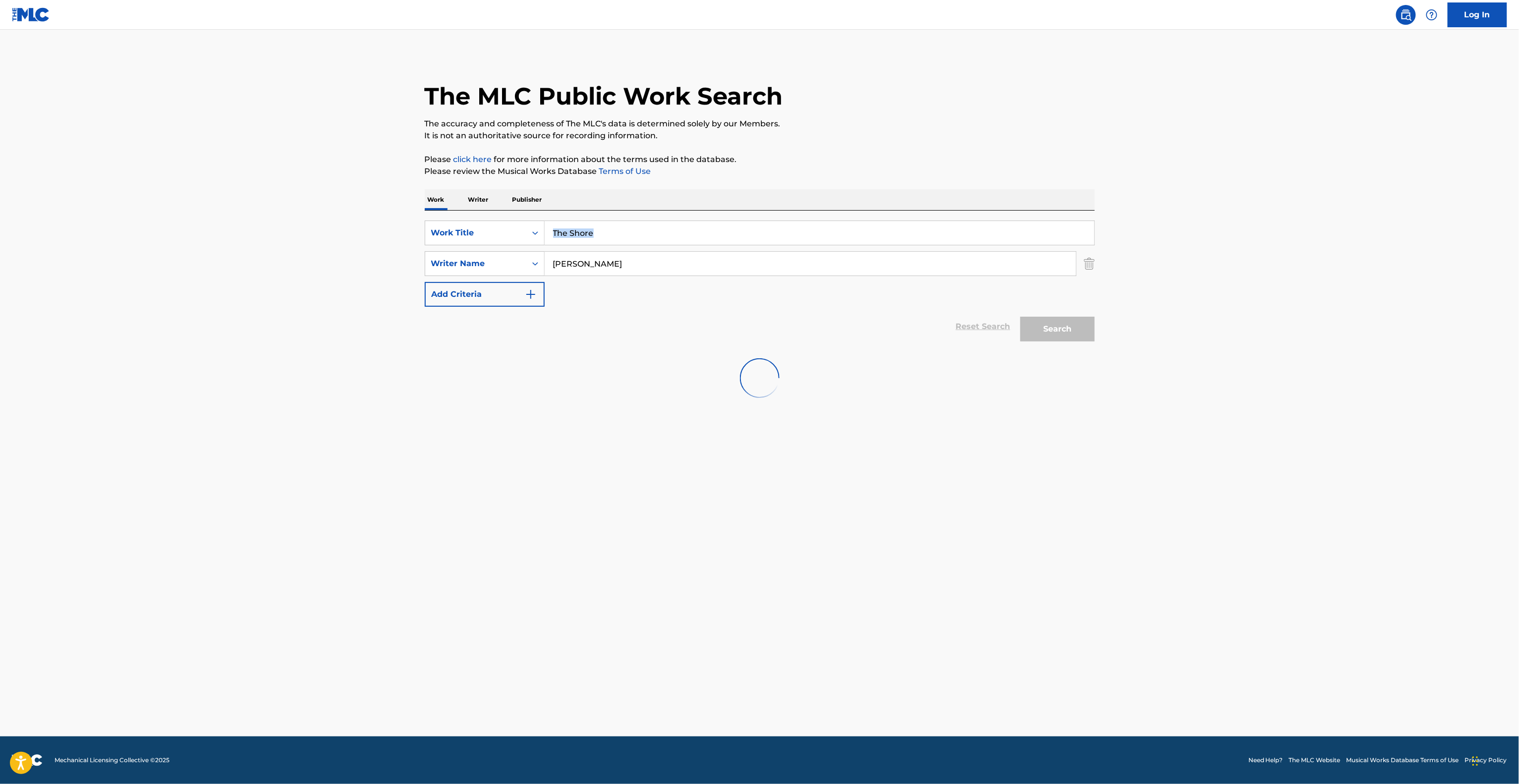
click at [1269, 224] on main "The MLC Public Work Search The accuracy and completeness of The MLC's data is d…" at bounding box center [760, 383] width 1519 height 706
click at [1269, 225] on main "The MLC Public Work Search The accuracy and completeness of The MLC's data is d…" at bounding box center [760, 383] width 1519 height 706
click at [1265, 230] on main "The MLC Public Work Search The accuracy and completeness of The MLC's data is d…" at bounding box center [760, 383] width 1519 height 706
click at [1261, 235] on main "The MLC Public Work Search The accuracy and completeness of The MLC's data is d…" at bounding box center [760, 383] width 1519 height 706
click at [1261, 235] on main "The MLC Public Work Search The accuracy and completeness of The MLC's data is d…" at bounding box center [760, 383] width 1519 height 706
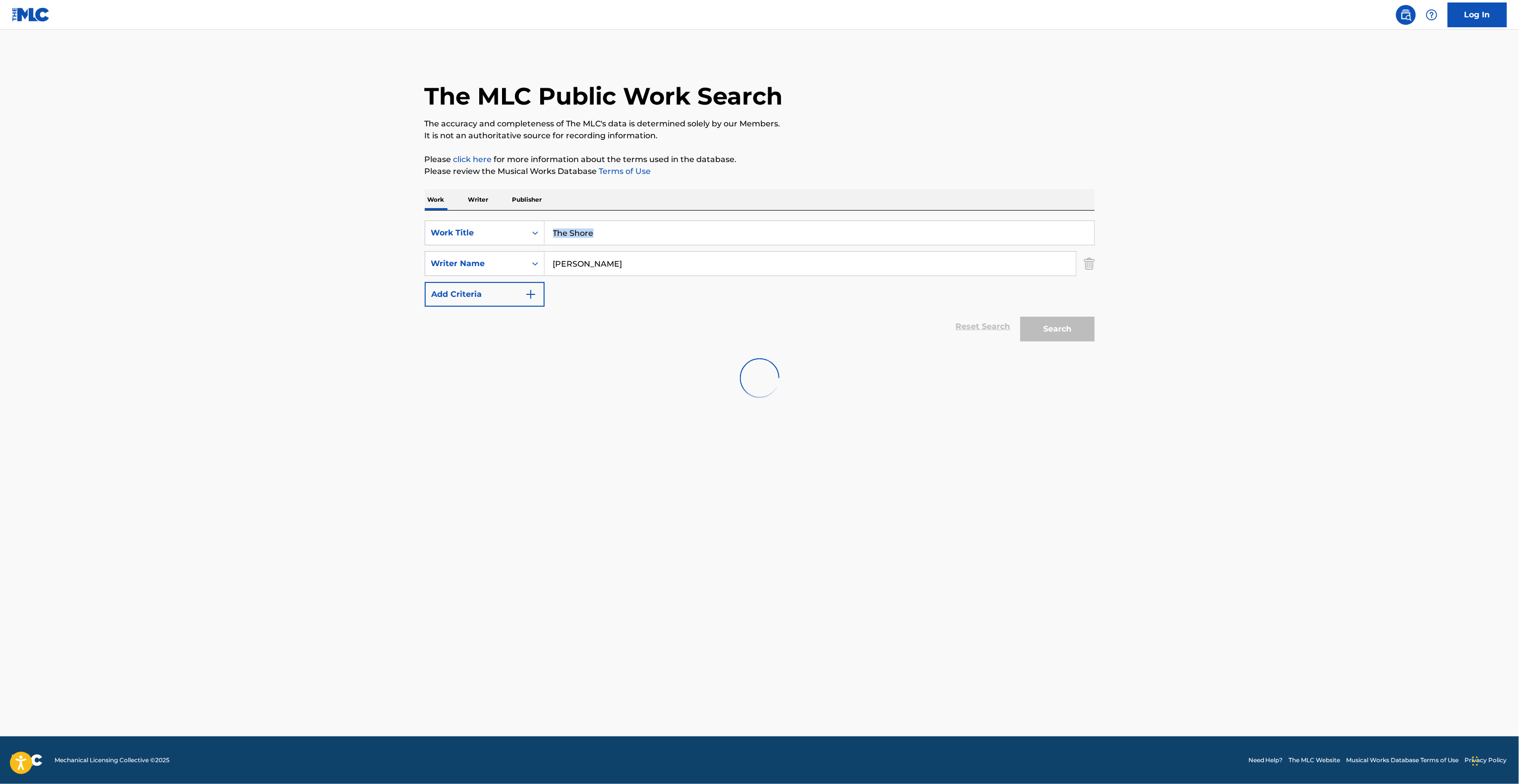
click at [1261, 235] on main "The MLC Public Work Search The accuracy and completeness of The MLC's data is d…" at bounding box center [760, 383] width 1519 height 706
click at [1260, 235] on main "The MLC Public Work Search The accuracy and completeness of The MLC's data is d…" at bounding box center [760, 383] width 1519 height 706
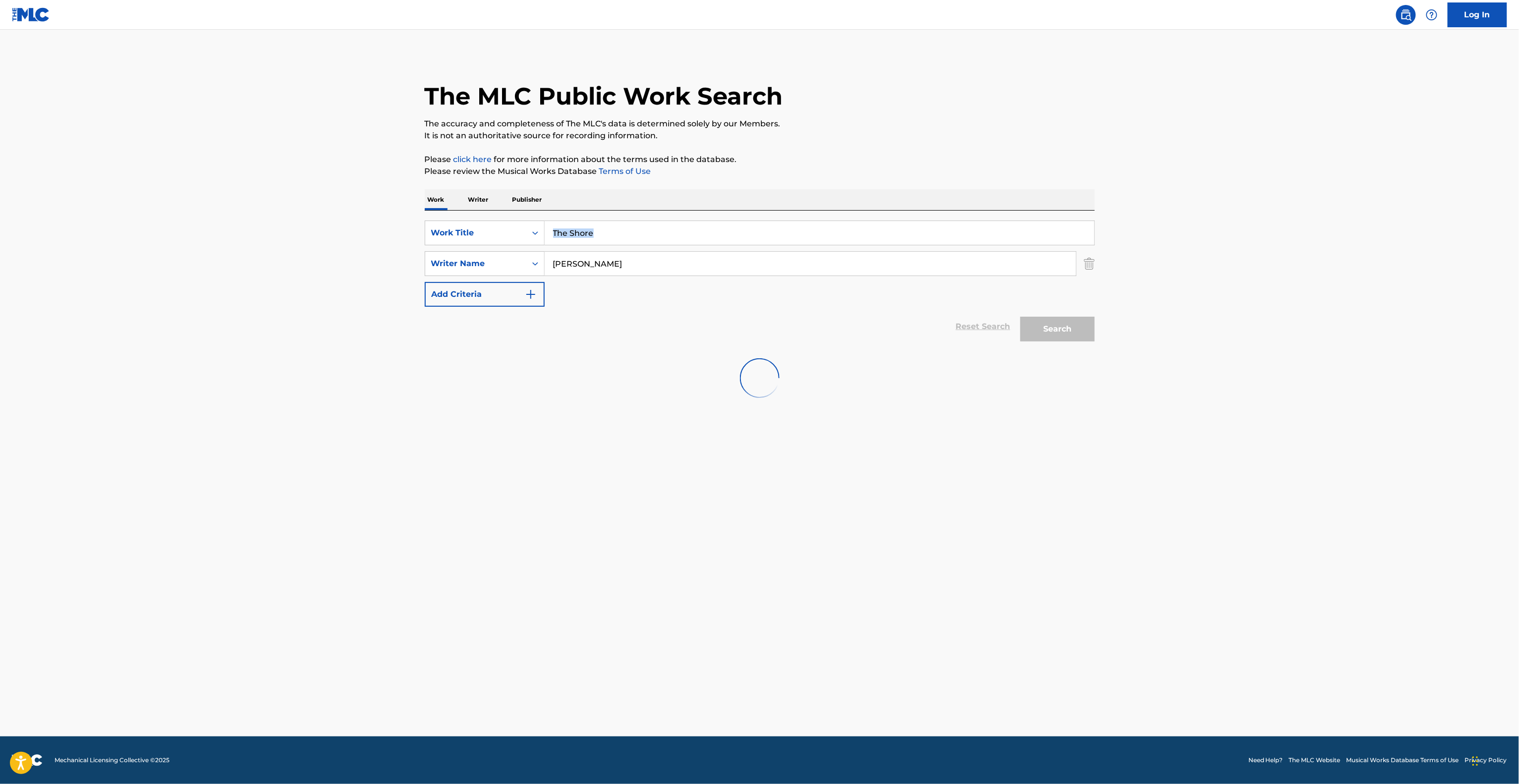
click at [1260, 235] on main "The MLC Public Work Search The accuracy and completeness of The MLC's data is d…" at bounding box center [760, 383] width 1519 height 706
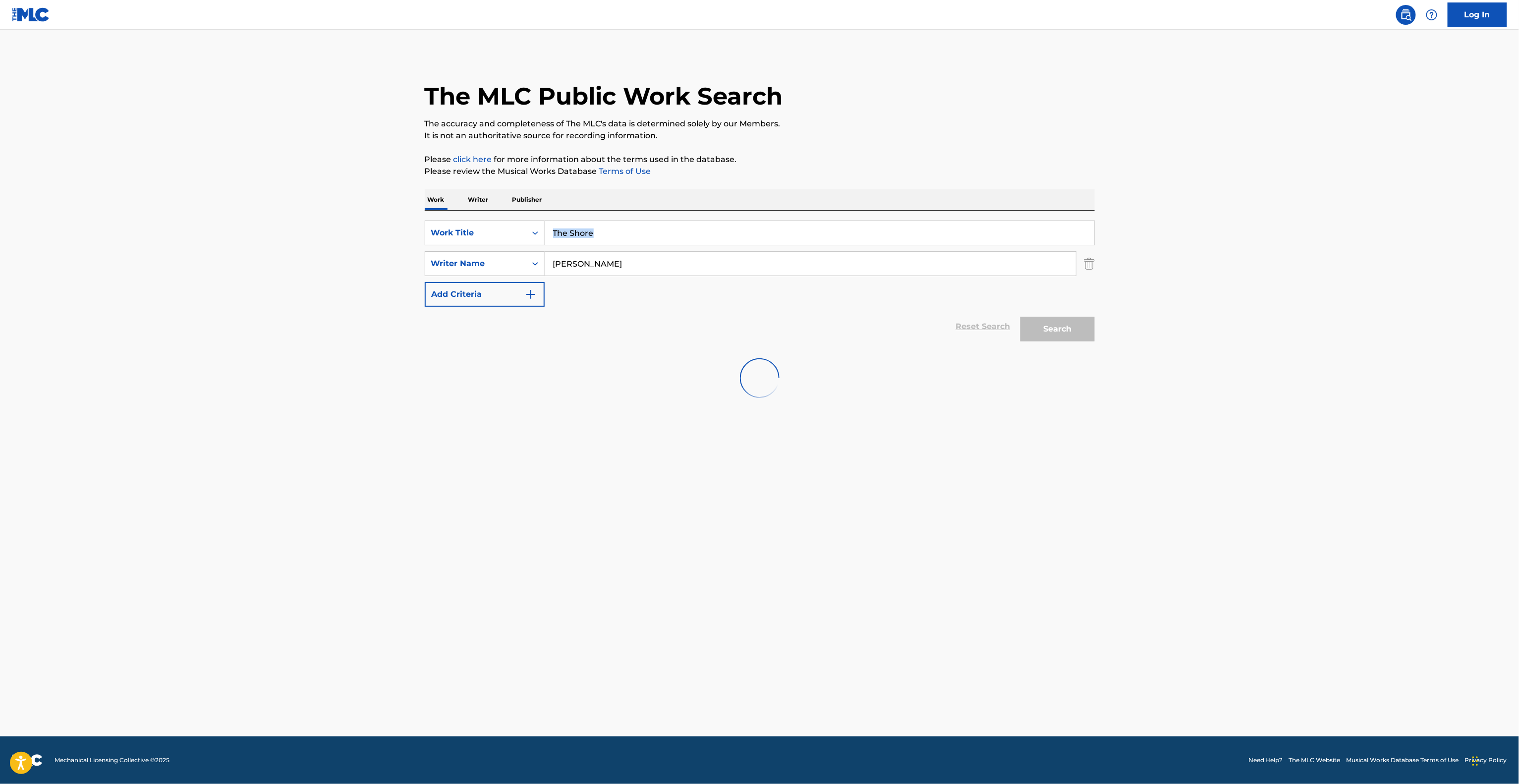
click at [1260, 235] on main "The MLC Public Work Search The accuracy and completeness of The MLC's data is d…" at bounding box center [760, 383] width 1519 height 706
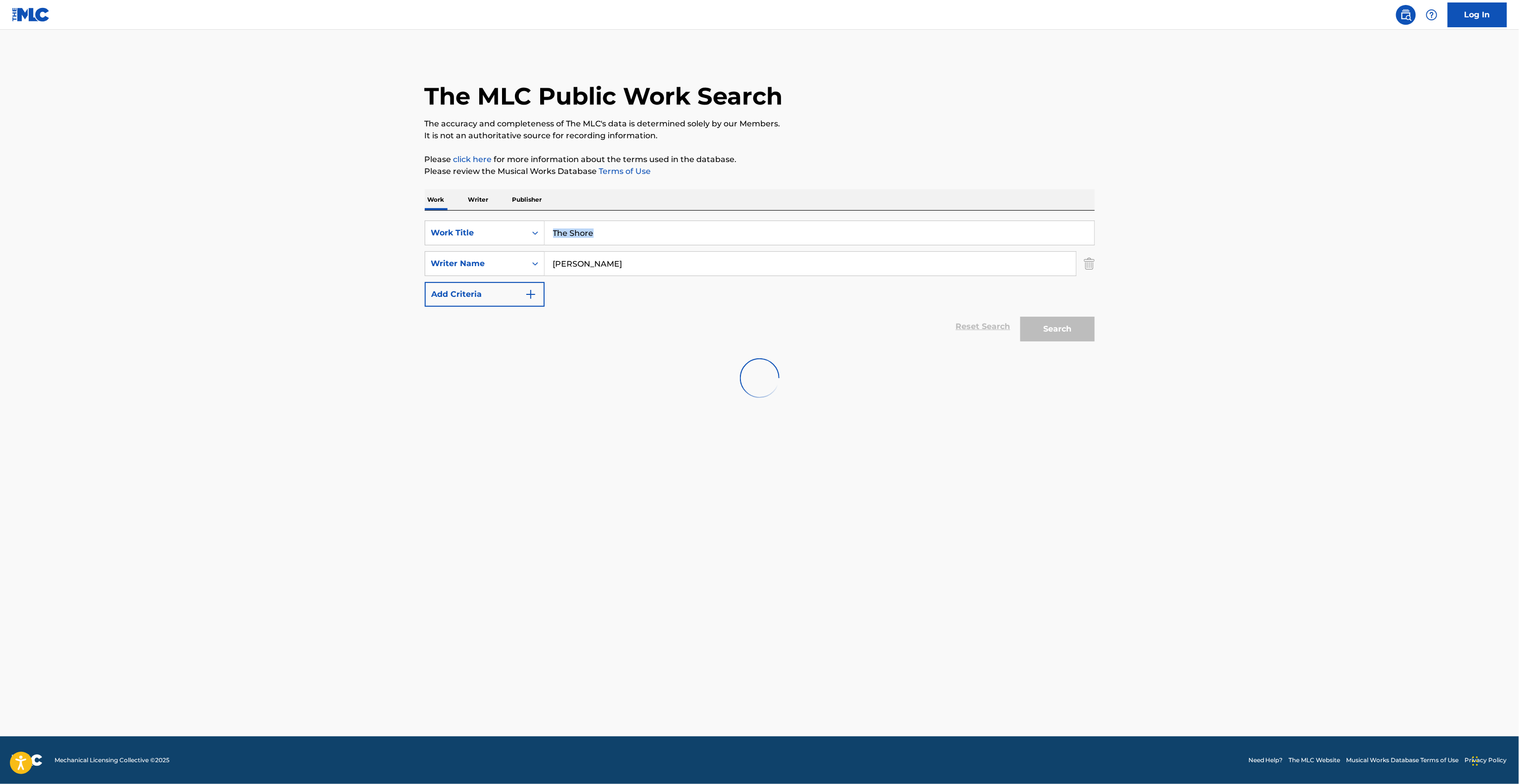
click at [1260, 235] on main "The MLC Public Work Search The accuracy and completeness of The MLC's data is d…" at bounding box center [760, 383] width 1519 height 706
click at [1272, 225] on main "The MLC Public Work Search The accuracy and completeness of The MLC's data is d…" at bounding box center [760, 383] width 1519 height 706
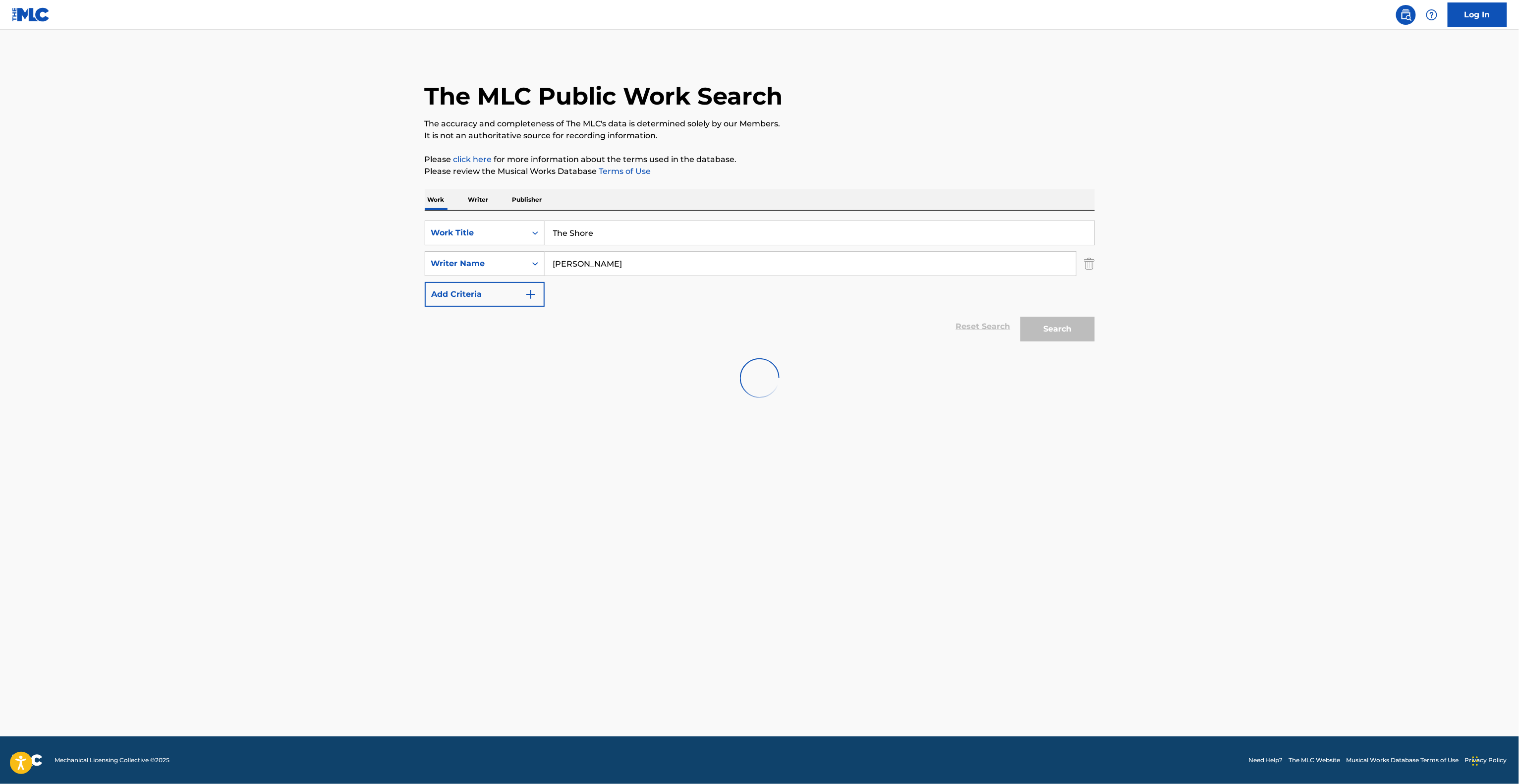
click at [1272, 221] on main "The MLC Public Work Search The accuracy and completeness of The MLC's data is d…" at bounding box center [760, 383] width 1519 height 706
click at [1266, 221] on main "The MLC Public Work Search The accuracy and completeness of The MLC's data is d…" at bounding box center [760, 383] width 1519 height 706
drag, startPoint x: 1250, startPoint y: 269, endPoint x: 1247, endPoint y: 272, distance: 4.2
click at [1247, 272] on main "The MLC Public Work Search The accuracy and completeness of The MLC's data is d…" at bounding box center [760, 383] width 1519 height 706
click at [1247, 271] on main "The MLC Public Work Search The accuracy and completeness of The MLC's data is d…" at bounding box center [760, 383] width 1519 height 706
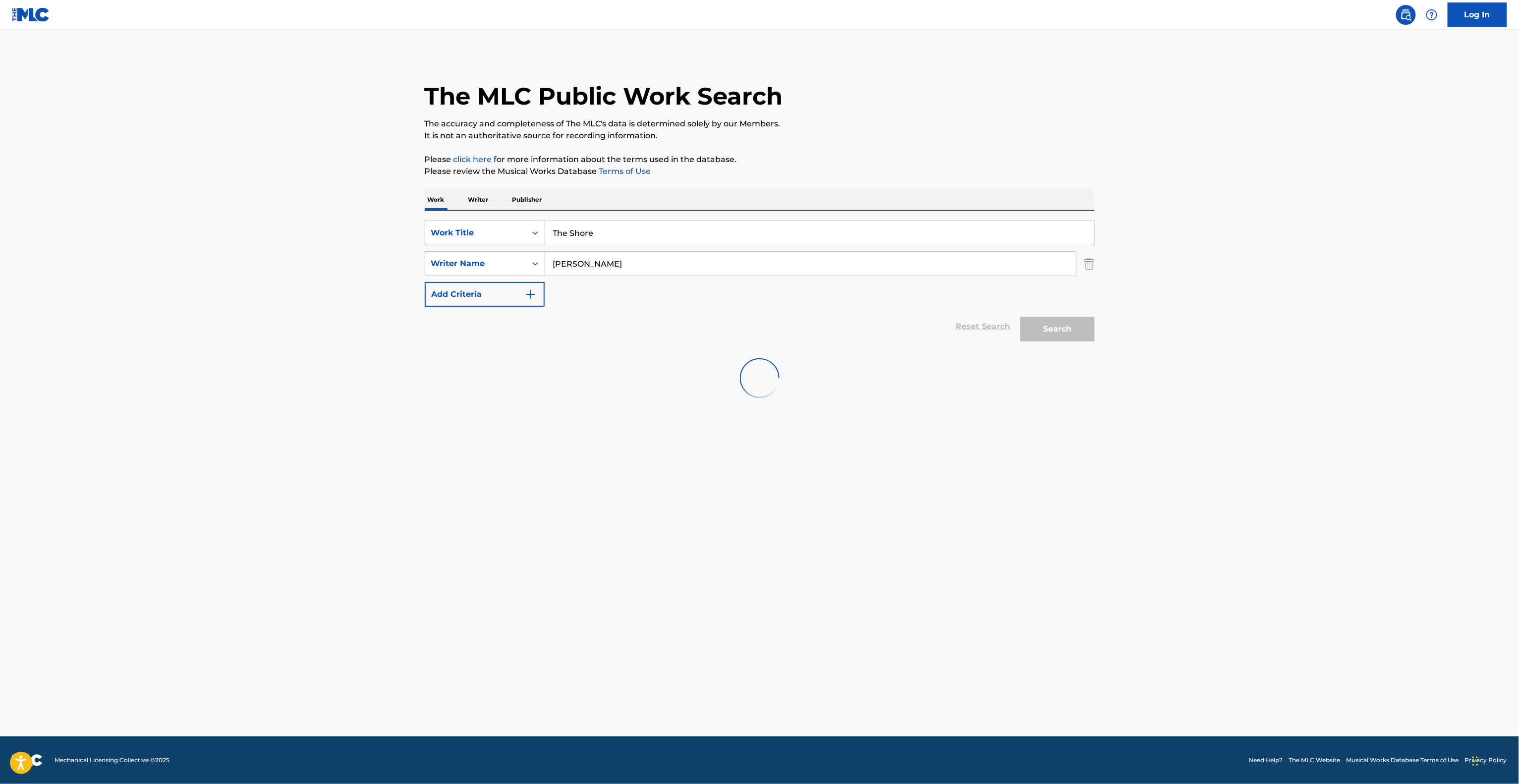
click at [1112, 506] on main "The MLC Public Work Search The accuracy and completeness of The MLC's data is d…" at bounding box center [760, 383] width 1519 height 706
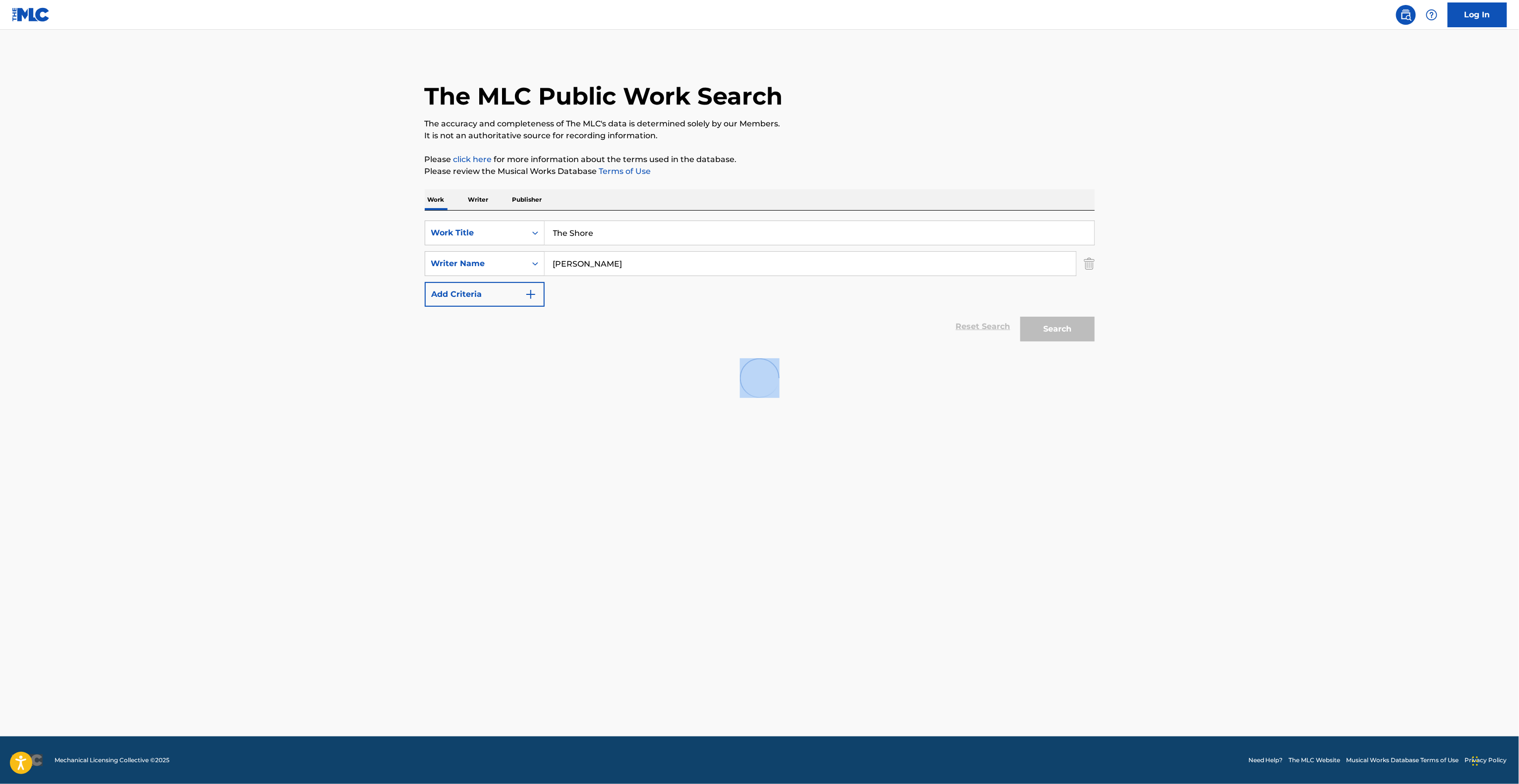
click at [1112, 506] on main "The MLC Public Work Search The accuracy and completeness of The MLC's data is d…" at bounding box center [760, 383] width 1519 height 706
click at [1308, 342] on main "The MLC Public Work Search The accuracy and completeness of The MLC's data is d…" at bounding box center [760, 383] width 1519 height 706
click at [1198, 274] on main "The MLC Public Work Search The accuracy and completeness of The MLC's data is d…" at bounding box center [760, 383] width 1519 height 706
drag, startPoint x: 498, startPoint y: 217, endPoint x: 480, endPoint y: 213, distance: 18.4
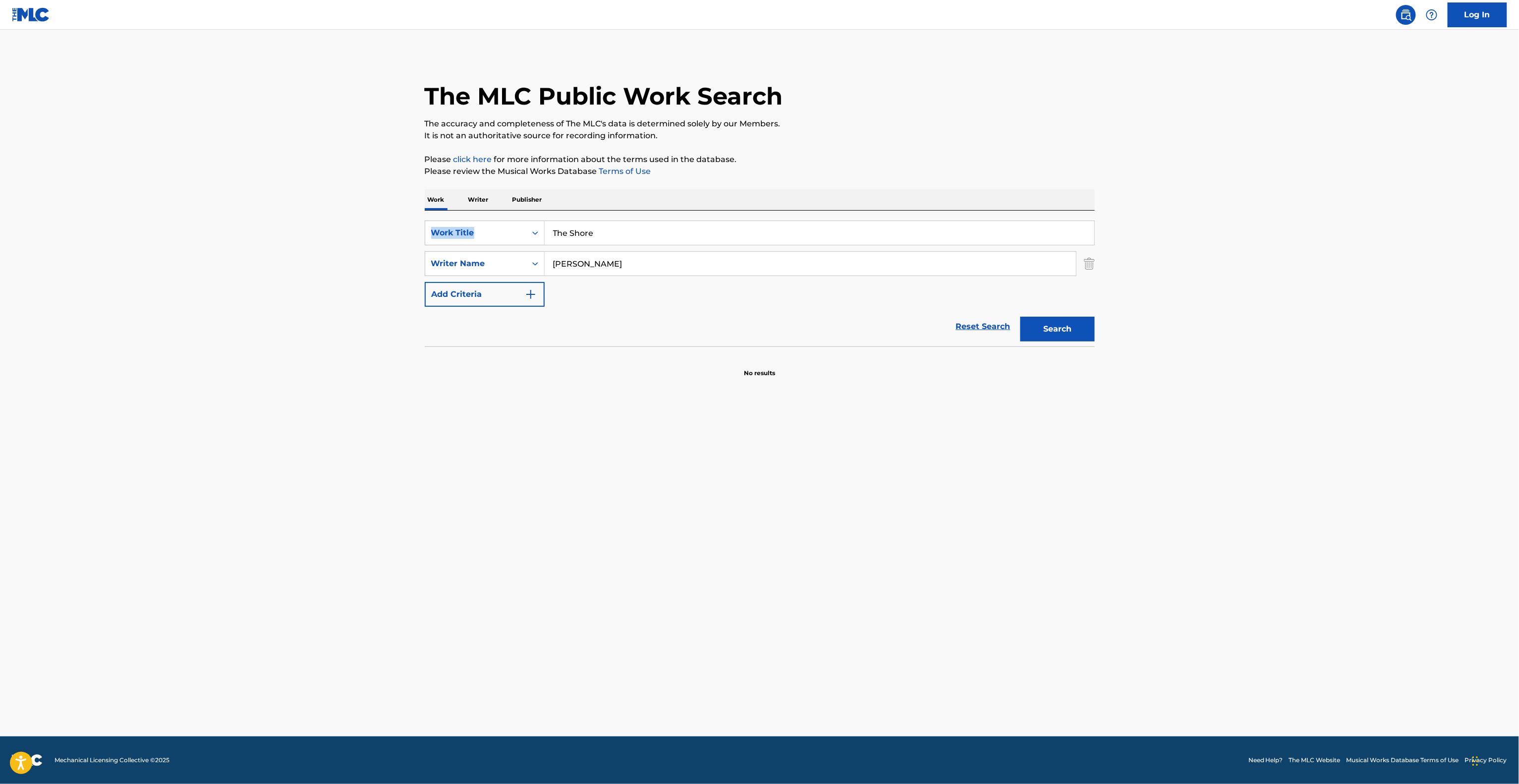
click at [433, 212] on div "SearchWithCriteria03c56dce-b11b-4679-9eeb-b349c547b569 Work Title The Shore Sea…" at bounding box center [760, 278] width 670 height 136
drag, startPoint x: 614, startPoint y: 228, endPoint x: 432, endPoint y: 222, distance: 182.1
click at [432, 222] on div "SearchWithCriteria03c56dce-b11b-4679-9eeb-b349c547b569 Work Title The Shore" at bounding box center [760, 233] width 670 height 25
paste input "Ancestors"
type input "Ancestors"
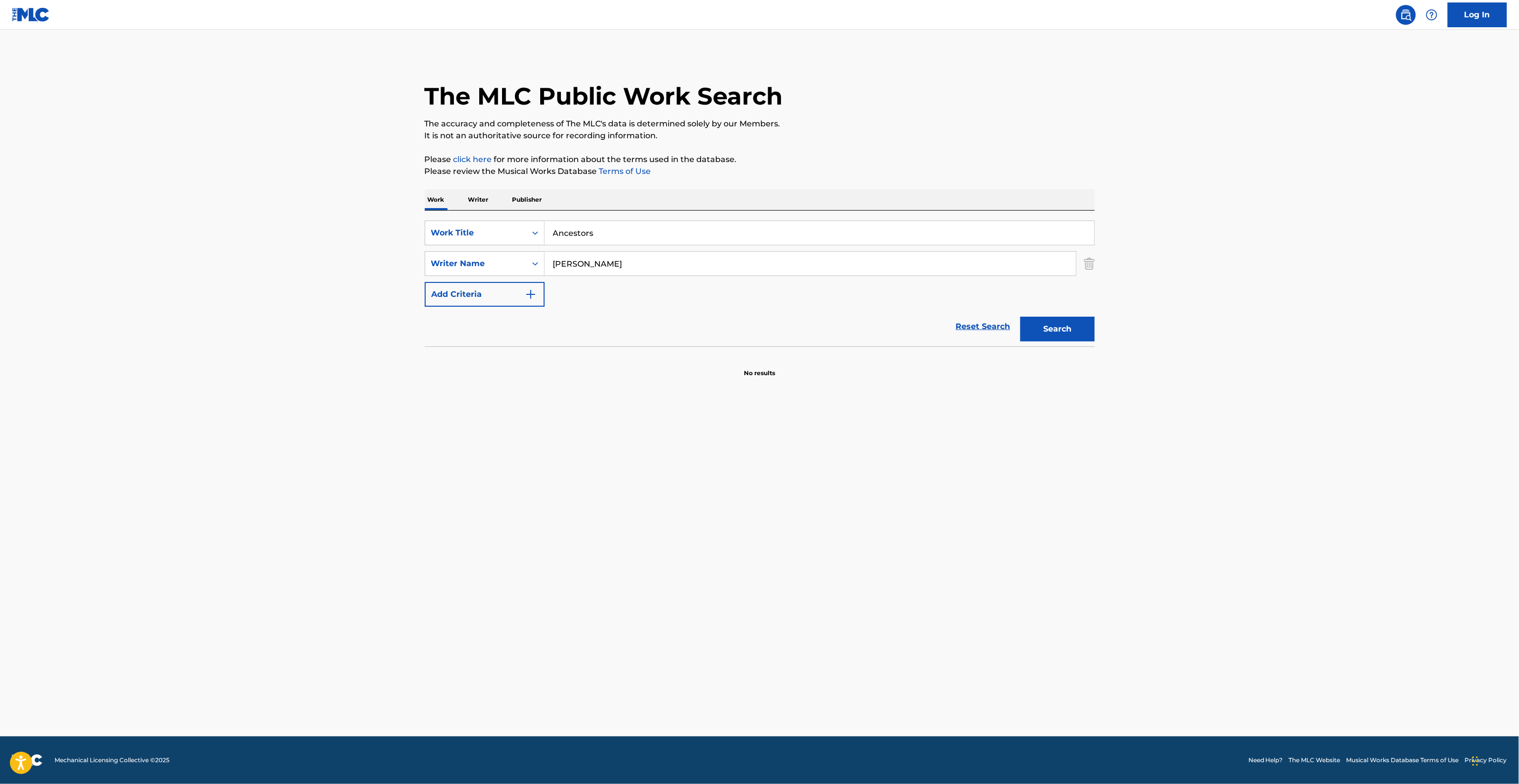
click at [418, 247] on div "The MLC Public Work Search The accuracy and completeness of The MLC's data is d…" at bounding box center [760, 216] width 694 height 323
paste input "[PERSON_NAME]"
type input "[PERSON_NAME]"
click at [1072, 334] on button "Search" at bounding box center [1058, 329] width 74 height 25
click at [795, 446] on main "The MLC Public Work Search The accuracy and completeness of The MLC's data is d…" at bounding box center [760, 383] width 1519 height 706
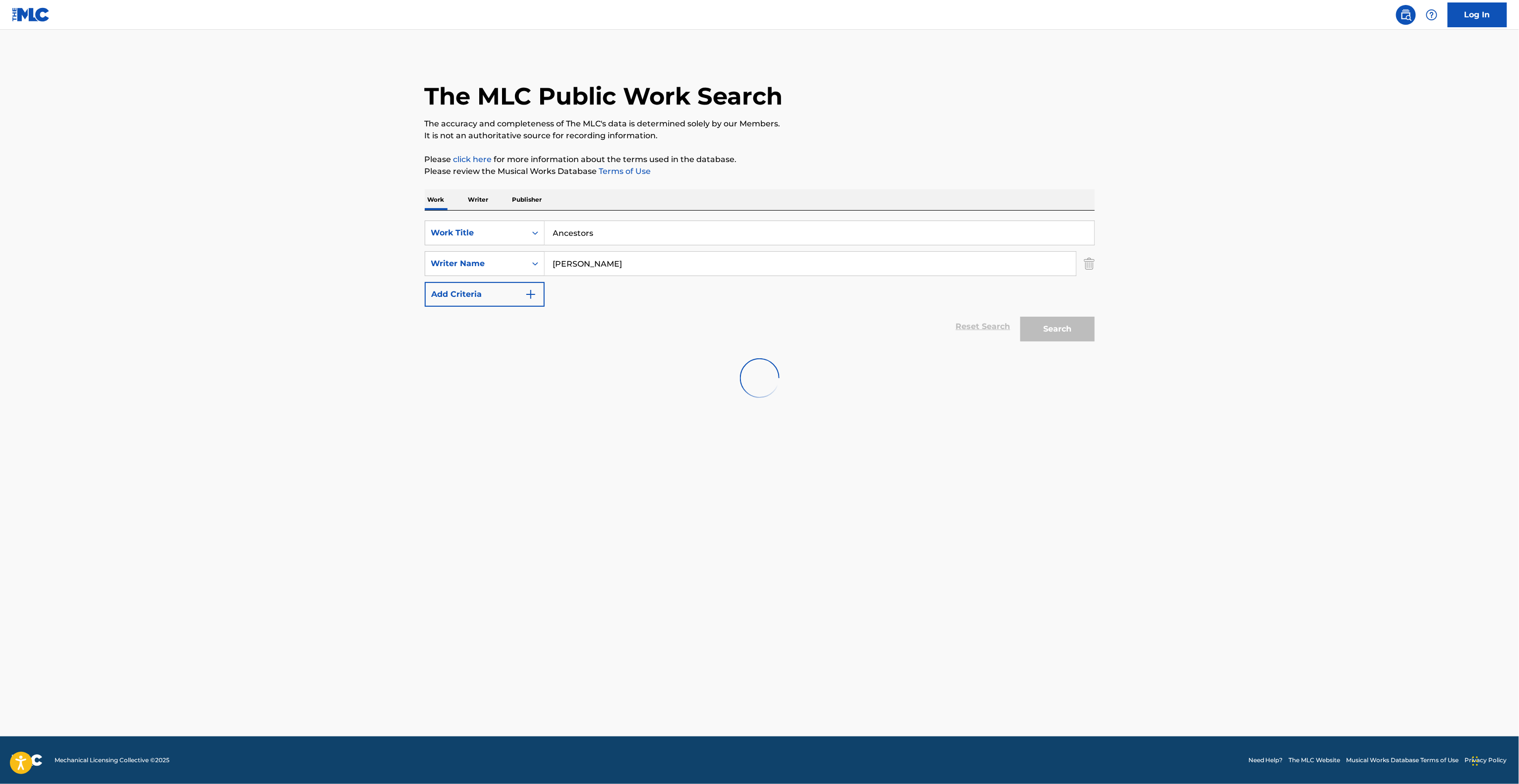
click at [795, 445] on main "The MLC Public Work Search The accuracy and completeness of The MLC's data is d…" at bounding box center [760, 383] width 1519 height 706
drag, startPoint x: 795, startPoint y: 444, endPoint x: 785, endPoint y: 451, distance: 12.2
click at [793, 446] on main "The MLC Public Work Search The accuracy and completeness of The MLC's data is d…" at bounding box center [760, 383] width 1519 height 706
click at [576, 557] on main "The MLC Public Work Search The accuracy and completeness of The MLC's data is d…" at bounding box center [760, 383] width 1519 height 706
drag, startPoint x: 631, startPoint y: 233, endPoint x: 416, endPoint y: 206, distance: 216.7
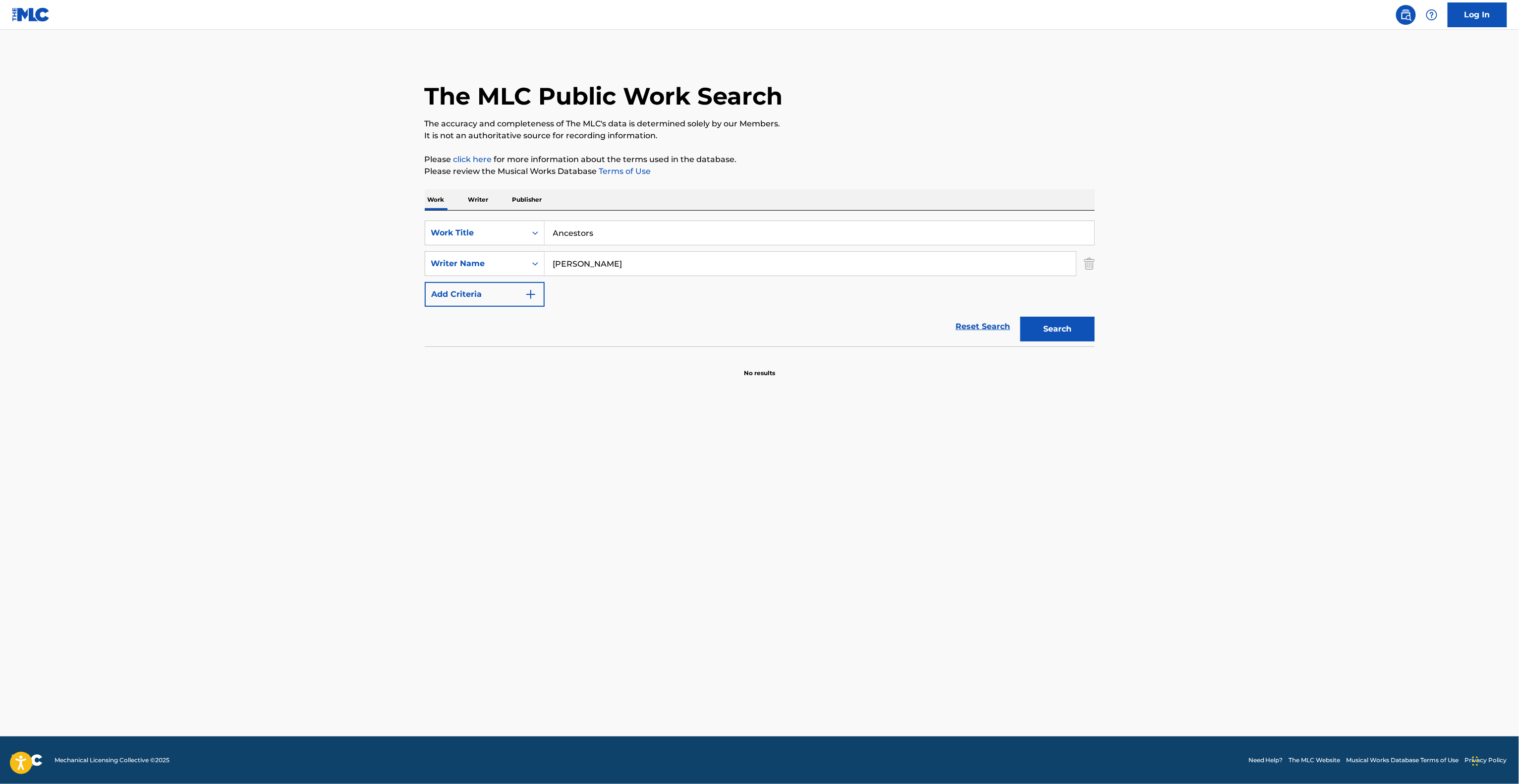
click at [416, 206] on div "The MLC Public Work Search The accuracy and completeness of The MLC's data is d…" at bounding box center [760, 216] width 694 height 323
paste input "The Drag Queens of Memphis"
type input "The Drag Queens of Memphis"
click at [466, 253] on div "SearchWithCriteriaa1787d55-9d30-41df-aebd-1326b73d5db2 Writer Name Barker" at bounding box center [760, 263] width 670 height 25
paste input "Dombroski"
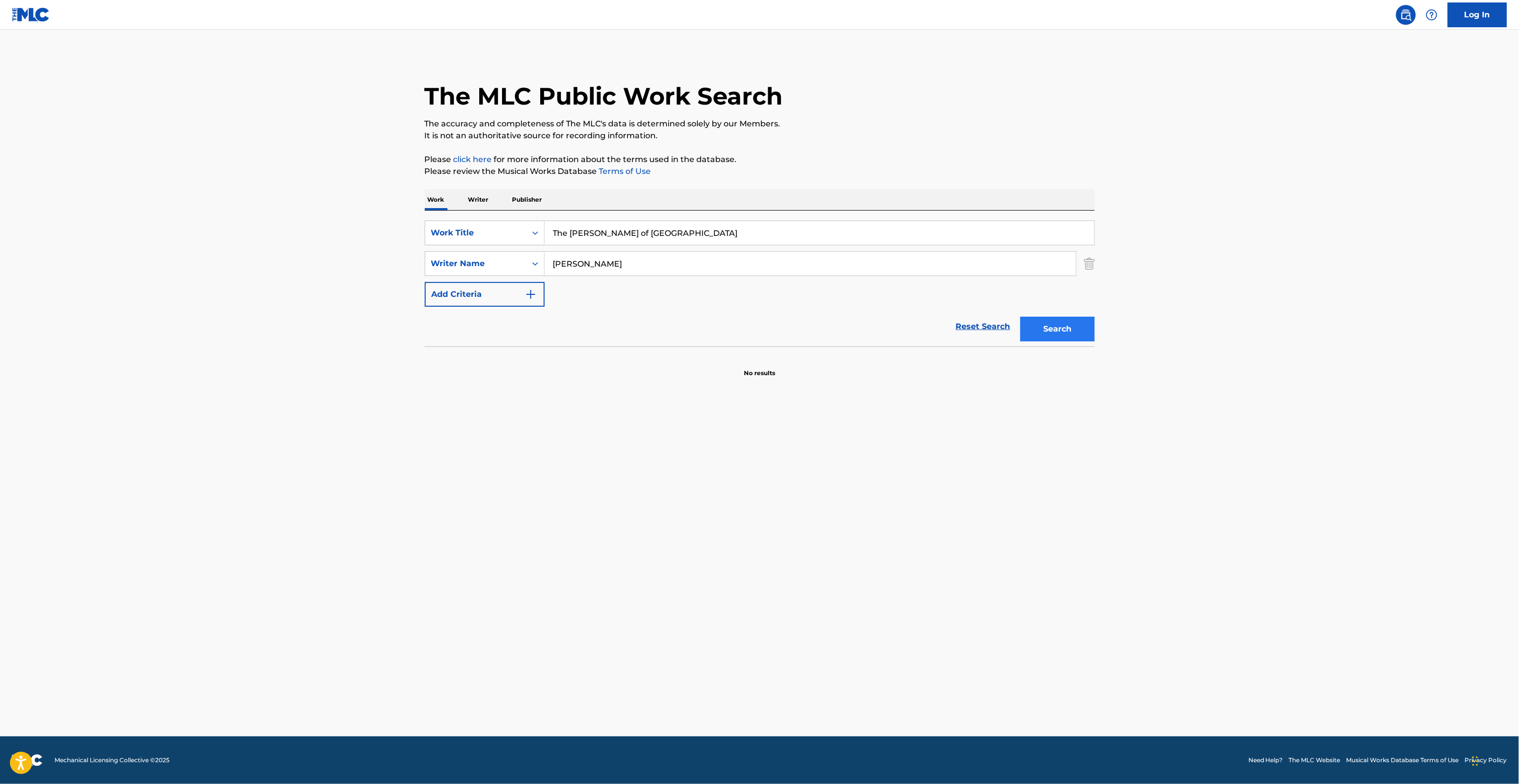
type input "Dombroski"
click at [1079, 335] on button "Search" at bounding box center [1058, 329] width 74 height 25
click at [1079, 335] on div "Search" at bounding box center [1055, 326] width 79 height 39
click at [1320, 351] on main "The MLC Public Work Search The accuracy and completeness of The MLC's data is d…" at bounding box center [760, 383] width 1519 height 706
drag, startPoint x: 656, startPoint y: 235, endPoint x: 389, endPoint y: 219, distance: 267.5
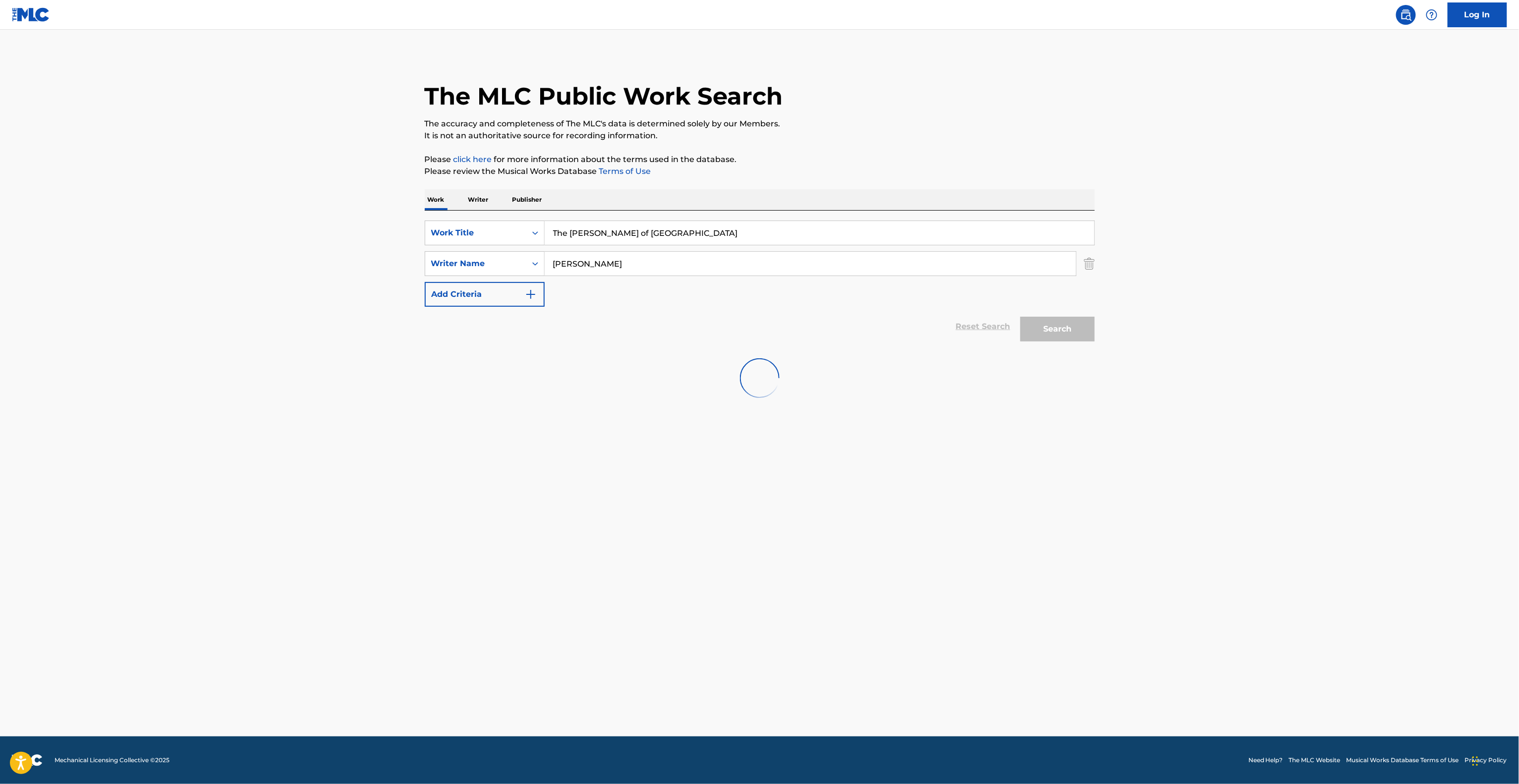
click at [363, 213] on main "The MLC Public Work Search The accuracy and completeness of The MLC's data is d…" at bounding box center [760, 383] width 1519 height 706
click at [741, 535] on main "The MLC Public Work Search The accuracy and completeness of The MLC's data is d…" at bounding box center [760, 383] width 1519 height 706
